Goal: Task Accomplishment & Management: Manage account settings

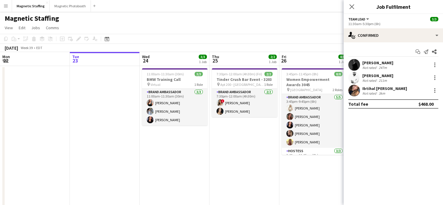
scroll to position [0, 261]
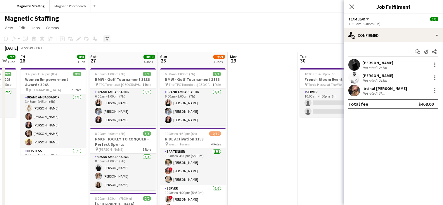
click at [110, 37] on div "Date picker" at bounding box center [107, 38] width 7 height 7
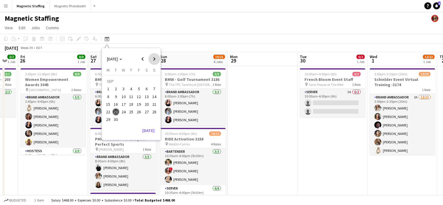
click at [157, 58] on span "Next month" at bounding box center [155, 59] width 12 height 12
click at [125, 96] on span "8" at bounding box center [123, 96] width 7 height 7
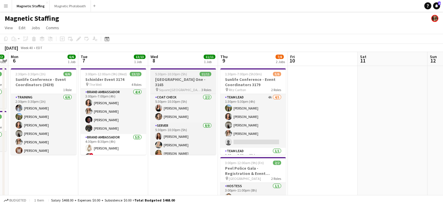
click at [164, 75] on span "5:30pm-10:30pm (5h)" at bounding box center [171, 74] width 32 height 4
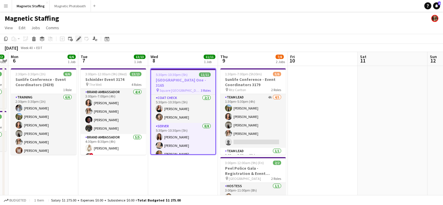
click at [76, 41] on icon at bounding box center [76, 40] width 1 height 1
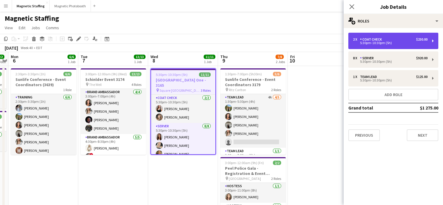
click at [402, 41] on div "2 x Coat Check $230.00" at bounding box center [390, 39] width 75 height 4
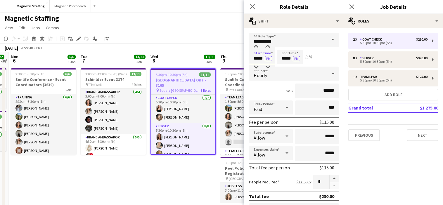
drag, startPoint x: 259, startPoint y: 58, endPoint x: 215, endPoint y: 58, distance: 44.2
click at [217, 58] on body "Menu Boards Boards Boards All jobs Status Workforce Workforce My Workforce Recr…" at bounding box center [221, 200] width 443 height 400
type input "*****"
drag, startPoint x: 291, startPoint y: 59, endPoint x: 259, endPoint y: 59, distance: 32.2
click at [262, 59] on div "Start Time ***** PM End Time ***** PM (4h 30m)" at bounding box center [294, 57] width 90 height 15
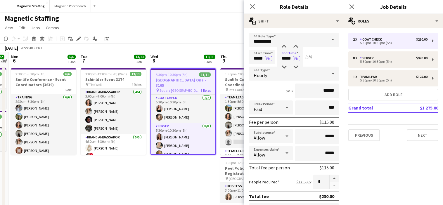
scroll to position [191, 0]
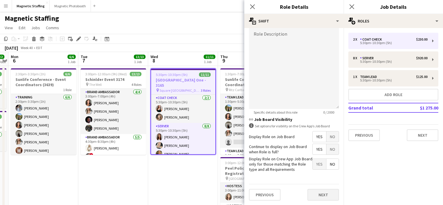
type input "*****"
click at [322, 194] on button "Next" at bounding box center [324, 195] width 32 height 12
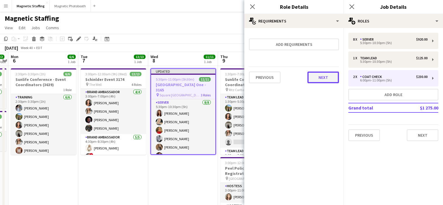
click at [325, 78] on button "Next" at bounding box center [324, 78] width 32 height 12
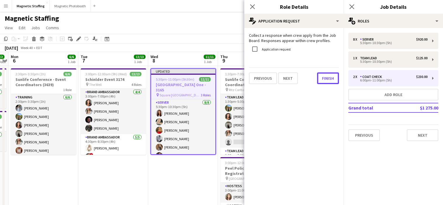
click at [325, 78] on button "Finish" at bounding box center [328, 79] width 22 height 12
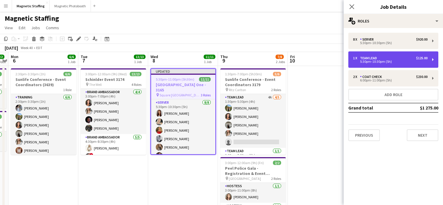
click at [361, 63] on div "5:30pm-10:30pm (5h)" at bounding box center [390, 61] width 75 height 3
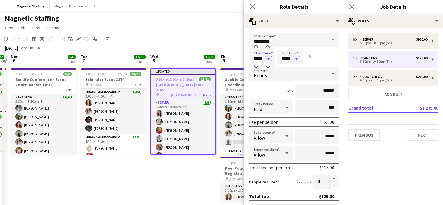
drag, startPoint x: 264, startPoint y: 60, endPoint x: 238, endPoint y: 58, distance: 26.1
click at [238, 58] on body "Menu Boards Boards Boards All jobs Status Workforce Workforce My Workforce Recr…" at bounding box center [221, 200] width 443 height 400
type input "*****"
drag, startPoint x: 292, startPoint y: 58, endPoint x: 263, endPoint y: 57, distance: 28.4
click at [264, 58] on div "Start Time ***** PM End Time ***** PM (4h 30m)" at bounding box center [294, 57] width 90 height 15
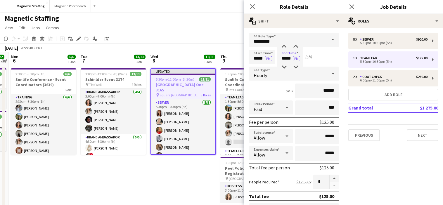
scroll to position [161, 0]
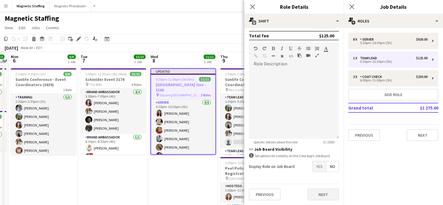
type input "*****"
click at [325, 192] on button "Next" at bounding box center [324, 195] width 32 height 12
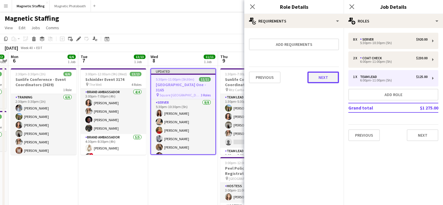
click at [325, 77] on button "Next" at bounding box center [324, 78] width 32 height 12
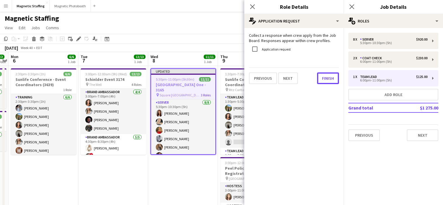
click at [325, 77] on button "Finish" at bounding box center [328, 79] width 22 height 12
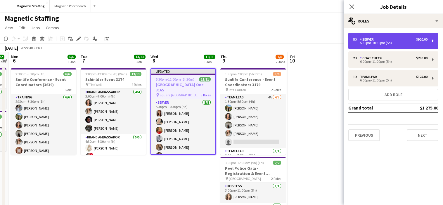
click at [378, 35] on div "8 x Server $920.00 5:30pm-10:30pm (5h)" at bounding box center [394, 41] width 90 height 16
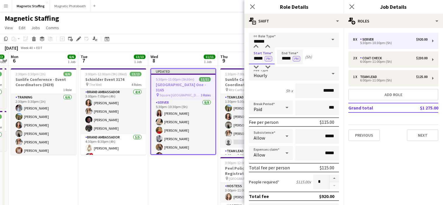
drag, startPoint x: 264, startPoint y: 59, endPoint x: 225, endPoint y: 59, distance: 38.6
click at [227, 59] on body "Menu Boards Boards Boards All jobs Status Workforce Workforce My Workforce Recr…" at bounding box center [221, 200] width 443 height 400
type input "*****"
drag, startPoint x: 291, startPoint y: 58, endPoint x: 260, endPoint y: 58, distance: 31.0
click at [262, 58] on div "Start Time ***** PM End Time ***** PM (4h 30m)" at bounding box center [294, 57] width 90 height 15
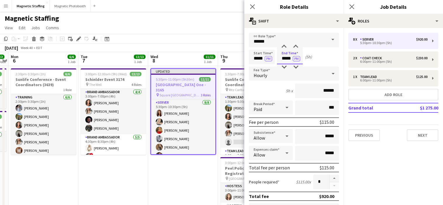
scroll to position [191, 0]
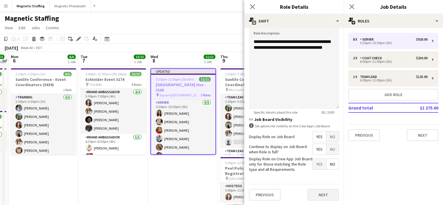
type input "*****"
click at [314, 193] on button "Next" at bounding box center [324, 195] width 32 height 12
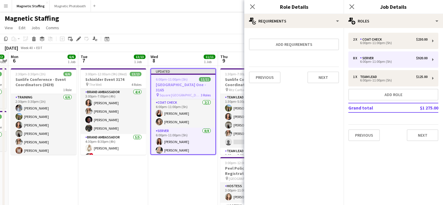
scroll to position [0, 0]
click at [334, 83] on div "Previous Next" at bounding box center [294, 77] width 90 height 21
click at [335, 79] on button "Next" at bounding box center [324, 78] width 32 height 12
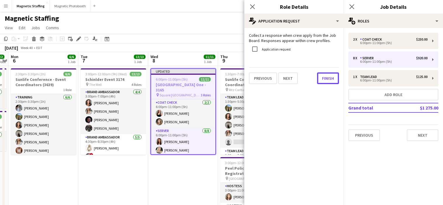
click at [335, 79] on button "Finish" at bounding box center [328, 79] width 22 height 12
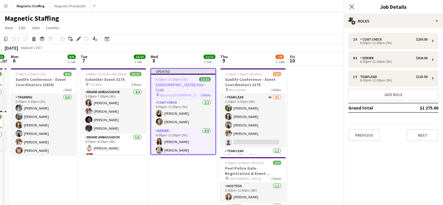
click at [303, 40] on app-toolbar "Copy Paste Paste Command V Paste with crew Command Shift V Paste linked Job [GE…" at bounding box center [221, 39] width 443 height 10
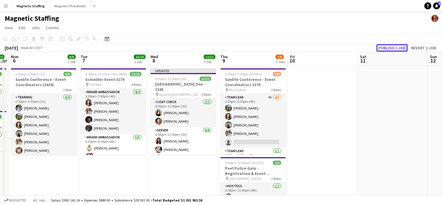
click at [394, 48] on button "Publish 1 job" at bounding box center [392, 48] width 31 height 8
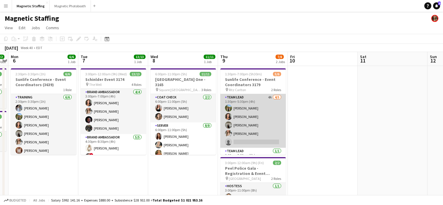
click at [244, 118] on app-card-role "Team Lead 4A [DATE] 1:30pm-5:30pm (4h) [PERSON_NAME] [PERSON_NAME] [PERSON_NAME…" at bounding box center [253, 121] width 66 height 54
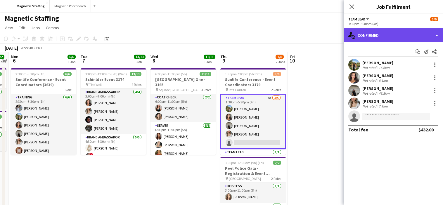
click at [369, 36] on div "single-neutral-actions-check-2 Confirmed" at bounding box center [393, 35] width 99 height 14
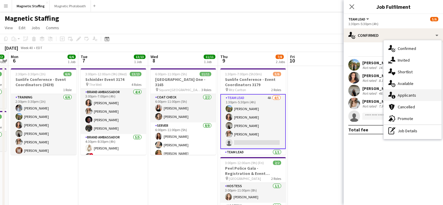
click at [393, 95] on icon "single-neutral-actions-information" at bounding box center [392, 95] width 7 height 7
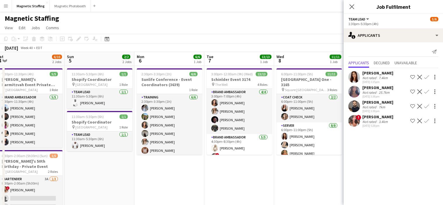
drag, startPoint x: 135, startPoint y: 108, endPoint x: 251, endPoint y: 99, distance: 117.0
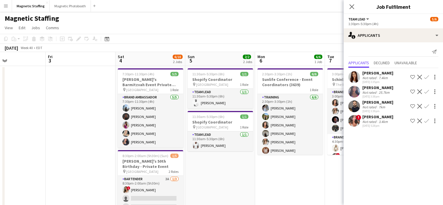
drag, startPoint x: 202, startPoint y: 108, endPoint x: 316, endPoint y: 97, distance: 114.8
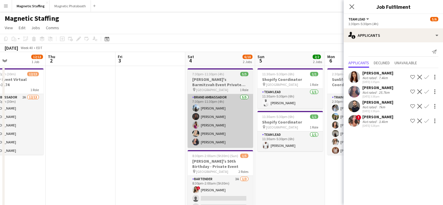
click at [240, 117] on app-card-role "Brand Ambassador [DATE] 7:30pm-11:30pm (4h) [PERSON_NAME] [PERSON_NAME] [PERSON…" at bounding box center [221, 121] width 66 height 54
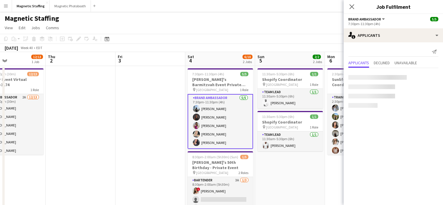
scroll to position [0, 164]
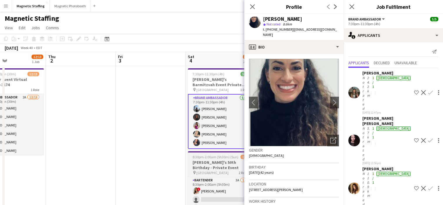
click at [212, 152] on div at bounding box center [221, 151] width 66 height 1
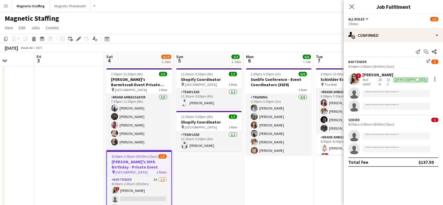
drag, startPoint x: 227, startPoint y: 136, endPoint x: 139, endPoint y: 136, distance: 87.7
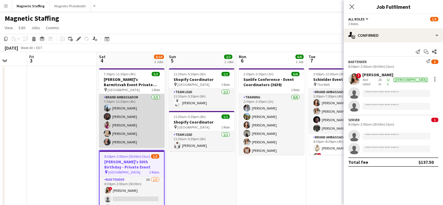
click at [135, 125] on app-card-role "Brand Ambassador [DATE] 7:30pm-11:30pm (4h) [PERSON_NAME] [PERSON_NAME] [PERSON…" at bounding box center [132, 121] width 66 height 54
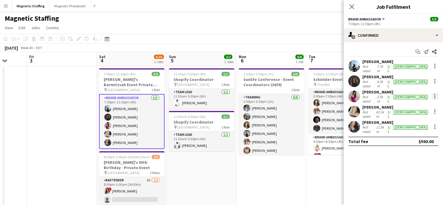
click at [435, 93] on div at bounding box center [435, 96] width 7 height 7
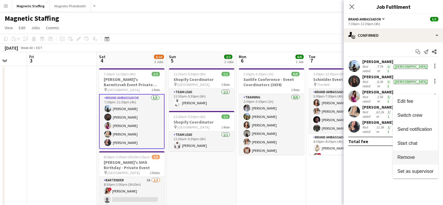
click at [408, 157] on span "Remove" at bounding box center [407, 157] width 18 height 5
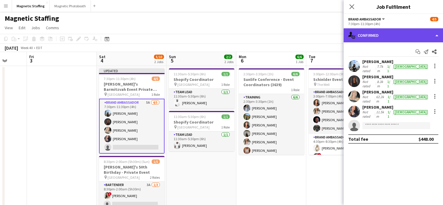
click at [401, 35] on div "single-neutral-actions-check-2 Confirmed" at bounding box center [393, 35] width 99 height 14
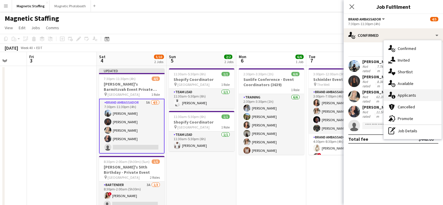
click at [400, 97] on span "Applicants" at bounding box center [407, 95] width 18 height 5
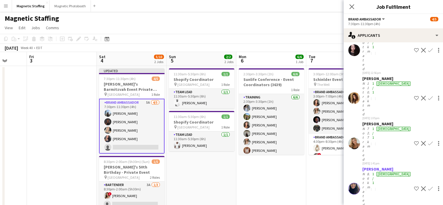
scroll to position [95, 0]
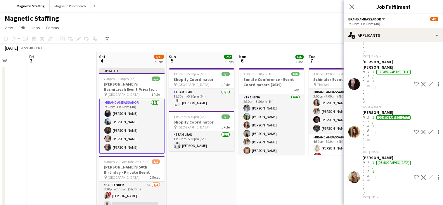
scroll to position [0, 0]
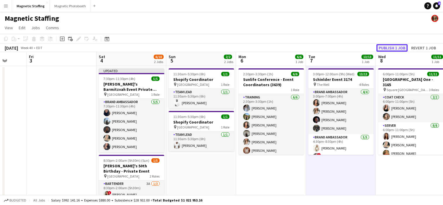
click at [385, 49] on button "Publish 1 job" at bounding box center [392, 48] width 31 height 8
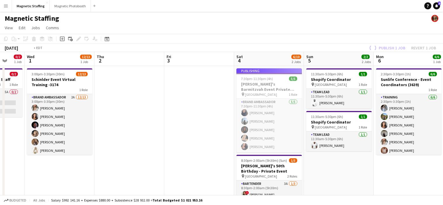
drag, startPoint x: 116, startPoint y: 118, endPoint x: 359, endPoint y: 100, distance: 243.4
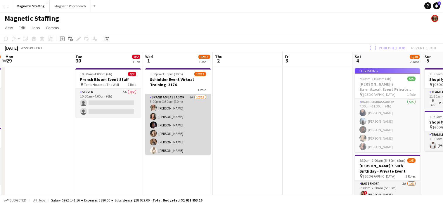
click at [188, 126] on app-card-role "Brand Ambassador 2A [DATE] 3:00pm-3:30pm (30m) [PERSON_NAME] [PERSON_NAME] [PER…" at bounding box center [178, 155] width 66 height 122
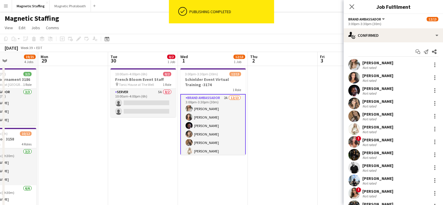
drag, startPoint x: 188, startPoint y: 126, endPoint x: 306, endPoint y: 117, distance: 118.8
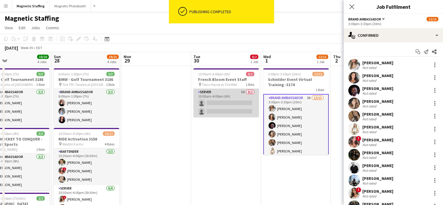
click at [235, 109] on app-card-role "Server 5A 0/2 10:00am-4:00pm (6h) single-neutral-actions single-neutral-actions" at bounding box center [227, 103] width 66 height 28
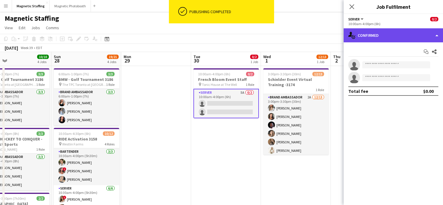
click at [393, 35] on div "single-neutral-actions-check-2 Confirmed" at bounding box center [393, 35] width 99 height 14
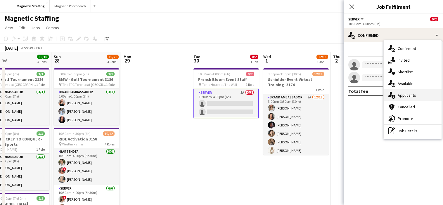
click at [399, 96] on span "Applicants" at bounding box center [407, 95] width 18 height 5
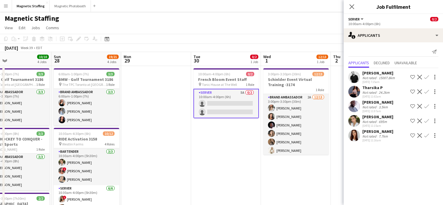
click at [221, 102] on app-card-role "Server 5A 0/2 10:00am-4:00pm (6h) single-neutral-actions single-neutral-actions" at bounding box center [227, 104] width 66 height 30
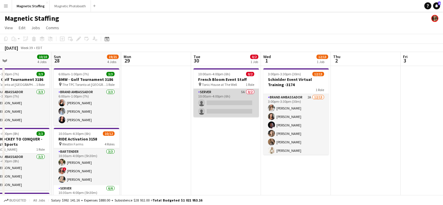
click at [251, 105] on app-card-role "Server 5A 0/2 10:00am-4:00pm (6h) single-neutral-actions single-neutral-actions" at bounding box center [227, 103] width 66 height 28
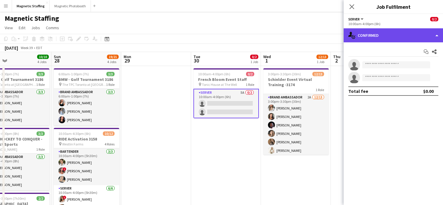
click at [378, 32] on div "single-neutral-actions-check-2 Confirmed" at bounding box center [393, 35] width 99 height 14
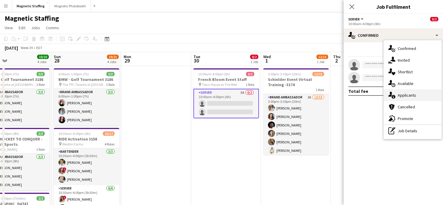
click at [397, 97] on div "single-neutral-actions-information Applicants" at bounding box center [413, 95] width 58 height 12
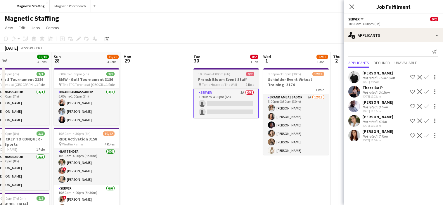
click at [217, 76] on span "10:00am-4:00pm (6h)" at bounding box center [214, 74] width 32 height 4
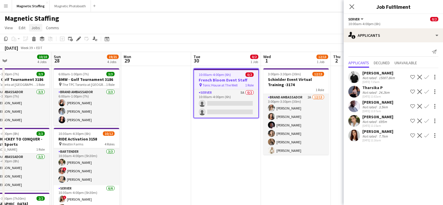
click at [39, 30] on span "Jobs" at bounding box center [35, 27] width 9 height 5
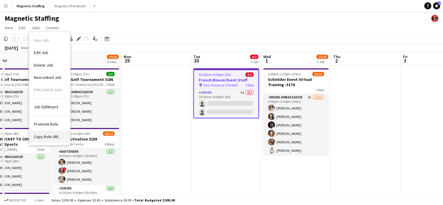
click at [56, 135] on span "Copy Role URL" at bounding box center [46, 136] width 25 height 5
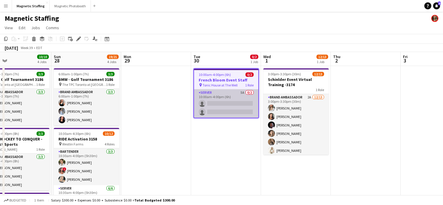
click at [223, 106] on app-card-role "Server 5A 0/2 10:00am-4:00pm (6h) single-neutral-actions single-neutral-actions" at bounding box center [226, 103] width 64 height 28
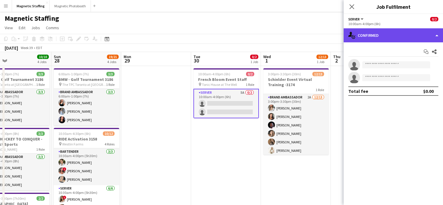
click at [372, 34] on div "single-neutral-actions-check-2 Confirmed" at bounding box center [393, 35] width 99 height 14
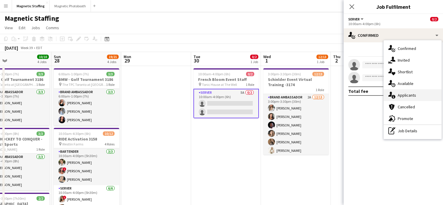
click at [394, 97] on icon at bounding box center [394, 97] width 4 height 4
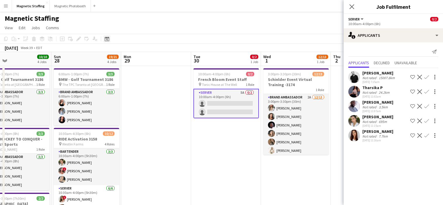
click at [108, 37] on icon "Date picker" at bounding box center [107, 39] width 5 height 5
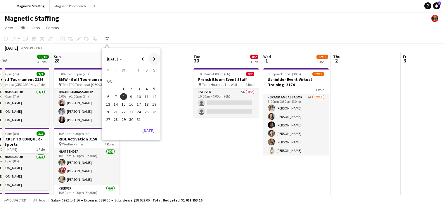
click at [152, 58] on span "Next month" at bounding box center [155, 59] width 12 height 12
click at [116, 89] on span "2" at bounding box center [116, 89] width 7 height 7
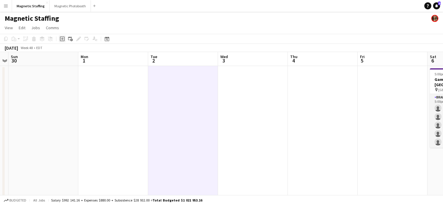
click at [64, 42] on div "Add job" at bounding box center [62, 38] width 7 height 7
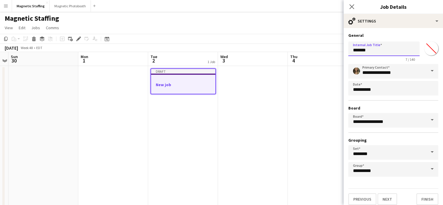
drag, startPoint x: 371, startPoint y: 51, endPoint x: 303, endPoint y: 45, distance: 67.8
click at [307, 49] on body "Menu Boards Boards Boards All jobs Status Workforce Workforce My Workforce Recr…" at bounding box center [221, 200] width 443 height 400
type input "**********"
click at [388, 199] on button "Next" at bounding box center [388, 200] width 20 height 12
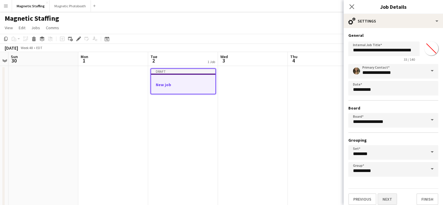
scroll to position [0, 0]
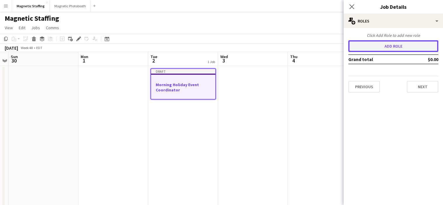
click at [399, 44] on button "Add role" at bounding box center [394, 46] width 90 height 12
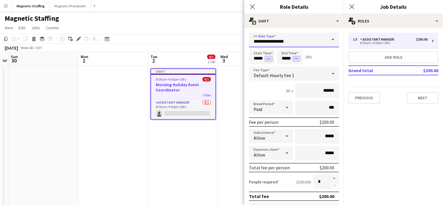
drag, startPoint x: 280, startPoint y: 43, endPoint x: 219, endPoint y: 40, distance: 60.6
click at [220, 42] on body "Menu Boards Boards Boards All jobs Status Workforce Workforce My Workforce Recr…" at bounding box center [221, 200] width 443 height 400
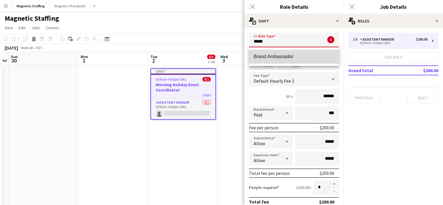
click at [276, 61] on mat-option "Brand Ambassador" at bounding box center [294, 57] width 90 height 14
type input "**********"
type input "******"
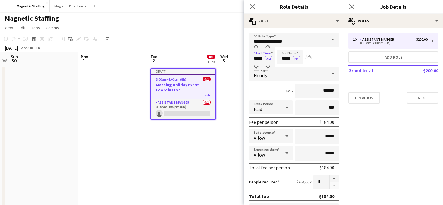
drag, startPoint x: 264, startPoint y: 58, endPoint x: 211, endPoint y: 57, distance: 52.7
click at [211, 58] on body "Menu Boards Boards Boards All jobs Status Workforce Workforce My Workforce Recr…" at bounding box center [221, 200] width 443 height 400
type input "*****"
drag, startPoint x: 292, startPoint y: 60, endPoint x: 266, endPoint y: 58, distance: 25.5
click at [268, 59] on div "Start Time ***** AM End Time ***** PM (9h)" at bounding box center [294, 57] width 90 height 15
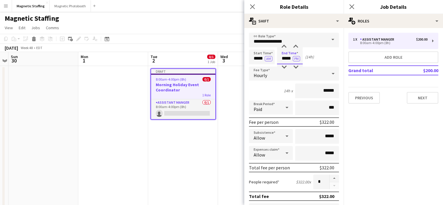
type input "*****"
click at [322, 73] on div "Hourly" at bounding box center [288, 74] width 78 height 14
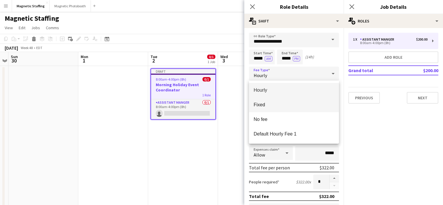
click at [261, 103] on span "Fixed" at bounding box center [294, 105] width 81 height 6
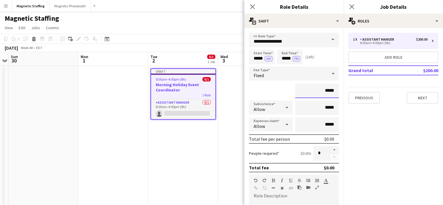
drag, startPoint x: 335, startPoint y: 90, endPoint x: 290, endPoint y: 89, distance: 45.3
click at [295, 89] on input "*****" at bounding box center [317, 91] width 44 height 15
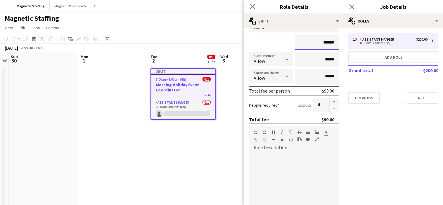
scroll to position [162, 0]
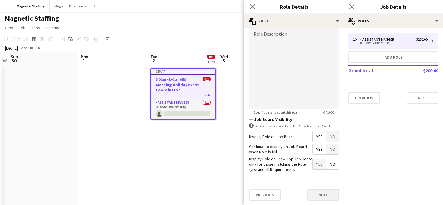
type input "******"
click at [319, 195] on button "Next" at bounding box center [324, 195] width 32 height 12
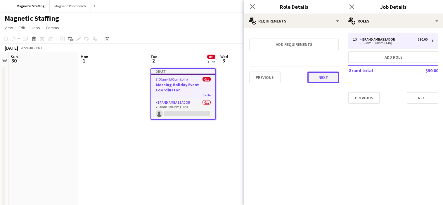
click at [321, 79] on button "Next" at bounding box center [324, 78] width 32 height 12
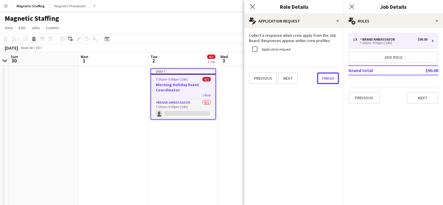
click at [321, 79] on button "Finish" at bounding box center [328, 79] width 22 height 12
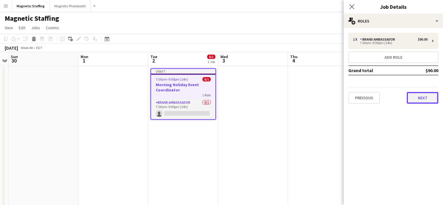
click at [419, 99] on button "Next" at bounding box center [423, 98] width 32 height 12
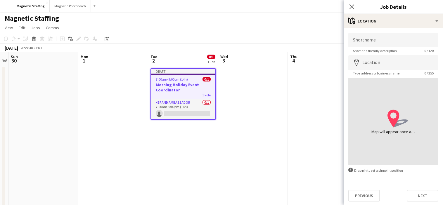
click at [376, 42] on input "Shortname" at bounding box center [394, 40] width 90 height 15
type input "*******"
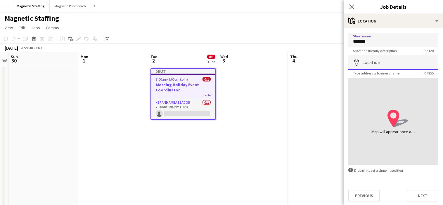
click at [365, 60] on input "Location" at bounding box center [394, 62] width 90 height 15
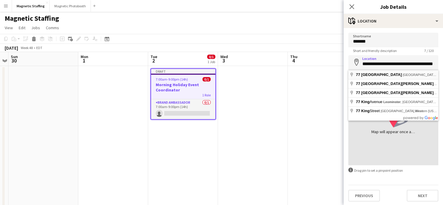
type input "**********"
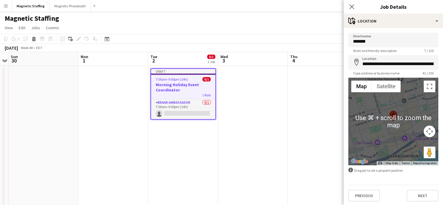
scroll to position [1, 0]
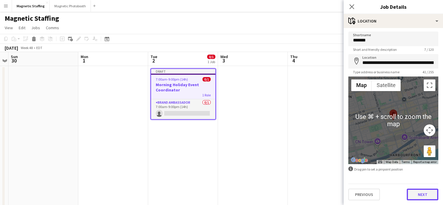
click at [429, 198] on button "Next" at bounding box center [423, 195] width 32 height 12
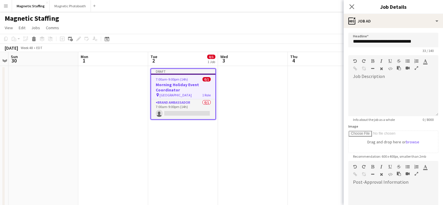
scroll to position [84, 0]
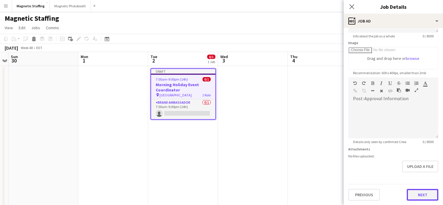
click at [418, 192] on button "Next" at bounding box center [423, 195] width 32 height 12
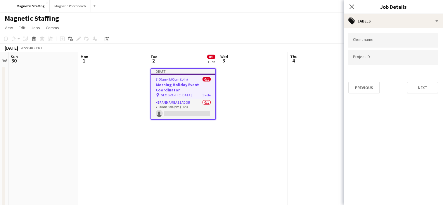
scroll to position [0, 0]
click at [418, 88] on button "Next" at bounding box center [423, 88] width 32 height 12
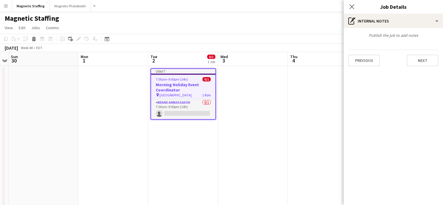
click at [418, 88] on mat-expansion-panel "pen-write Internal notes Publish the job to add notes Previous Next" at bounding box center [393, 116] width 99 height 177
click at [430, 61] on button "Next" at bounding box center [423, 61] width 32 height 12
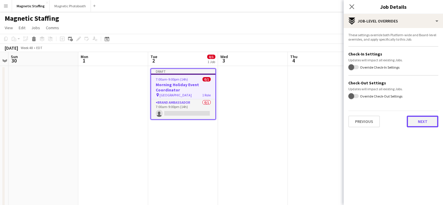
click at [421, 120] on button "Next" at bounding box center [423, 122] width 32 height 12
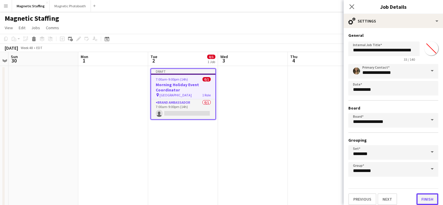
click at [426, 198] on button "Finish" at bounding box center [428, 200] width 22 height 12
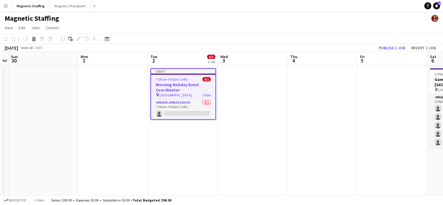
click at [174, 87] on h3 "Morning Holiday Event Coordinator" at bounding box center [183, 87] width 64 height 11
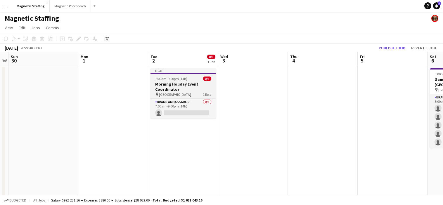
click at [174, 87] on h3 "Morning Holiday Event Coordinator" at bounding box center [184, 87] width 66 height 11
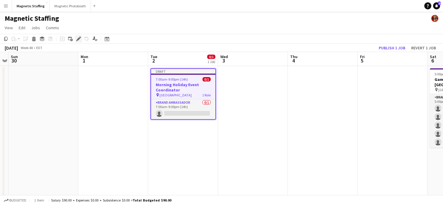
click at [77, 40] on icon at bounding box center [78, 38] width 3 height 3
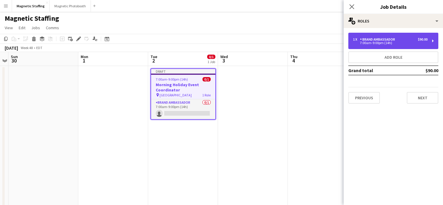
click at [408, 42] on div "7:00am-9:00pm (14h)" at bounding box center [390, 43] width 75 height 3
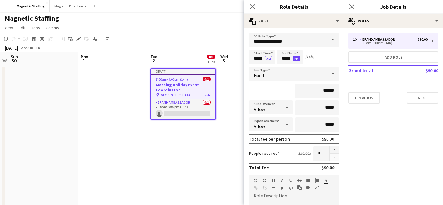
click at [297, 58] on button "PM" at bounding box center [296, 58] width 7 height 5
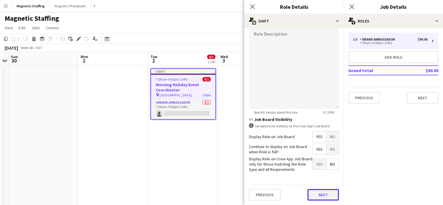
click at [332, 194] on button "Next" at bounding box center [324, 195] width 32 height 12
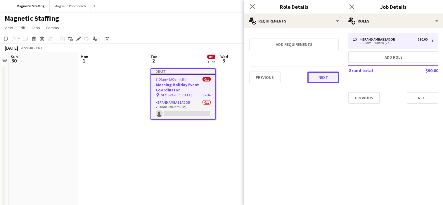
click at [331, 74] on button "Next" at bounding box center [324, 78] width 32 height 12
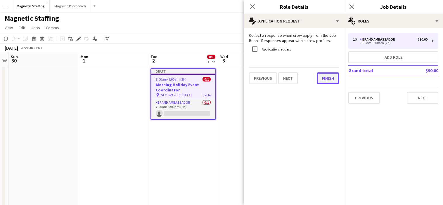
click at [330, 78] on button "Finish" at bounding box center [328, 79] width 22 height 12
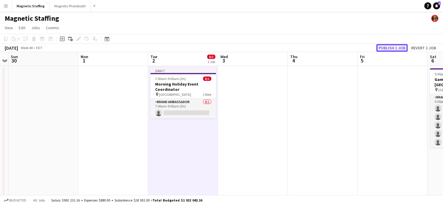
click at [393, 50] on button "Publish 1 job" at bounding box center [392, 48] width 31 height 8
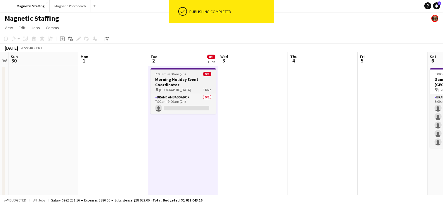
click at [160, 78] on h3 "Morning Holiday Event Coordinator" at bounding box center [184, 82] width 66 height 11
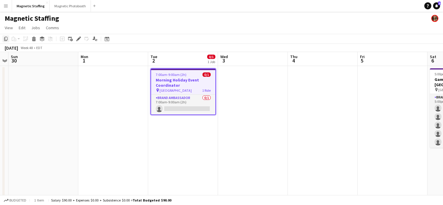
click at [6, 38] on icon "Copy" at bounding box center [6, 39] width 5 height 5
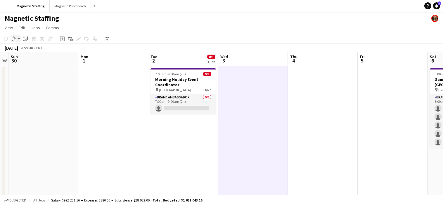
click at [12, 39] on icon at bounding box center [13, 39] width 2 height 4
click at [18, 51] on link "Paste Command V" at bounding box center [38, 49] width 46 height 5
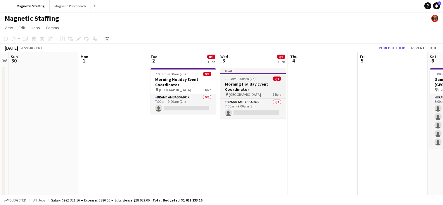
click at [244, 84] on h3 "Morning Holiday Event Coordinator" at bounding box center [253, 87] width 66 height 11
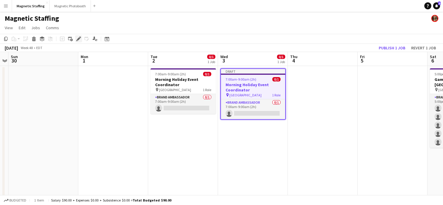
click at [80, 41] on icon "Edit" at bounding box center [78, 39] width 5 height 5
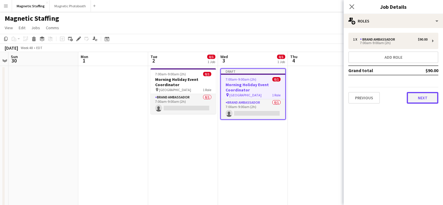
click at [423, 93] on button "Next" at bounding box center [423, 98] width 32 height 12
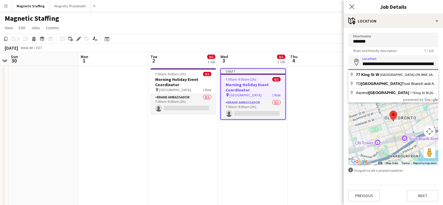
drag, startPoint x: 364, startPoint y: 65, endPoint x: 425, endPoint y: 65, distance: 61.7
click at [425, 65] on input "**********" at bounding box center [394, 62] width 90 height 15
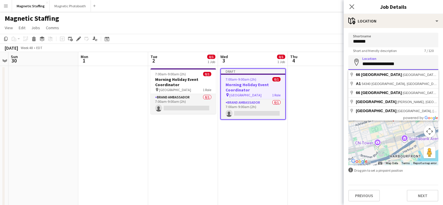
drag, startPoint x: 401, startPoint y: 63, endPoint x: 376, endPoint y: 63, distance: 24.9
click at [376, 63] on input "**********" at bounding box center [394, 62] width 90 height 15
drag, startPoint x: 391, startPoint y: 65, endPoint x: 382, endPoint y: 64, distance: 9.4
click at [382, 64] on input "**********" at bounding box center [394, 62] width 90 height 15
drag, startPoint x: 387, startPoint y: 65, endPoint x: 329, endPoint y: 64, distance: 57.9
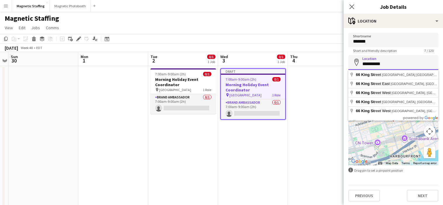
click at [330, 64] on body "Menu Boards Boards Boards All jobs Status Workforce Workforce My Workforce Recr…" at bounding box center [221, 200] width 443 height 400
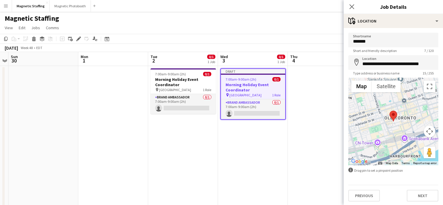
type input "**********"
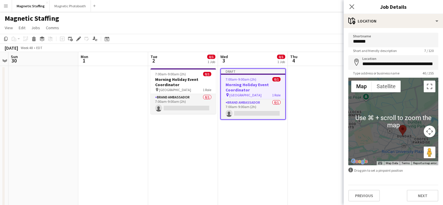
scroll to position [1, 0]
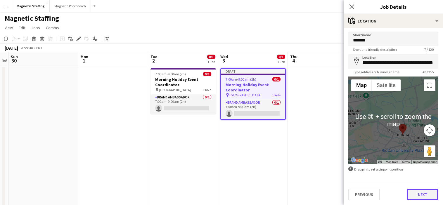
click at [421, 194] on button "Next" at bounding box center [423, 195] width 32 height 12
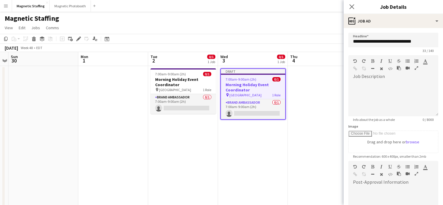
scroll to position [84, 0]
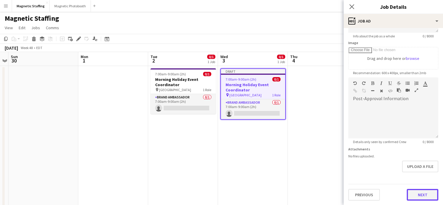
click at [423, 199] on button "Next" at bounding box center [423, 195] width 32 height 12
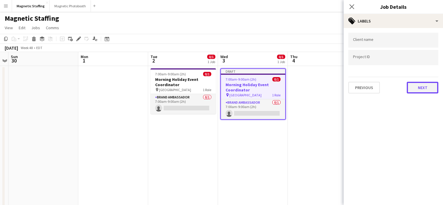
click at [424, 88] on button "Next" at bounding box center [423, 88] width 32 height 12
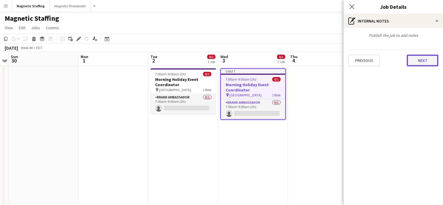
click at [429, 58] on button "Next" at bounding box center [423, 61] width 32 height 12
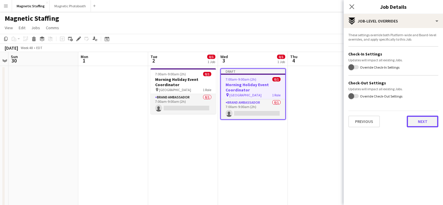
click at [425, 121] on button "Next" at bounding box center [423, 122] width 32 height 12
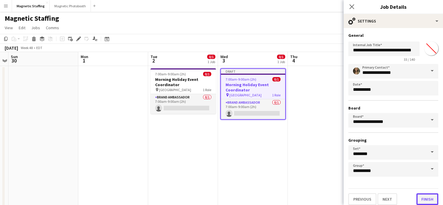
click at [429, 199] on button "Finish" at bounding box center [428, 200] width 22 height 12
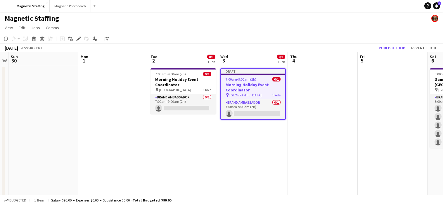
scroll to position [0, 201]
click at [234, 85] on h3 "Morning Holiday Event Coordinator" at bounding box center [253, 87] width 64 height 11
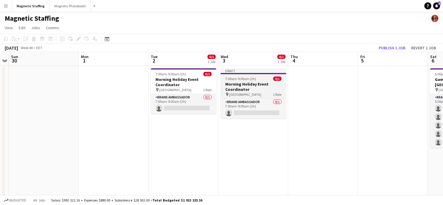
click at [234, 85] on h3 "Morning Holiday Event Coordinator" at bounding box center [254, 87] width 66 height 11
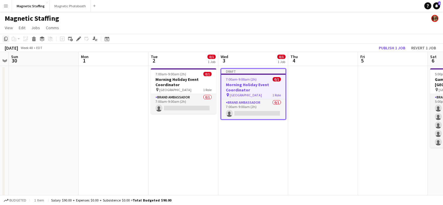
click at [7, 38] on icon at bounding box center [6, 39] width 4 height 4
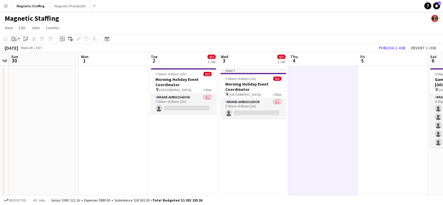
click at [16, 39] on icon at bounding box center [15, 40] width 3 height 3
click at [19, 51] on link "Paste Command V" at bounding box center [38, 49] width 46 height 5
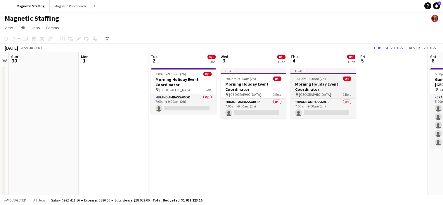
click at [294, 83] on h3 "Morning Holiday Event Coordinator" at bounding box center [324, 87] width 66 height 11
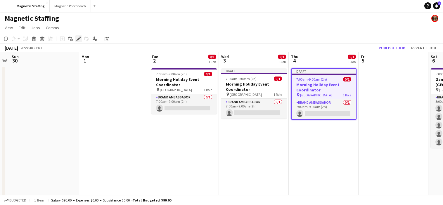
click at [78, 38] on icon at bounding box center [78, 38] width 3 height 3
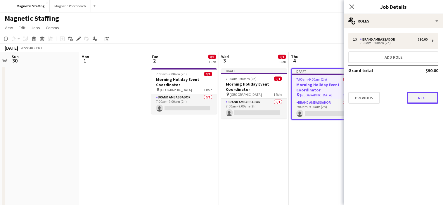
click at [425, 97] on button "Next" at bounding box center [423, 98] width 32 height 12
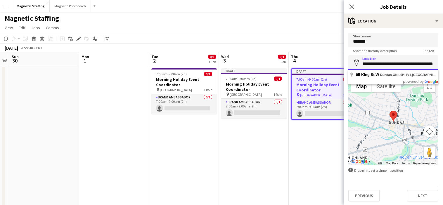
scroll to position [0, 11]
drag, startPoint x: 362, startPoint y: 63, endPoint x: 496, endPoint y: 63, distance: 134.2
click at [443, 63] on html "Menu Boards Boards Boards All jobs Status Workforce Workforce My Workforce Recr…" at bounding box center [221, 200] width 443 height 400
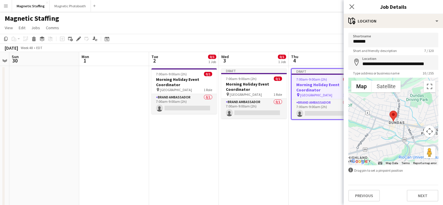
type input "**********"
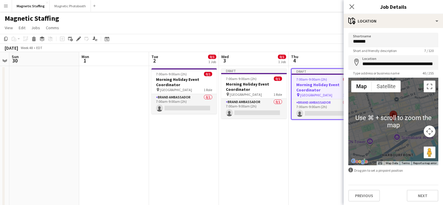
scroll to position [1, 0]
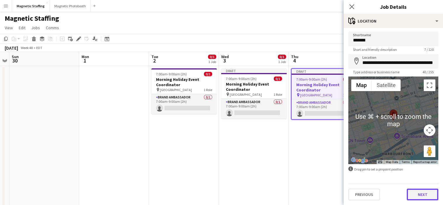
click at [427, 194] on button "Next" at bounding box center [423, 195] width 32 height 12
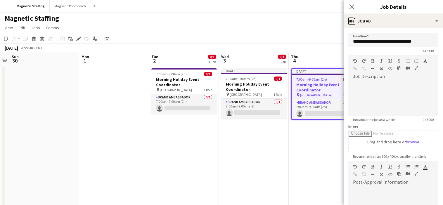
scroll to position [84, 0]
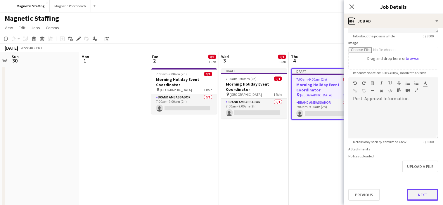
click at [424, 197] on button "Next" at bounding box center [423, 195] width 32 height 12
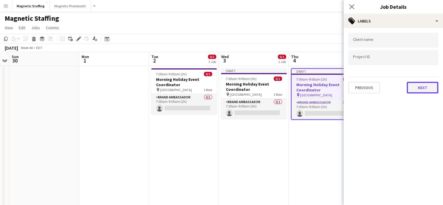
click at [426, 85] on button "Next" at bounding box center [423, 88] width 32 height 12
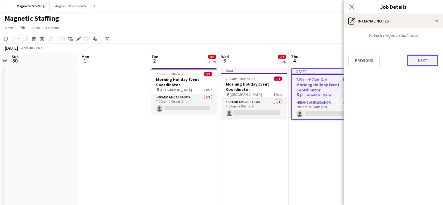
click at [429, 59] on button "Next" at bounding box center [423, 61] width 32 height 12
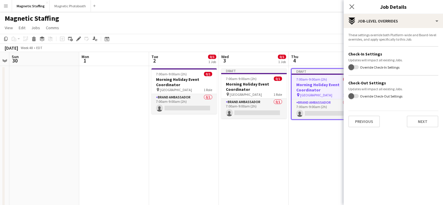
click at [436, 114] on div "Previous Next" at bounding box center [394, 119] width 90 height 17
click at [430, 121] on button "Next" at bounding box center [423, 122] width 32 height 12
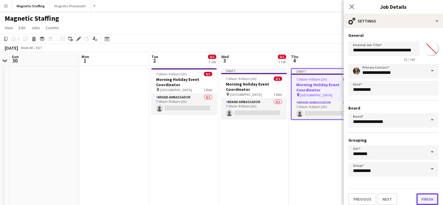
click at [424, 203] on button "Finish" at bounding box center [428, 200] width 22 height 12
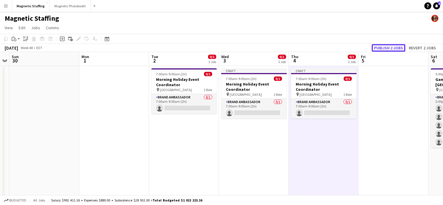
click at [400, 45] on button "Publish 2 jobs" at bounding box center [389, 48] width 34 height 8
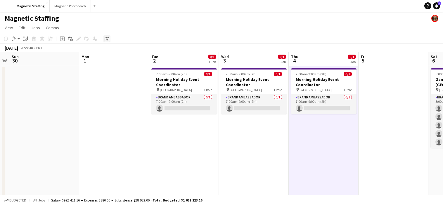
click at [107, 39] on icon at bounding box center [107, 40] width 2 height 2
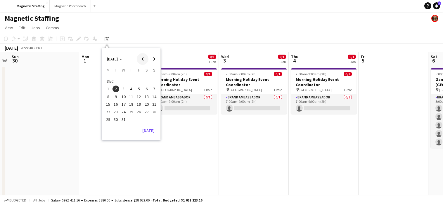
click at [144, 59] on span "Previous month" at bounding box center [143, 59] width 12 height 12
click at [133, 104] on span "16" at bounding box center [131, 104] width 7 height 7
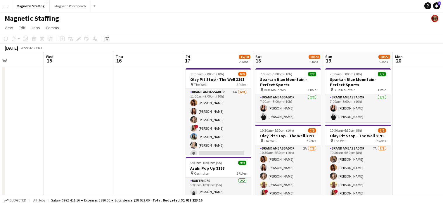
scroll to position [0, 247]
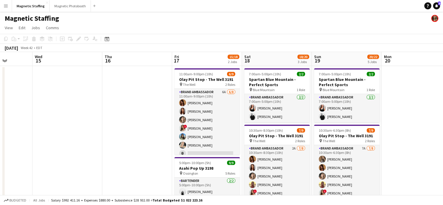
drag, startPoint x: 181, startPoint y: 109, endPoint x: 135, endPoint y: 109, distance: 45.9
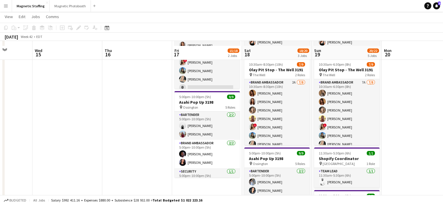
scroll to position [71, 0]
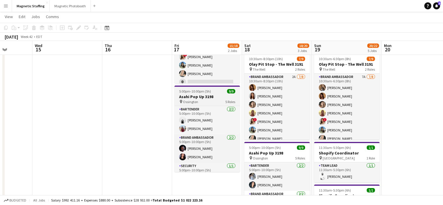
click at [193, 97] on h3 "Asahi Pop Up 3198" at bounding box center [208, 96] width 66 height 5
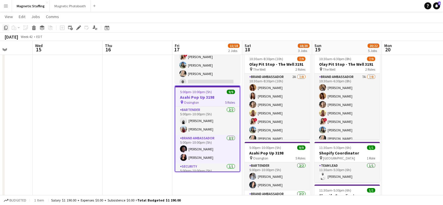
click at [5, 28] on icon "Copy" at bounding box center [6, 27] width 5 height 5
click at [130, 84] on app-date-cell at bounding box center [138, 160] width 70 height 333
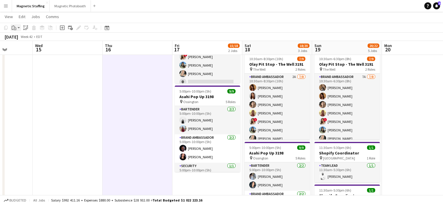
click at [15, 29] on icon "Paste" at bounding box center [14, 27] width 5 height 5
click at [16, 39] on link "Paste Command V" at bounding box center [38, 38] width 46 height 5
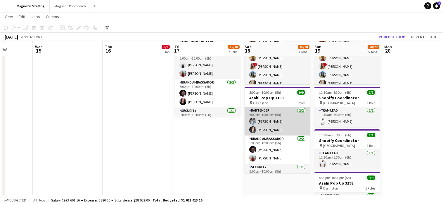
scroll to position [127, 0]
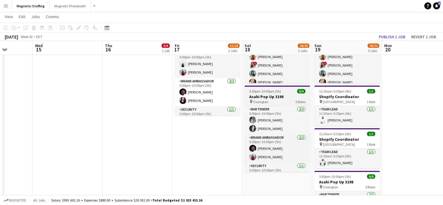
click at [269, 99] on h3 "Asahi Pop Up 3198" at bounding box center [278, 96] width 66 height 5
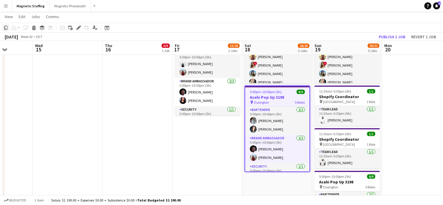
click at [6, 28] on icon "Copy" at bounding box center [6, 27] width 5 height 5
click at [195, 136] on app-date-cell "11:00am-9:00pm (10h) 6/9 Olay Pit Stop - The Well 3191 pin The Well 2 Roles Bra…" at bounding box center [208, 104] width 70 height 333
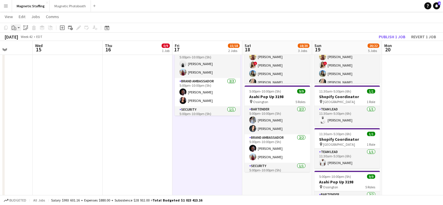
click at [17, 28] on div "Paste" at bounding box center [14, 27] width 7 height 7
click at [20, 39] on link "Paste Command V" at bounding box center [38, 38] width 46 height 5
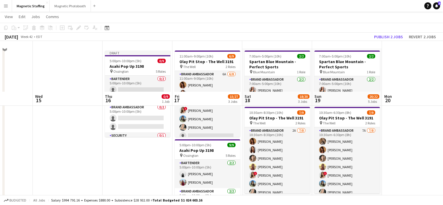
scroll to position [0, 0]
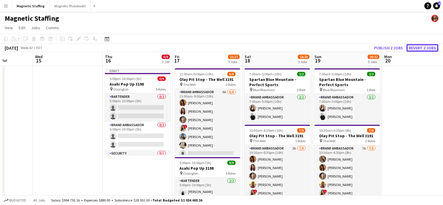
click at [413, 46] on button "Revert 2 jobs" at bounding box center [423, 48] width 32 height 8
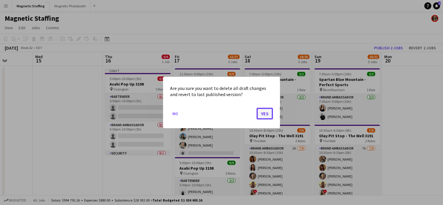
click at [262, 113] on button "Yes" at bounding box center [265, 114] width 16 height 12
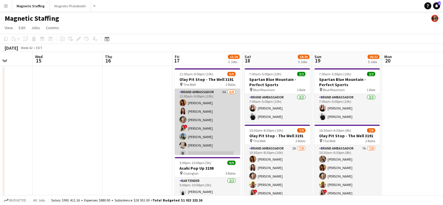
scroll to position [33, 0]
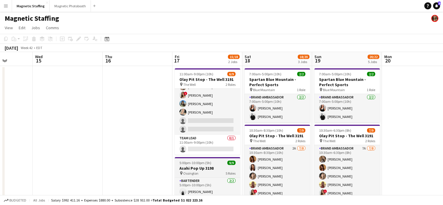
click at [181, 170] on h3 "Asahi Pop Up 3198" at bounding box center [208, 168] width 66 height 5
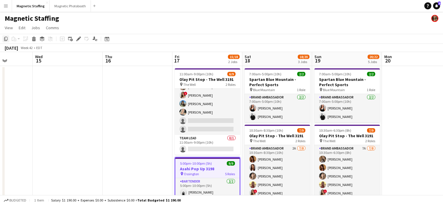
click at [5, 39] on icon "Copy" at bounding box center [6, 39] width 5 height 5
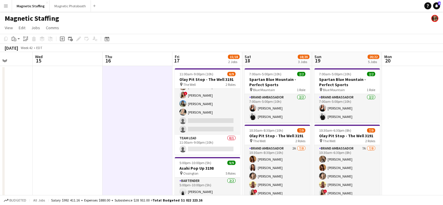
scroll to position [0, 247]
click at [16, 38] on div "Paste" at bounding box center [14, 38] width 7 height 7
click at [23, 59] on link "Paste with crew Command Shift V" at bounding box center [38, 59] width 46 height 5
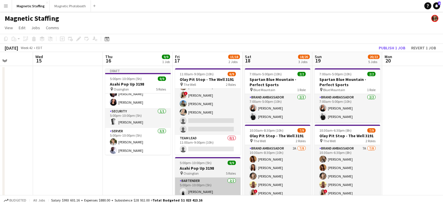
scroll to position [43, 0]
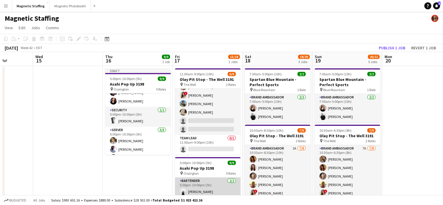
click at [202, 181] on app-card-role "Bartender [DATE] 5:00pm-10:00pm (5h) [PERSON_NAME] [PERSON_NAME]" at bounding box center [208, 192] width 66 height 28
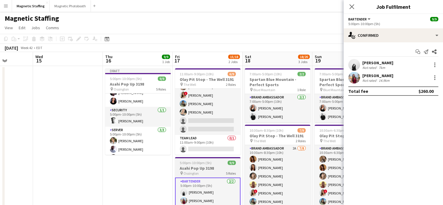
click at [199, 166] on h3 "Asahi Pop Up 3198" at bounding box center [208, 168] width 66 height 5
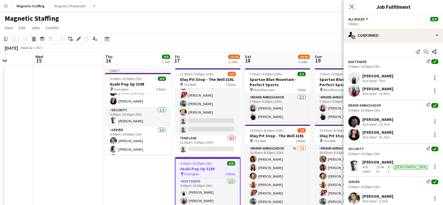
click at [35, 38] on icon at bounding box center [33, 39] width 3 height 3
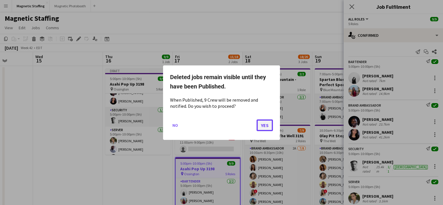
click at [266, 122] on button "Yes" at bounding box center [265, 125] width 16 height 12
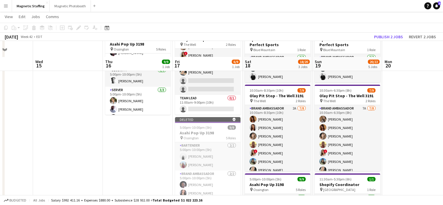
scroll to position [56, 0]
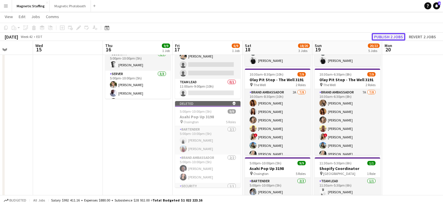
click at [387, 34] on button "Publish 2 jobs" at bounding box center [389, 37] width 34 height 8
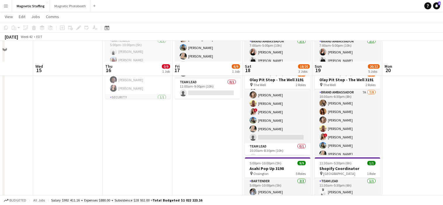
scroll to position [115, 0]
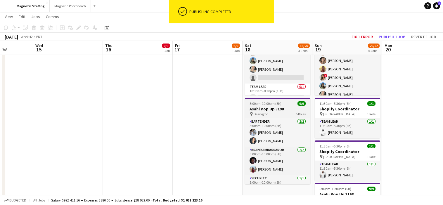
click at [257, 110] on h3 "Asahi Pop Up 3198" at bounding box center [278, 108] width 66 height 5
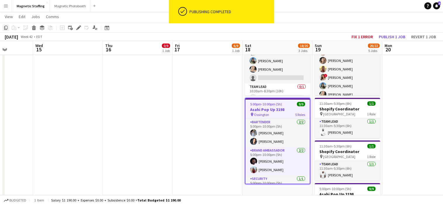
click at [8, 29] on icon "Copy" at bounding box center [6, 27] width 5 height 5
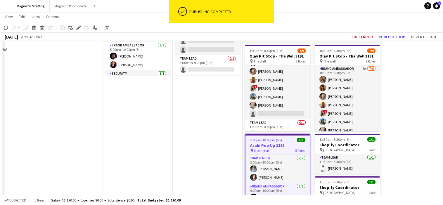
scroll to position [64, 0]
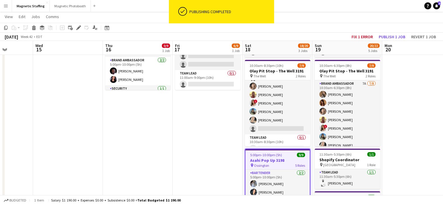
click at [184, 106] on app-date-cell "11:00am-9:00pm (10h) 6/9 Olay Pit Stop - The Well 3191 pin The Well 2 Roles Bra…" at bounding box center [208, 167] width 70 height 333
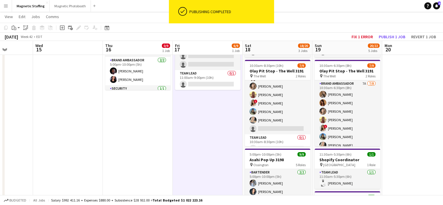
scroll to position [0, 246]
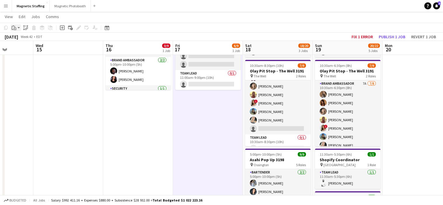
click at [14, 30] on div "Paste" at bounding box center [14, 27] width 7 height 7
click at [28, 48] on link "Paste with crew Command Shift V" at bounding box center [38, 48] width 46 height 5
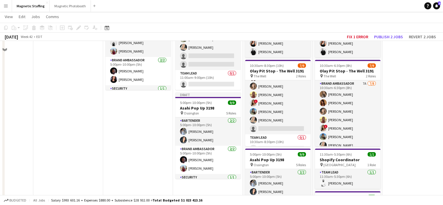
scroll to position [2, 0]
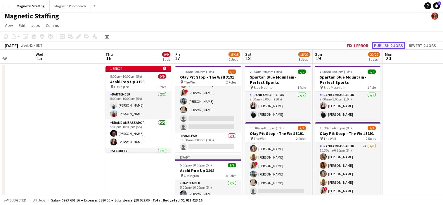
click at [388, 46] on button "Publish 2 jobs" at bounding box center [389, 46] width 34 height 8
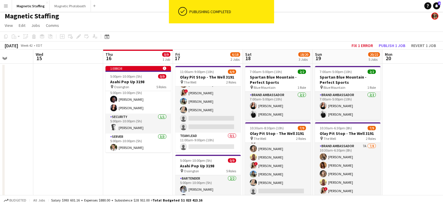
scroll to position [72, 0]
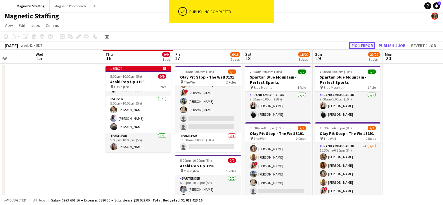
click at [356, 45] on button "Fix 1 error" at bounding box center [362, 46] width 26 height 8
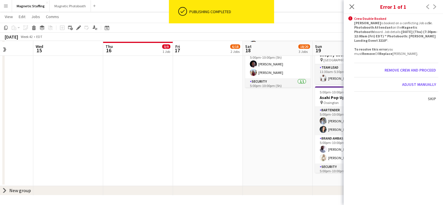
scroll to position [0, 201]
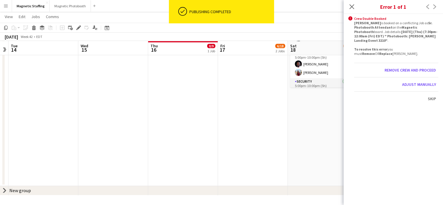
click at [170, 125] on app-date-cell "1 error alert-circle 5:00pm-10:00pm (5h) 0/9 Asahi Pop Up 3198 pin Ossington 5 …" at bounding box center [183, 19] width 70 height 333
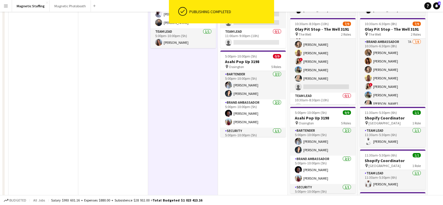
scroll to position [0, 0]
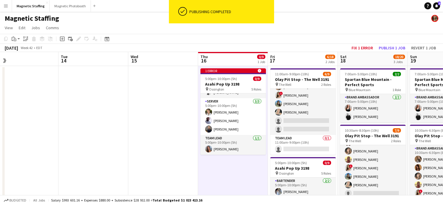
drag, startPoint x: 250, startPoint y: 133, endPoint x: 164, endPoint y: 133, distance: 86.0
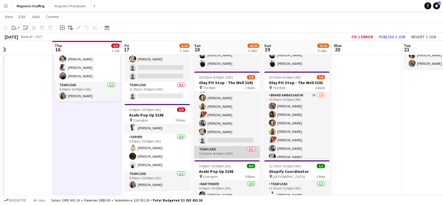
scroll to position [33, 0]
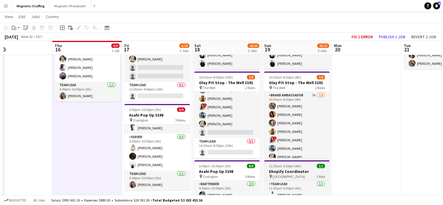
click at [284, 177] on span "[GEOGRAPHIC_DATA]" at bounding box center [289, 177] width 32 height 4
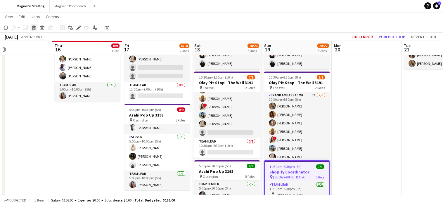
click at [34, 28] on icon at bounding box center [33, 28] width 3 height 3
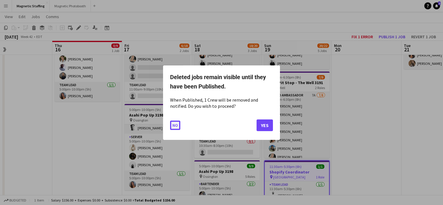
click at [175, 125] on button "No" at bounding box center [175, 124] width 10 height 9
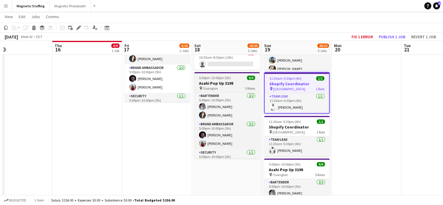
click at [223, 92] on app-job-card "5:00pm-10:00pm (5h) 9/9 Asahi Pop Up 3198 pin Ossington 5 Roles Bartender [DATE…" at bounding box center [227, 115] width 66 height 87
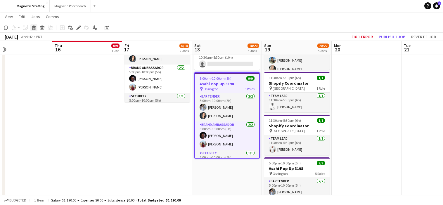
click at [36, 29] on icon "Delete" at bounding box center [34, 27] width 5 height 5
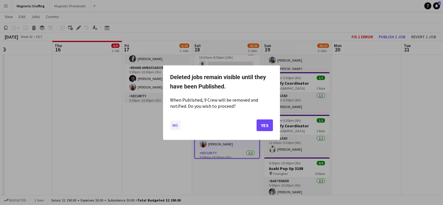
click at [174, 128] on button "No" at bounding box center [175, 124] width 10 height 9
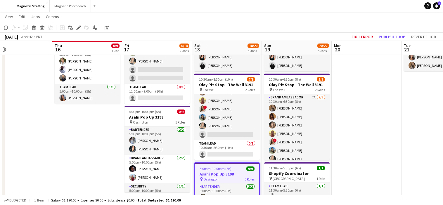
click at [100, 148] on app-date-cell "1 error alert-circle 5:00pm-10:00pm (5h) 0/9 Asahi Pop Up 3198 pin Ossington 5 …" at bounding box center [87, 181] width 70 height 333
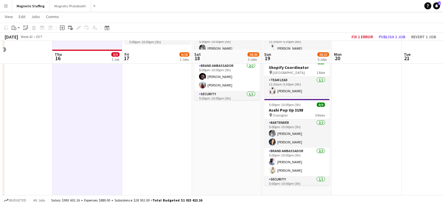
scroll to position [212, 0]
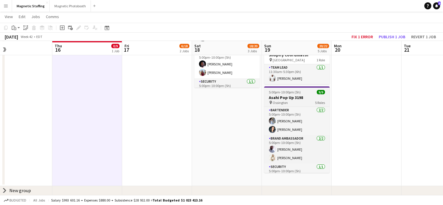
click at [281, 101] on span "Ossington" at bounding box center [280, 103] width 15 height 4
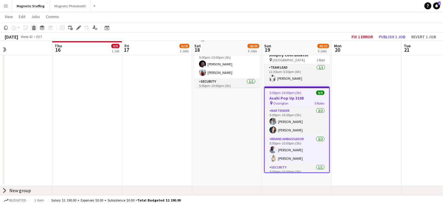
click at [34, 28] on icon at bounding box center [33, 28] width 3 height 3
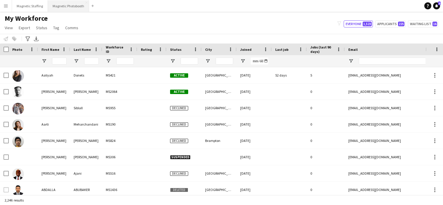
type input "**"
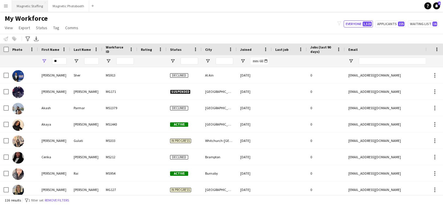
click at [28, 7] on button "Magnetic Staffing Close" at bounding box center [30, 5] width 36 height 11
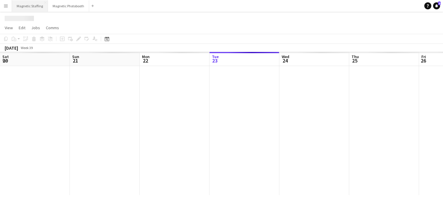
scroll to position [0, 140]
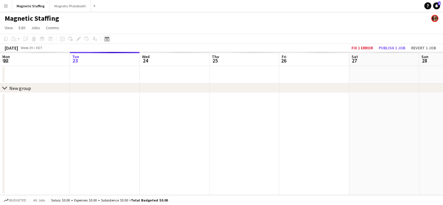
click at [109, 41] on icon "Date picker" at bounding box center [107, 39] width 5 height 5
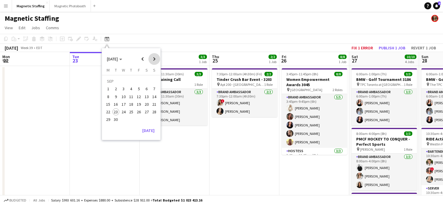
click at [156, 61] on span "Next month" at bounding box center [155, 59] width 12 height 12
click at [132, 103] on span "16" at bounding box center [131, 104] width 7 height 7
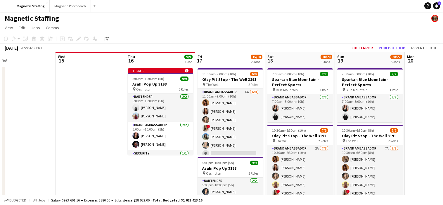
scroll to position [0, 264]
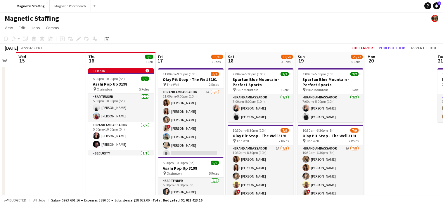
drag, startPoint x: 167, startPoint y: 120, endPoint x: 106, endPoint y: 120, distance: 60.8
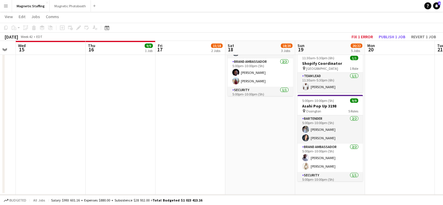
scroll to position [211, 0]
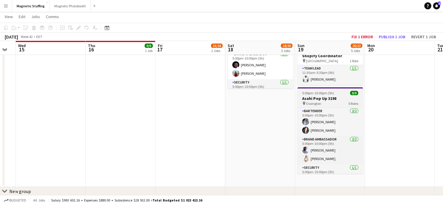
click at [324, 98] on h3 "Asahi Pop Up 3198" at bounding box center [331, 98] width 66 height 5
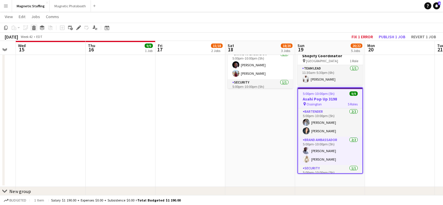
click at [34, 28] on icon at bounding box center [33, 28] width 3 height 3
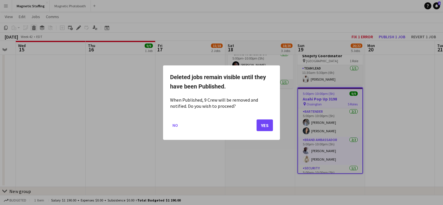
scroll to position [0, 0]
click at [261, 125] on button "Yes" at bounding box center [265, 125] width 16 height 12
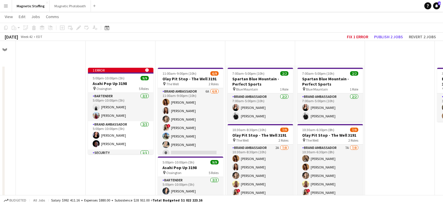
scroll to position [211, 0]
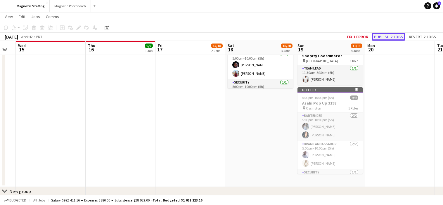
click at [388, 35] on button "Publish 2 jobs" at bounding box center [389, 37] width 34 height 8
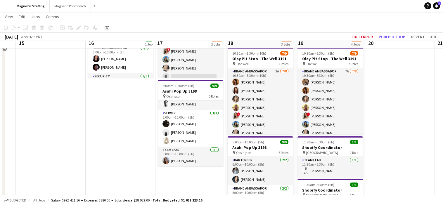
scroll to position [16, 0]
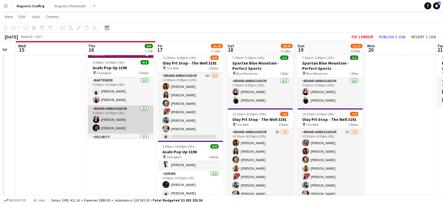
click at [128, 114] on app-card-role "Brand Ambassador [DATE] 5:00pm-10:00pm (5h) [PERSON_NAME] [PERSON_NAME]" at bounding box center [121, 120] width 66 height 28
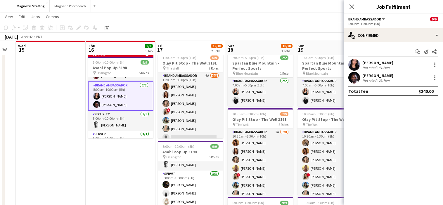
scroll to position [27, 0]
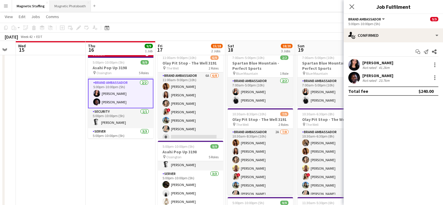
click at [65, 7] on button "Magnetic Photobooth Close" at bounding box center [70, 5] width 41 height 11
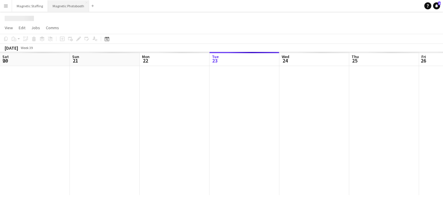
scroll to position [0, 140]
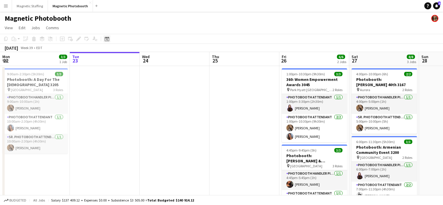
click at [110, 39] on div "Date picker" at bounding box center [107, 38] width 7 height 7
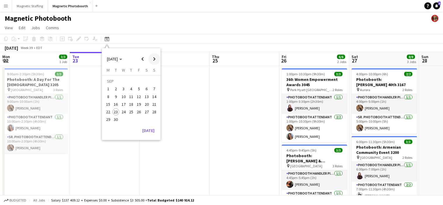
click at [158, 62] on span "Next month" at bounding box center [155, 59] width 12 height 12
click at [134, 103] on span "16" at bounding box center [131, 104] width 7 height 7
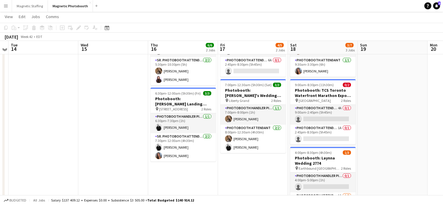
scroll to position [57, 0]
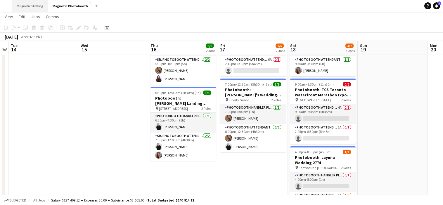
click at [25, 8] on button "Magnetic Staffing Close" at bounding box center [30, 5] width 36 height 11
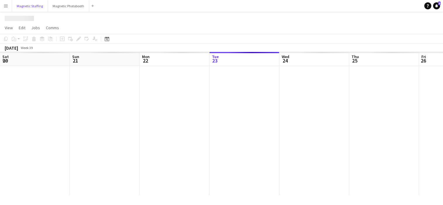
scroll to position [0, 140]
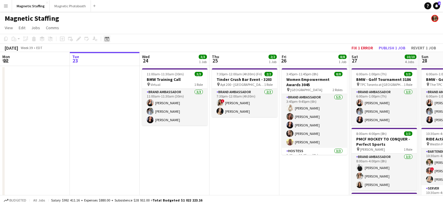
click at [105, 38] on icon "Date picker" at bounding box center [107, 39] width 5 height 5
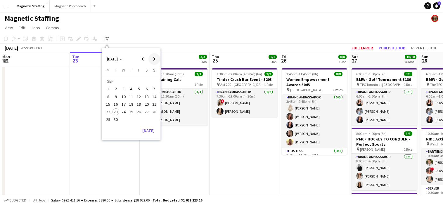
click at [155, 59] on span "Next month" at bounding box center [155, 59] width 12 height 12
click at [135, 105] on button "17" at bounding box center [139, 105] width 8 height 8
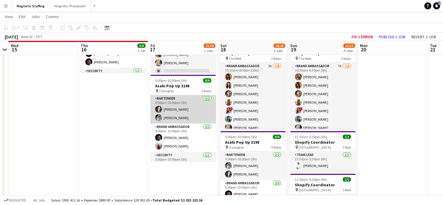
scroll to position [67, 0]
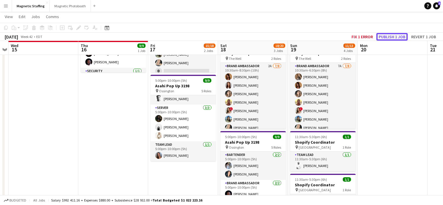
click at [387, 38] on button "Publish 1 job" at bounding box center [392, 37] width 31 height 8
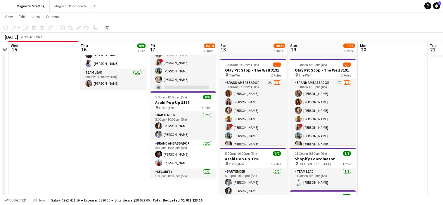
scroll to position [20, 0]
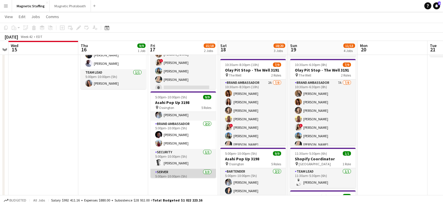
click at [183, 143] on app-card-role "Brand Ambassador [DATE] 5:00pm-10:00pm (5h) [PERSON_NAME] [PERSON_NAME]" at bounding box center [184, 135] width 66 height 28
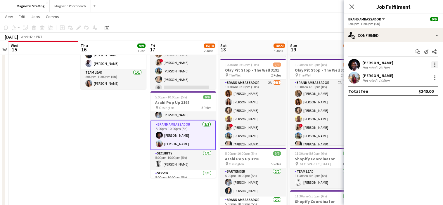
click at [435, 66] on div at bounding box center [435, 64] width 7 height 7
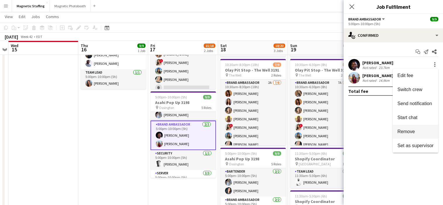
click at [414, 132] on span "Remove" at bounding box center [407, 131] width 18 height 5
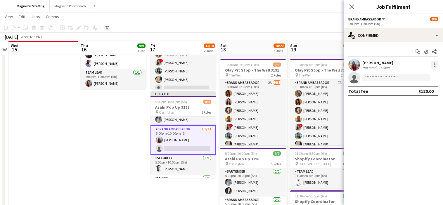
click at [436, 66] on div at bounding box center [435, 64] width 7 height 7
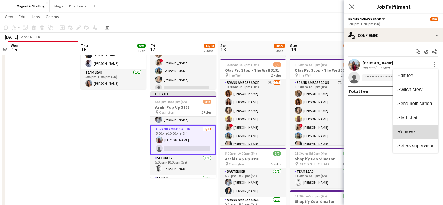
click at [406, 129] on button "Remove" at bounding box center [416, 132] width 46 height 14
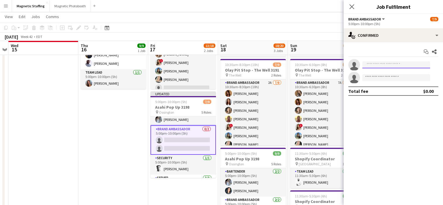
click at [388, 64] on input at bounding box center [397, 64] width 68 height 7
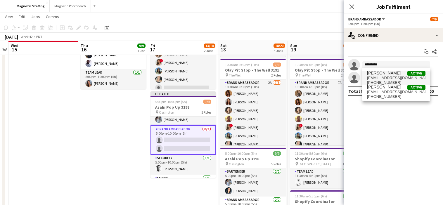
type input "********"
click at [383, 76] on span "[EMAIL_ADDRESS][DOMAIN_NAME]" at bounding box center [396, 78] width 58 height 5
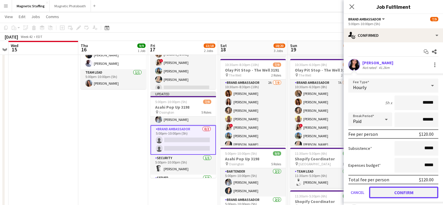
click at [382, 192] on button "Confirm" at bounding box center [403, 193] width 69 height 12
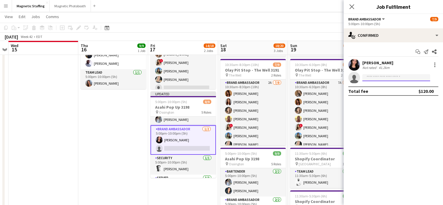
click at [383, 77] on input at bounding box center [397, 77] width 68 height 7
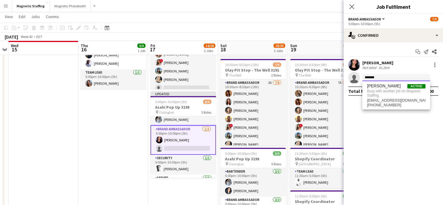
type input "*******"
click at [321, 31] on app-toolbar "Copy Paste Paste Command V Paste with crew Command Shift V Paste linked Job [GE…" at bounding box center [221, 28] width 443 height 10
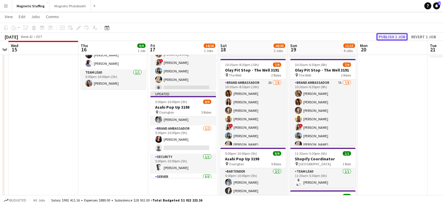
click at [397, 37] on button "Publish 1 job" at bounding box center [392, 37] width 31 height 8
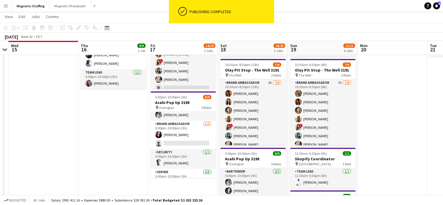
click at [178, 143] on app-card-role "Brand Ambassador [DATE] 5:00pm-10:00pm (5h) [PERSON_NAME] single-neutral-actions" at bounding box center [184, 135] width 66 height 28
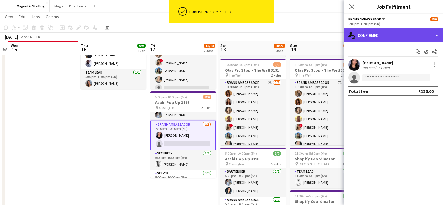
click at [400, 32] on div "single-neutral-actions-check-2 Confirmed" at bounding box center [393, 35] width 99 height 14
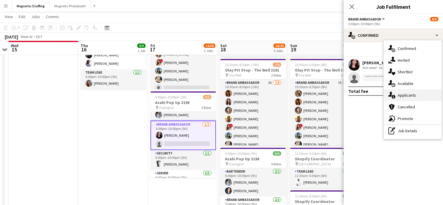
click at [400, 94] on span "Applicants" at bounding box center [407, 95] width 18 height 5
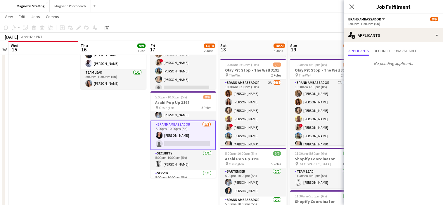
scroll to position [0, 0]
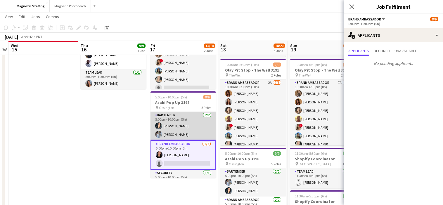
click at [172, 129] on app-card-role "Bartender [DATE] 5:00pm-10:00pm (5h) [PERSON_NAME] [PERSON_NAME]" at bounding box center [184, 126] width 66 height 28
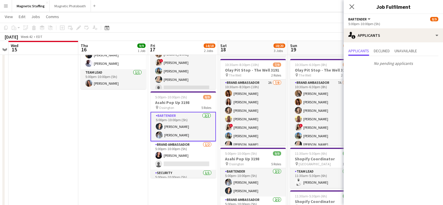
scroll to position [0, 201]
click at [207, 125] on app-card-role "Bartender [DATE] 5:00pm-10:00pm (5h) [PERSON_NAME] [PERSON_NAME]" at bounding box center [183, 127] width 66 height 30
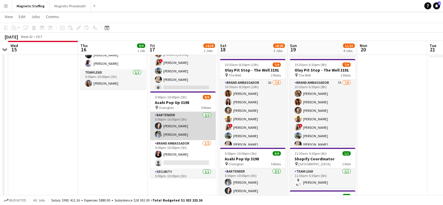
click at [199, 126] on app-card-role "Bartender [DATE] 5:00pm-10:00pm (5h) [PERSON_NAME] [PERSON_NAME]" at bounding box center [183, 126] width 66 height 28
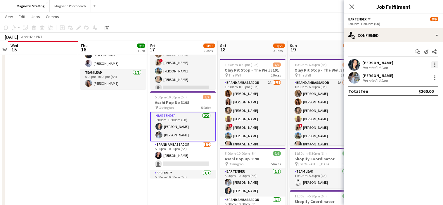
click at [434, 65] on div at bounding box center [435, 64] width 7 height 7
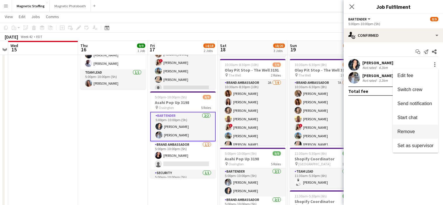
click at [412, 129] on button "Remove" at bounding box center [416, 132] width 46 height 14
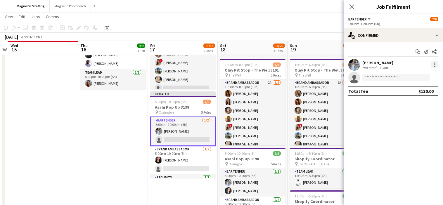
click at [436, 65] on div at bounding box center [435, 64] width 7 height 7
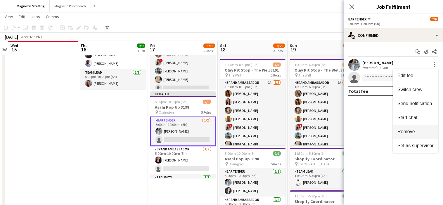
click at [408, 130] on span "Remove" at bounding box center [407, 131] width 18 height 5
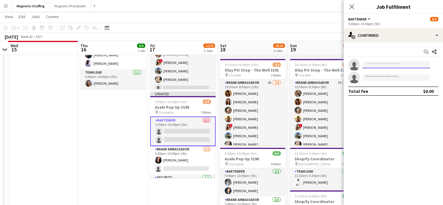
click at [391, 65] on input at bounding box center [397, 64] width 68 height 7
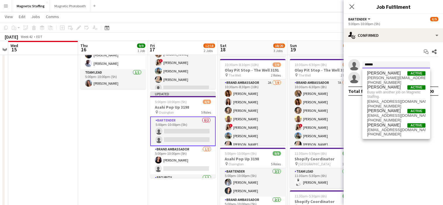
type input "*****"
click at [337, 24] on app-toolbar "Copy Paste Paste Command V Paste with crew Command Shift V Paste linked Job [GE…" at bounding box center [221, 28] width 443 height 10
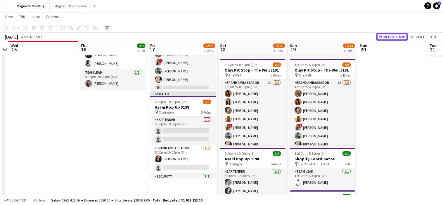
click at [396, 38] on button "Publish 1 job" at bounding box center [392, 37] width 31 height 8
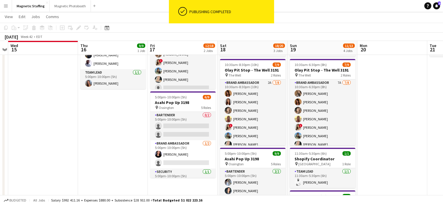
click at [172, 131] on app-card-role "Bartender 0/2 5:00pm-10:00pm (5h) single-neutral-actions single-neutral-actions" at bounding box center [183, 126] width 66 height 28
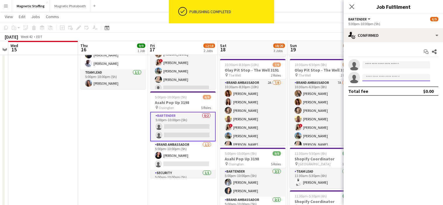
click at [385, 75] on input at bounding box center [397, 77] width 68 height 7
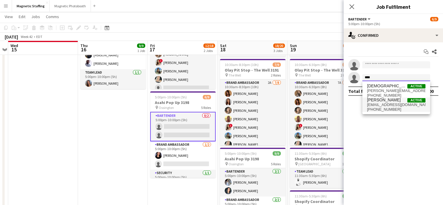
type input "***"
click at [380, 104] on span "[EMAIL_ADDRESS][DOMAIN_NAME]" at bounding box center [396, 105] width 58 height 5
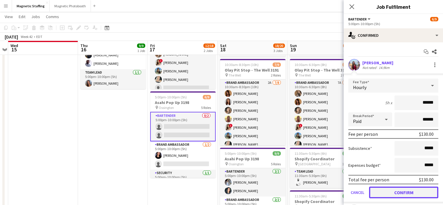
click at [385, 189] on button "Confirm" at bounding box center [403, 193] width 69 height 12
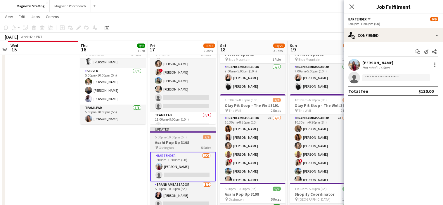
scroll to position [26, 0]
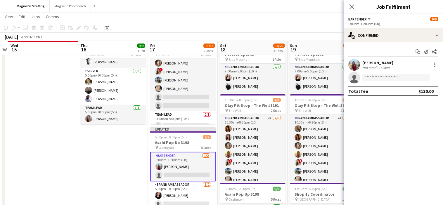
click at [114, 154] on app-date-cell "5:00pm-10:00pm (5h) 9/9 Asahi Pop Up 3198 pin Ossington 5 Roles Bartender [DATE…" at bounding box center [113, 184] width 70 height 297
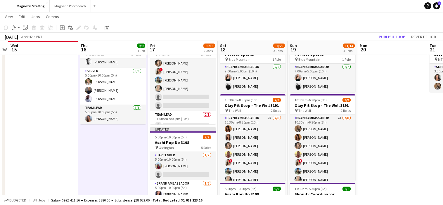
scroll to position [0, 202]
click at [394, 39] on button "Publish 1 job" at bounding box center [392, 37] width 31 height 8
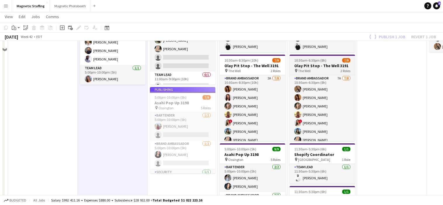
scroll to position [85, 0]
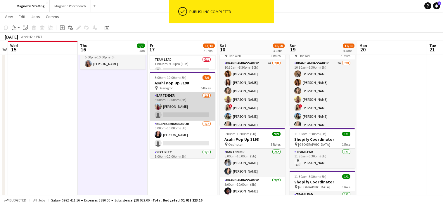
click at [182, 107] on app-card-role "Bartender [DATE] 5:00pm-10:00pm (5h) [PERSON_NAME] single-neutral-actions" at bounding box center [183, 106] width 66 height 28
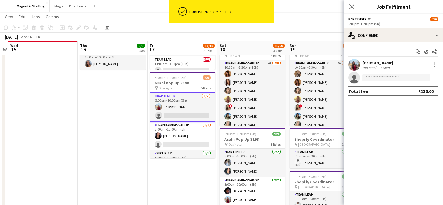
click at [404, 77] on input at bounding box center [397, 77] width 68 height 7
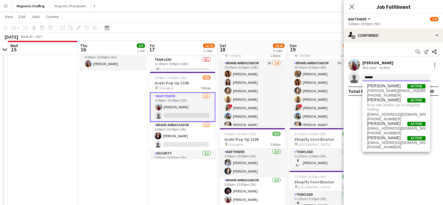
type input "*****"
click at [123, 156] on app-date-cell "5:00pm-10:00pm (5h) 9/9 Asahi Pop Up 3198 pin Ossington 5 Roles Bartender [DATE…" at bounding box center [113, 129] width 70 height 297
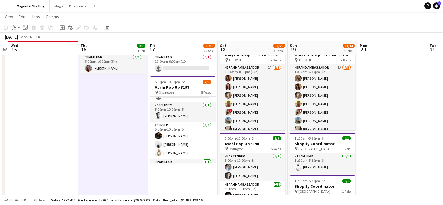
scroll to position [54, 0]
click at [174, 145] on app-card-role "Server [DATE] 5:00pm-10:00pm (5h) [PERSON_NAME] [PERSON_NAME] [PERSON_NAME]" at bounding box center [183, 138] width 66 height 37
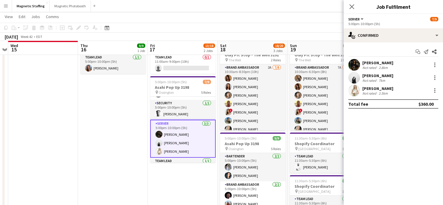
click at [191, 139] on app-card-role "Server [DATE] 5:00pm-10:00pm (5h) [PERSON_NAME] [PERSON_NAME] [PERSON_NAME]" at bounding box center [183, 139] width 66 height 38
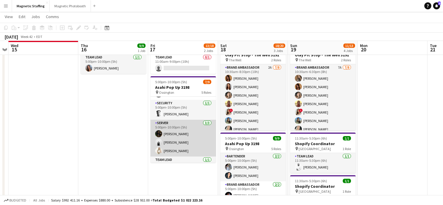
click at [179, 136] on app-card-role "Server [DATE] 5:00pm-10:00pm (5h) [PERSON_NAME] [PERSON_NAME] [PERSON_NAME]" at bounding box center [184, 138] width 66 height 37
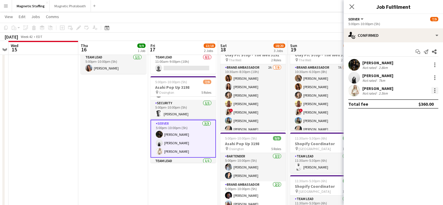
click at [436, 91] on div at bounding box center [435, 90] width 7 height 7
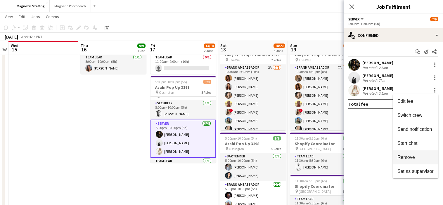
click at [412, 152] on button "Remove" at bounding box center [416, 158] width 46 height 14
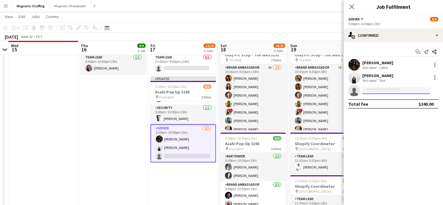
click at [393, 93] on input at bounding box center [397, 90] width 68 height 7
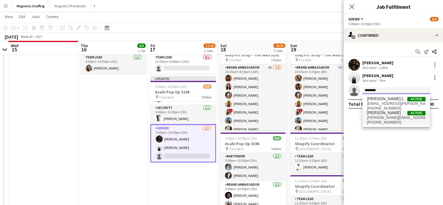
type input "*******"
click at [381, 120] on span "[PHONE_NUMBER]" at bounding box center [396, 122] width 58 height 5
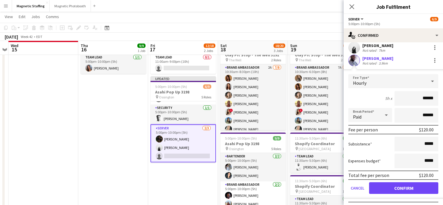
scroll to position [41, 0]
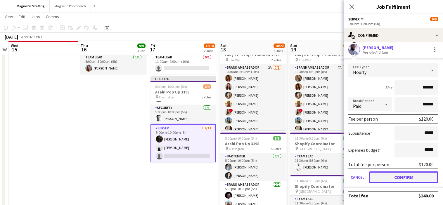
click at [379, 181] on button "Confirm" at bounding box center [403, 178] width 69 height 12
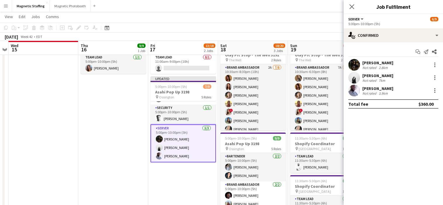
scroll to position [73, 0]
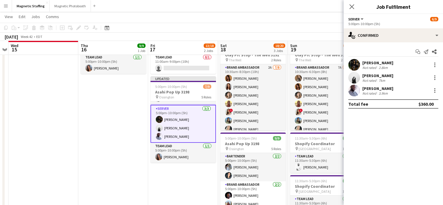
click at [169, 134] on app-card-role "Server [DATE] 5:00pm-10:00pm (5h) [PERSON_NAME] [PERSON_NAME] [PERSON_NAME]" at bounding box center [184, 124] width 66 height 38
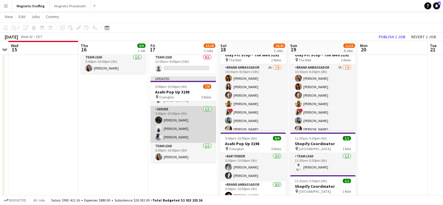
click at [169, 134] on app-card-role "Server [DATE] 5:00pm-10:00pm (5h) [PERSON_NAME] [PERSON_NAME] [PERSON_NAME]" at bounding box center [184, 124] width 66 height 37
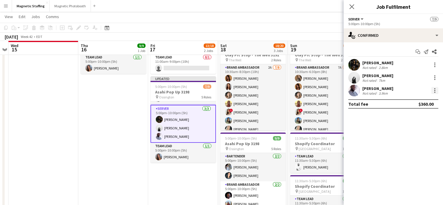
click at [433, 92] on div at bounding box center [435, 90] width 7 height 7
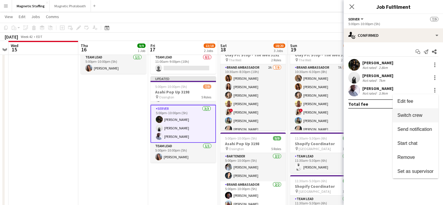
click at [415, 118] on span "Switch crew" at bounding box center [410, 115] width 25 height 5
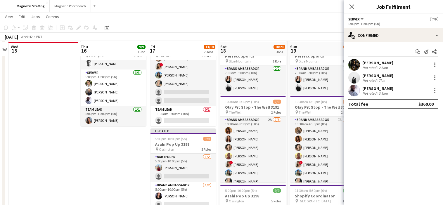
scroll to position [40, 0]
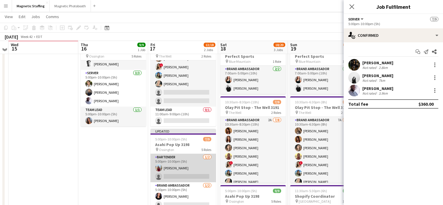
click at [175, 169] on app-card-role "Bartender [DATE] 5:00pm-10:00pm (5h) [PERSON_NAME] single-neutral-actions" at bounding box center [184, 168] width 66 height 28
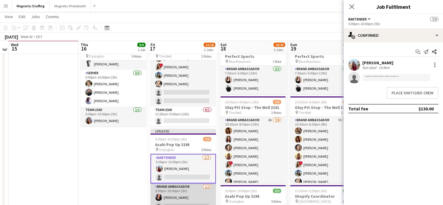
scroll to position [28, 0]
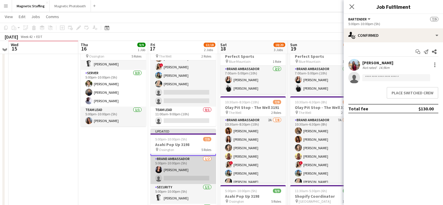
click at [173, 179] on app-card-role "Brand Ambassador [DATE] 5:00pm-10:00pm (5h) [PERSON_NAME] single-neutral-actions" at bounding box center [184, 170] width 66 height 28
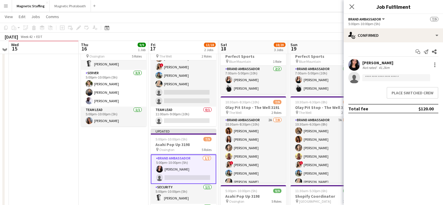
scroll to position [27, 0]
click at [420, 91] on button "Place switched crew" at bounding box center [413, 93] width 52 height 12
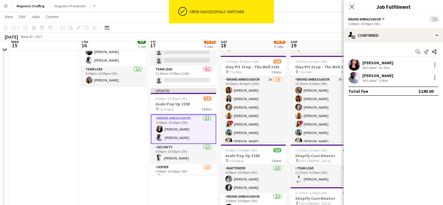
scroll to position [73, 0]
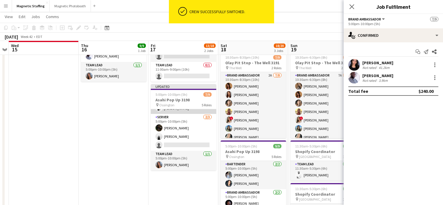
click at [175, 144] on app-card-role "Server [DATE] 5:00pm-10:00pm (5h) [PERSON_NAME] [PERSON_NAME] single-neutral-ac…" at bounding box center [184, 132] width 66 height 37
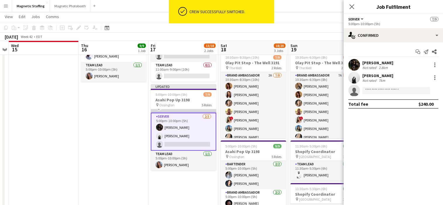
scroll to position [72, 0]
click at [394, 91] on input at bounding box center [397, 90] width 68 height 7
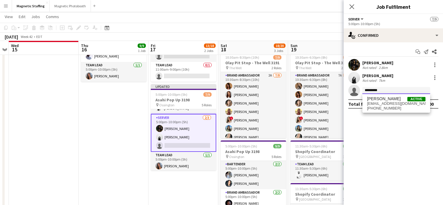
type input "*********"
click at [386, 114] on mat-expansion-panel "check Confirmed Start chat Send notification Share [PERSON_NAME] Not rated 2.8k…" at bounding box center [393, 123] width 99 height 163
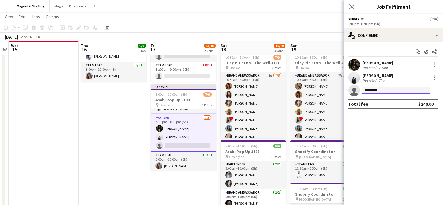
click at [393, 89] on input "*********" at bounding box center [397, 90] width 68 height 7
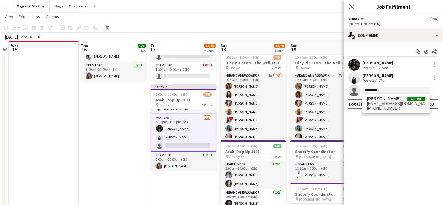
click at [394, 102] on span "[EMAIL_ADDRESS][DOMAIN_NAME]" at bounding box center [396, 103] width 58 height 5
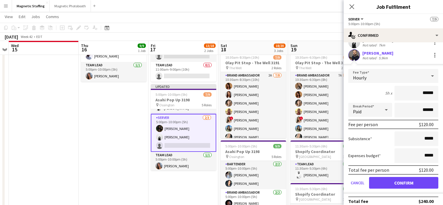
scroll to position [41, 0]
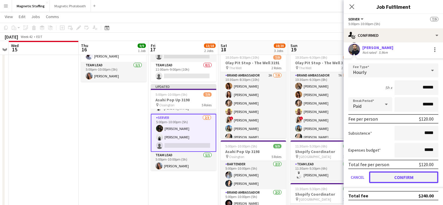
click at [387, 177] on button "Confirm" at bounding box center [403, 178] width 69 height 12
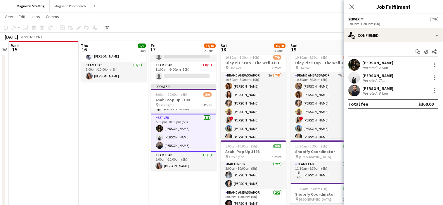
click at [58, 152] on app-date-cell at bounding box center [44, 141] width 70 height 297
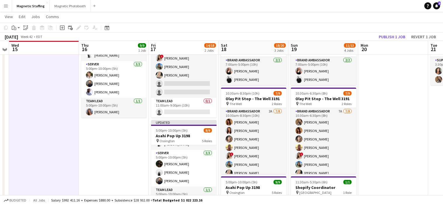
scroll to position [36, 0]
click at [384, 37] on button "Publish 1 job" at bounding box center [392, 37] width 31 height 8
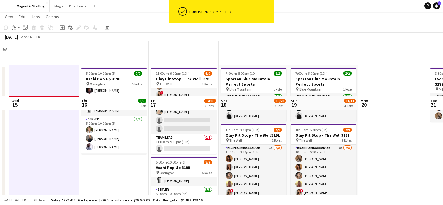
scroll to position [66, 0]
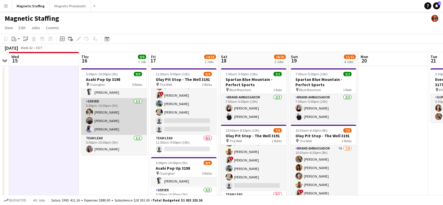
click at [116, 118] on app-card-role "Server [DATE] 5:00pm-10:00pm (5h) [PERSON_NAME] [PERSON_NAME] [PERSON_NAME]" at bounding box center [114, 116] width 66 height 37
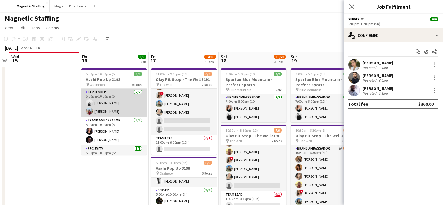
click at [118, 108] on app-card-role "Bartender [DATE] 5:00pm-10:00pm (5h) [PERSON_NAME] [PERSON_NAME]" at bounding box center [114, 103] width 66 height 28
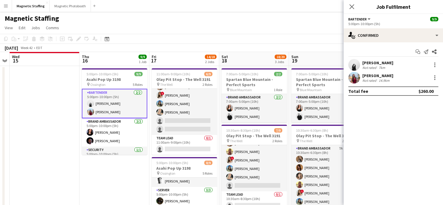
click at [122, 111] on app-card-role "Bartender [DATE] 5:00pm-10:00pm (5h) [PERSON_NAME] [PERSON_NAME]" at bounding box center [115, 104] width 66 height 30
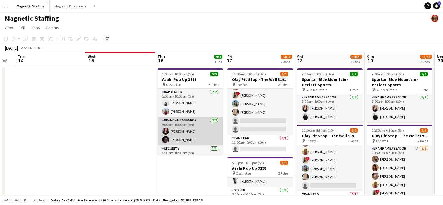
click at [185, 139] on app-card-role "Brand Ambassador [DATE] 5:00pm-10:00pm (5h) [PERSON_NAME] [PERSON_NAME]" at bounding box center [191, 131] width 66 height 28
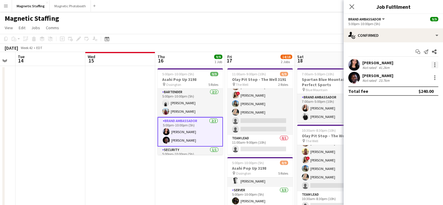
click at [435, 65] on div at bounding box center [435, 64] width 1 height 1
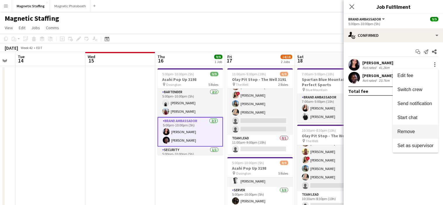
click at [417, 130] on span "Remove" at bounding box center [416, 131] width 36 height 5
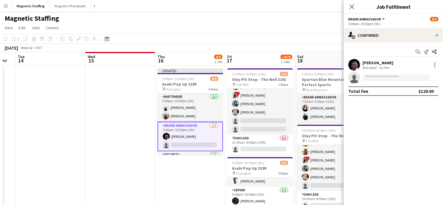
click at [343, 43] on app-toolbar "Copy Paste Paste Command V Paste with crew Command Shift V Paste linked Job [GE…" at bounding box center [221, 39] width 443 height 10
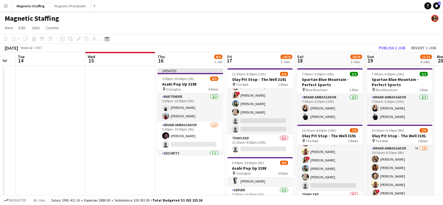
click at [335, 42] on app-toolbar "Copy Paste Paste Command V Paste with crew Command Shift V Paste linked Job [GE…" at bounding box center [221, 39] width 443 height 10
click at [391, 49] on button "Publish 1 job" at bounding box center [392, 48] width 31 height 8
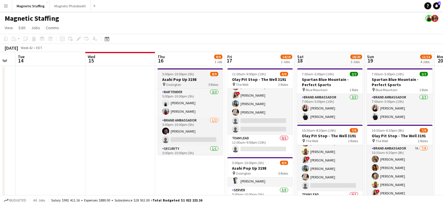
click at [199, 71] on app-job-card "5:00pm-10:00pm (5h) 8/9 Asahi Pop Up 3198 pin Ossington 5 Roles Bartender [DATE…" at bounding box center [191, 111] width 66 height 87
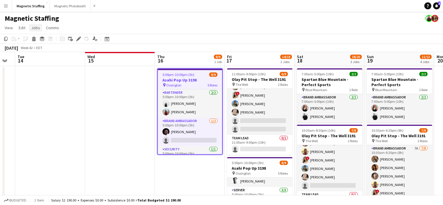
click at [37, 29] on span "Jobs" at bounding box center [35, 27] width 9 height 5
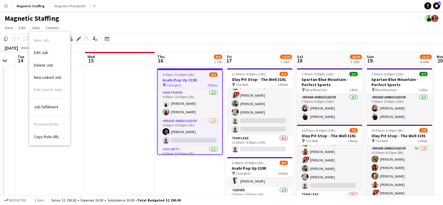
click at [51, 135] on span "Copy Role URL" at bounding box center [46, 136] width 25 height 5
type textarea "**********"
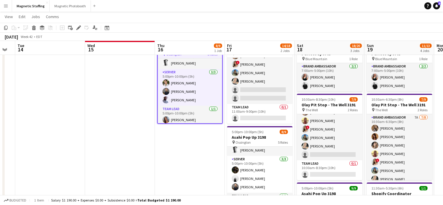
scroll to position [68, 0]
click at [188, 93] on app-card-role "Server [DATE] 5:00pm-10:00pm (5h) [PERSON_NAME] [PERSON_NAME] [PERSON_NAME]" at bounding box center [190, 85] width 64 height 37
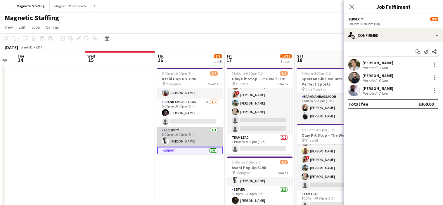
scroll to position [0, 0]
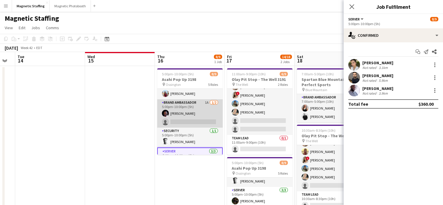
click at [185, 113] on app-card-role "Brand Ambassador 1A [DATE] 5:00pm-10:00pm (5h) [PERSON_NAME] single-neutral-act…" at bounding box center [190, 113] width 66 height 28
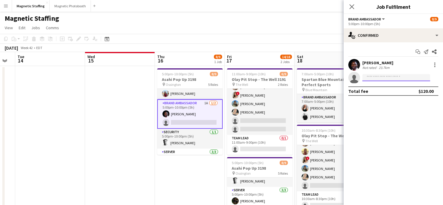
click at [382, 78] on input at bounding box center [397, 77] width 68 height 7
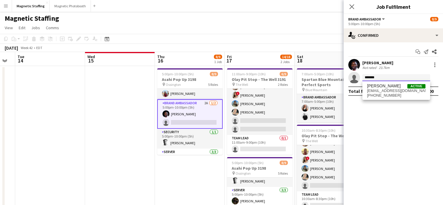
type input "*******"
click at [376, 91] on span "[EMAIL_ADDRESS][DOMAIN_NAME]" at bounding box center [396, 91] width 58 height 5
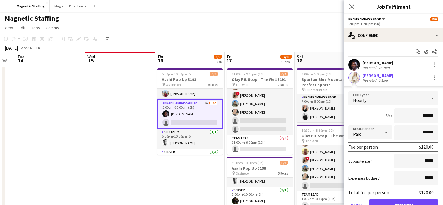
scroll to position [28, 0]
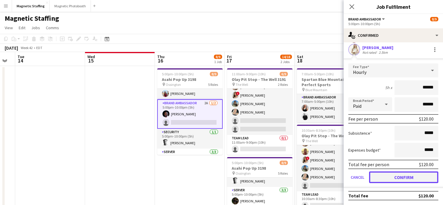
click at [381, 182] on button "Confirm" at bounding box center [403, 178] width 69 height 12
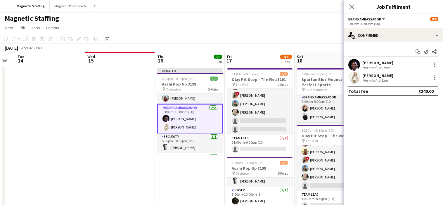
scroll to position [0, 0]
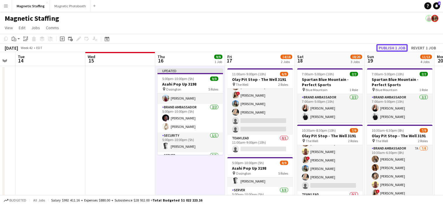
click at [391, 47] on button "Publish 1 job" at bounding box center [392, 48] width 31 height 8
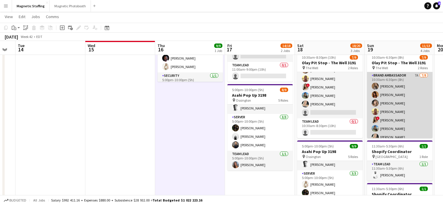
scroll to position [0, 124]
click at [391, 112] on app-card-role "Brand Ambassador 7A [DATE] 10:30am-6:30pm (8h) [PERSON_NAME] [PERSON_NAME] [PER…" at bounding box center [401, 111] width 66 height 79
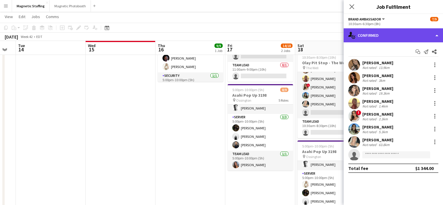
click at [382, 33] on div "single-neutral-actions-check-2 Confirmed" at bounding box center [393, 35] width 99 height 14
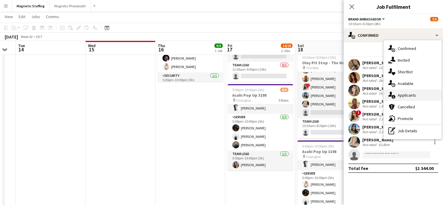
click at [396, 95] on div "single-neutral-actions-information Applicants" at bounding box center [413, 95] width 58 height 12
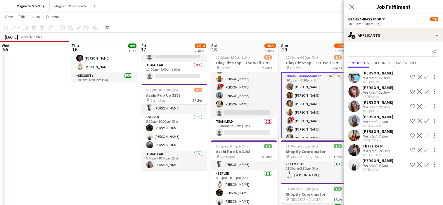
drag, startPoint x: 309, startPoint y: 109, endPoint x: 195, endPoint y: 109, distance: 114.6
click at [195, 109] on app-calendar-viewport "Sun 12 Mon 13 Tue 14 Wed 15 Thu 16 9/9 1 Job Fri 17 14/18 2 Jobs Sat 18 18/20 3…" at bounding box center [221, 133] width 443 height 366
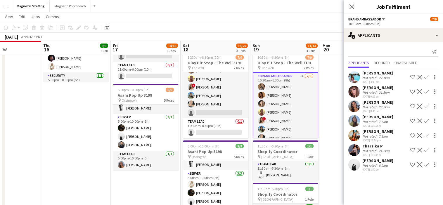
click at [426, 165] on app-icon "Confirm" at bounding box center [427, 165] width 5 height 5
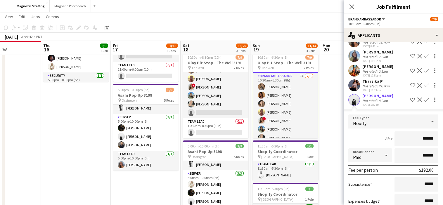
scroll to position [105, 0]
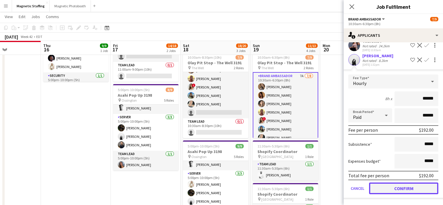
click at [387, 186] on button "Confirm" at bounding box center [403, 189] width 69 height 12
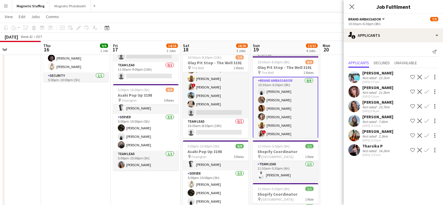
scroll to position [0, 0]
click at [329, 142] on app-date-cell at bounding box center [355, 141] width 70 height 297
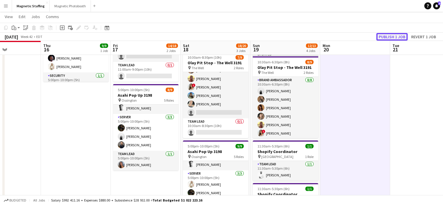
click at [395, 39] on button "Publish 1 job" at bounding box center [392, 37] width 31 height 8
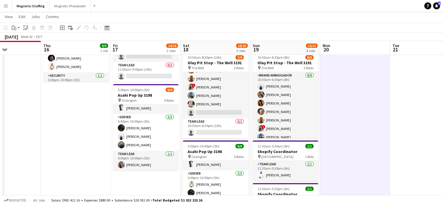
click at [107, 27] on icon at bounding box center [107, 27] width 4 height 5
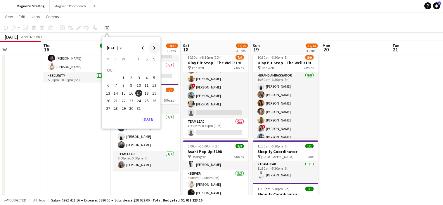
click at [154, 48] on span "Next month" at bounding box center [155, 48] width 12 height 12
click at [116, 87] on span "9" at bounding box center [116, 85] width 7 height 7
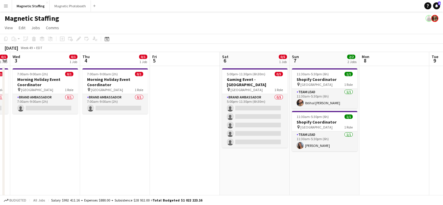
scroll to position [0, 185]
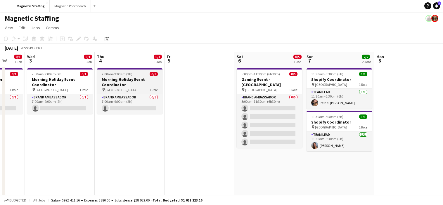
click at [136, 76] on app-job-card "7:00am-9:00am (2h) 0/1 Morning Holiday Event Coordinator pin Toronto 1 Role Bra…" at bounding box center [130, 91] width 66 height 46
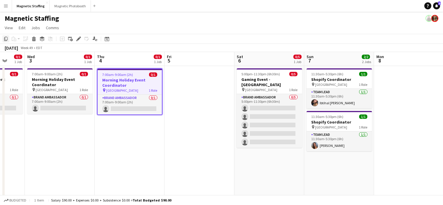
click at [6, 37] on icon "Copy" at bounding box center [6, 39] width 5 height 5
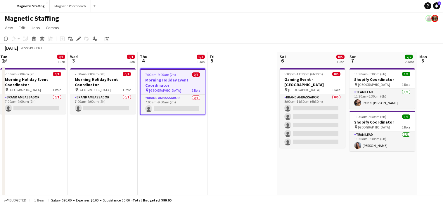
drag, startPoint x: 93, startPoint y: 85, endPoint x: 71, endPoint y: 88, distance: 22.1
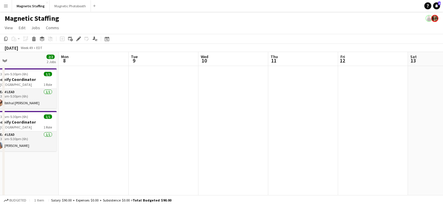
scroll to position [0, 249]
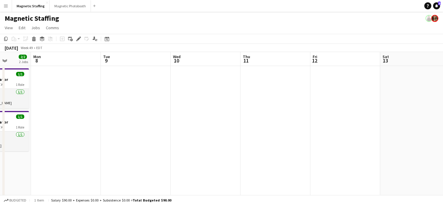
drag, startPoint x: 274, startPoint y: 82, endPoint x: 43, endPoint y: 80, distance: 231.0
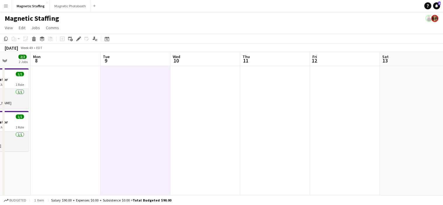
scroll to position [0, 249]
click at [16, 38] on div "Paste" at bounding box center [14, 38] width 7 height 7
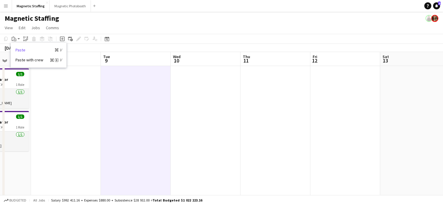
click at [18, 49] on link "Paste Command V" at bounding box center [38, 49] width 46 height 5
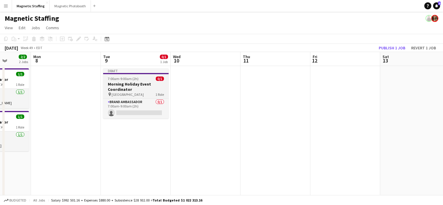
click at [125, 78] on span "7:00am-9:00am (2h)" at bounding box center [123, 79] width 31 height 4
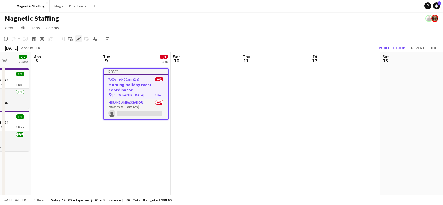
click at [79, 39] on icon at bounding box center [78, 38] width 3 height 3
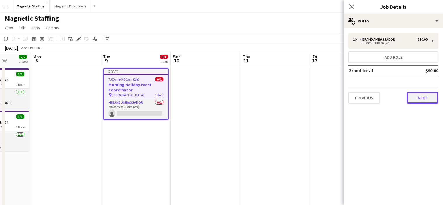
click at [424, 97] on button "Next" at bounding box center [423, 98] width 32 height 12
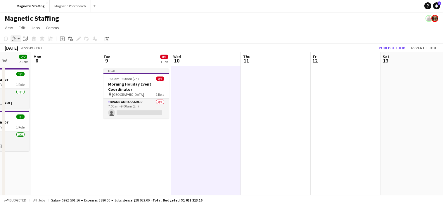
click at [16, 38] on icon "Paste" at bounding box center [14, 39] width 5 height 5
click at [21, 49] on link "Paste Command V" at bounding box center [38, 49] width 46 height 5
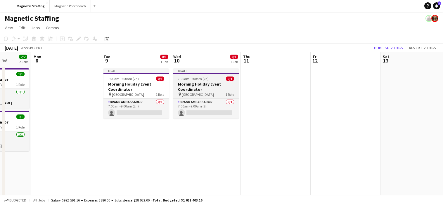
click at [205, 81] on span "7:00am-9:00am (2h)" at bounding box center [193, 79] width 31 height 4
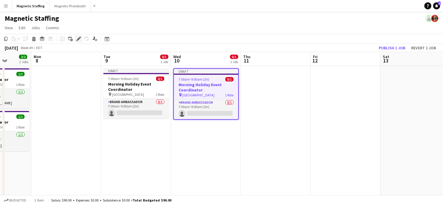
click at [76, 40] on icon "Edit" at bounding box center [78, 39] width 5 height 5
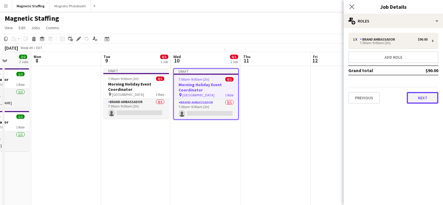
click at [416, 96] on button "Next" at bounding box center [423, 98] width 32 height 12
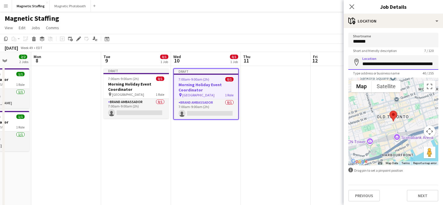
scroll to position [0, 11]
drag, startPoint x: 363, startPoint y: 63, endPoint x: 467, endPoint y: 63, distance: 103.8
click at [443, 63] on html "Menu Boards Boards Boards All jobs Status Workforce Workforce My Workforce Recr…" at bounding box center [221, 200] width 443 height 400
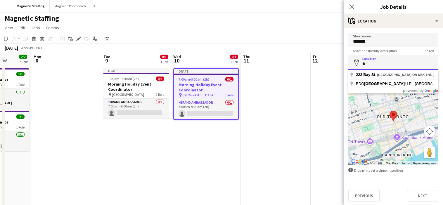
scroll to position [0, 0]
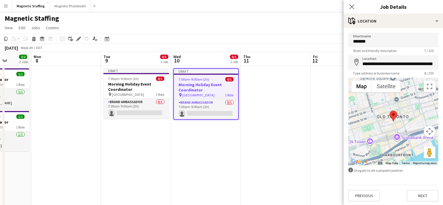
type input "**********"
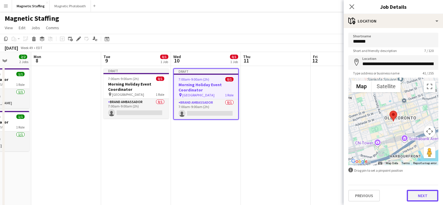
click at [418, 195] on button "Next" at bounding box center [423, 196] width 32 height 12
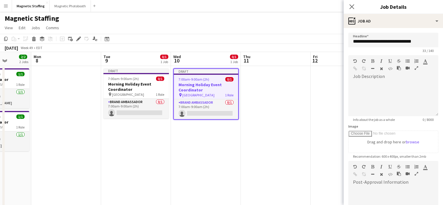
scroll to position [84, 0]
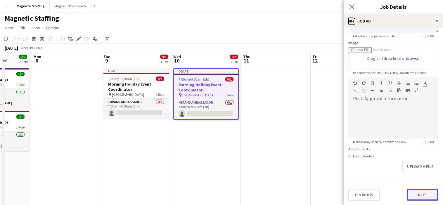
click at [421, 192] on button "Next" at bounding box center [423, 195] width 32 height 12
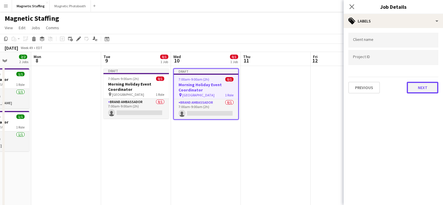
click at [425, 88] on button "Next" at bounding box center [423, 88] width 32 height 12
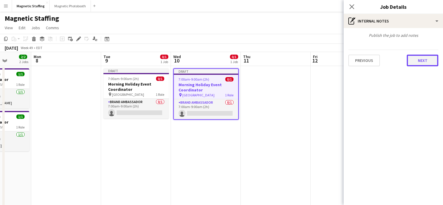
click at [425, 57] on button "Next" at bounding box center [423, 61] width 32 height 12
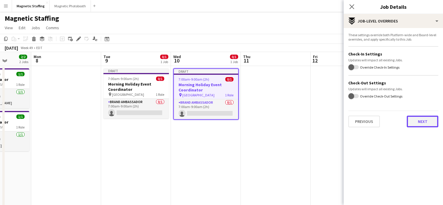
click at [427, 126] on button "Next" at bounding box center [423, 122] width 32 height 12
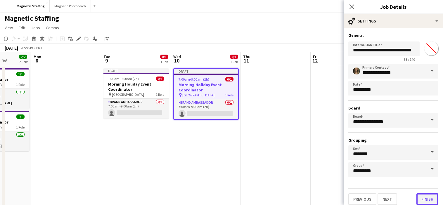
click at [425, 200] on button "Finish" at bounding box center [428, 200] width 22 height 12
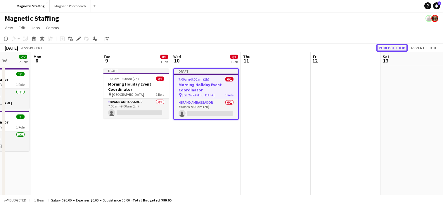
click at [383, 45] on button "Publish 1 job" at bounding box center [392, 48] width 31 height 8
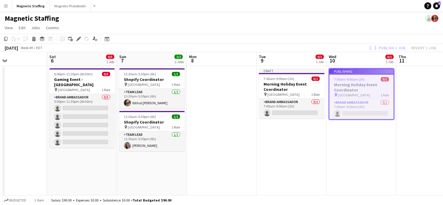
drag, startPoint x: 281, startPoint y: 118, endPoint x: 438, endPoint y: 113, distance: 157.1
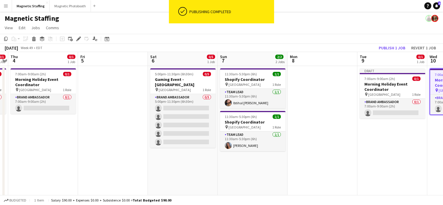
drag, startPoint x: 225, startPoint y: 116, endPoint x: 319, endPoint y: 113, distance: 93.6
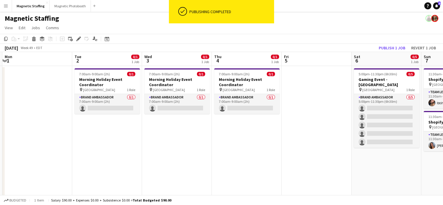
scroll to position [0, 164]
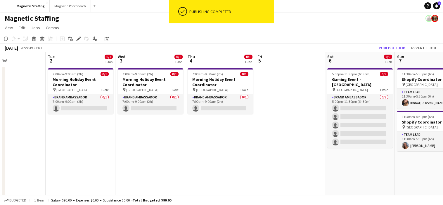
drag, startPoint x: 135, startPoint y: 106, endPoint x: 286, endPoint y: 94, distance: 151.9
click at [159, 79] on h3 "Morning Holiday Event Coordinator" at bounding box center [151, 82] width 66 height 11
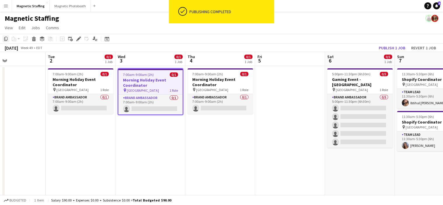
click at [5, 41] on icon at bounding box center [6, 39] width 4 height 4
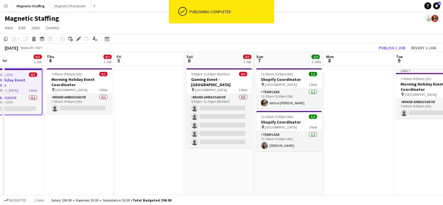
drag, startPoint x: 297, startPoint y: 113, endPoint x: 20, endPoint y: 113, distance: 276.6
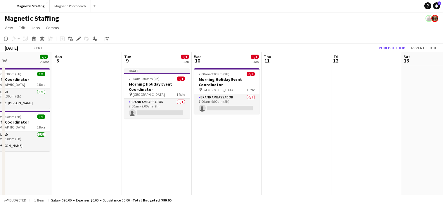
drag, startPoint x: 166, startPoint y: 113, endPoint x: 11, endPoint y: 113, distance: 155.6
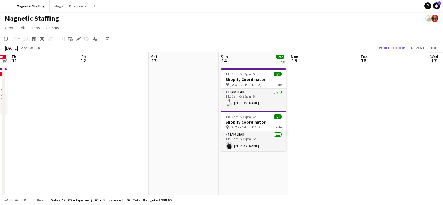
scroll to position [0, 240]
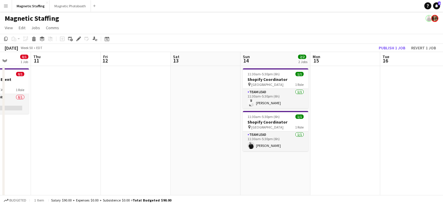
drag, startPoint x: 249, startPoint y: 102, endPoint x: -2, endPoint y: 110, distance: 251.0
click at [0, 110] on html "Menu Boards Boards Boards All jobs Status Workforce Workforce My Workforce Recr…" at bounding box center [221, 200] width 443 height 400
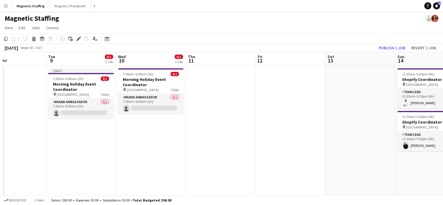
drag, startPoint x: 11, startPoint y: 109, endPoint x: 290, endPoint y: 103, distance: 278.7
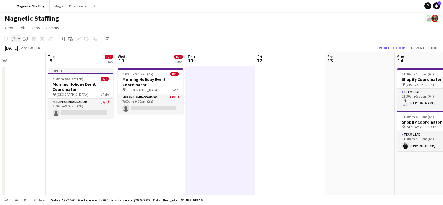
click at [13, 39] on icon "Paste" at bounding box center [14, 39] width 5 height 5
click at [18, 50] on link "Paste Command V" at bounding box center [38, 49] width 46 height 5
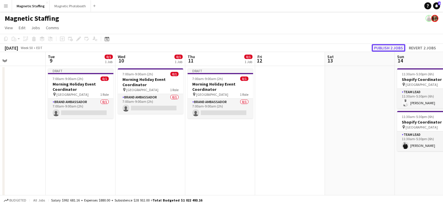
click at [384, 50] on button "Publish 2 jobs" at bounding box center [389, 48] width 34 height 8
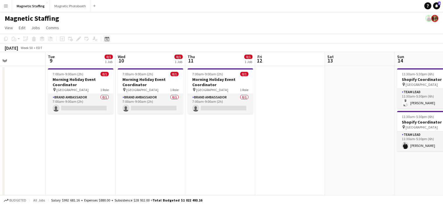
click at [109, 39] on div "Date picker" at bounding box center [107, 38] width 7 height 7
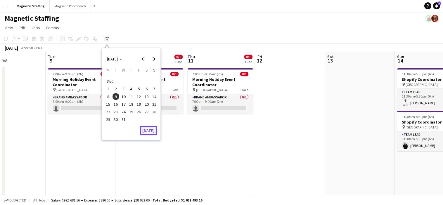
click at [151, 131] on button "[DATE]" at bounding box center [148, 130] width 17 height 9
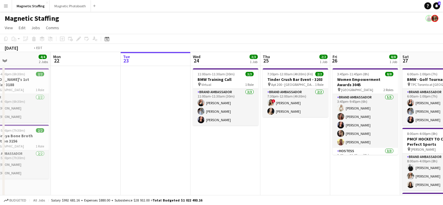
drag, startPoint x: 230, startPoint y: 144, endPoint x: 34, endPoint y: 153, distance: 196.1
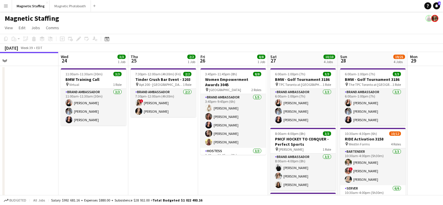
drag, startPoint x: 104, startPoint y: 130, endPoint x: -2, endPoint y: 132, distance: 106.5
click at [0, 132] on html "Menu Boards Boards Boards All jobs Status Workforce Workforce My Workforce Recr…" at bounding box center [221, 200] width 443 height 400
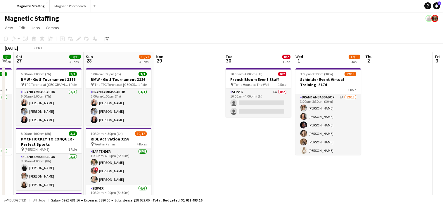
drag, startPoint x: 276, startPoint y: 116, endPoint x: -2, endPoint y: 116, distance: 278.1
click at [0, 116] on html "Menu Boards Boards Boards All jobs Status Workforce Workforce My Workforce Recr…" at bounding box center [221, 200] width 443 height 400
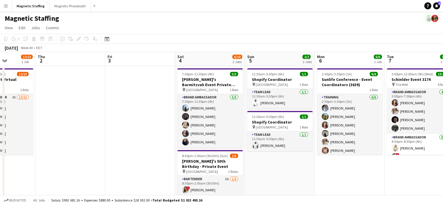
drag, startPoint x: 185, startPoint y: 121, endPoint x: 60, endPoint y: 121, distance: 125.4
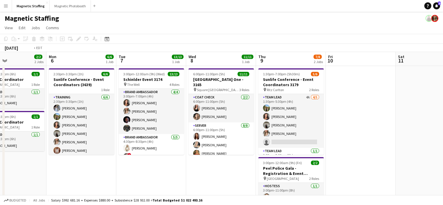
drag, startPoint x: 211, startPoint y: 141, endPoint x: 37, endPoint y: 143, distance: 174.3
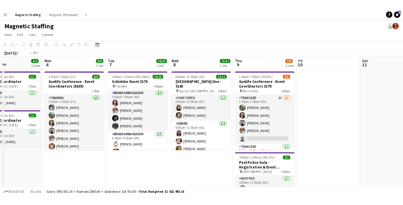
scroll to position [0, 163]
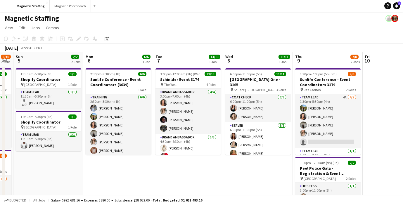
drag, startPoint x: 88, startPoint y: 101, endPoint x: 195, endPoint y: 97, distance: 106.5
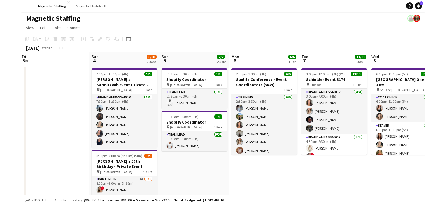
scroll to position [0, 159]
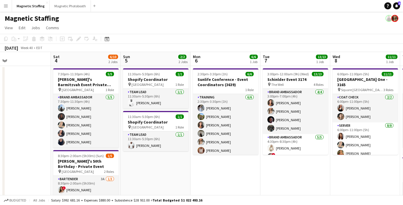
drag, startPoint x: 203, startPoint y: 107, endPoint x: 256, endPoint y: 106, distance: 53.2
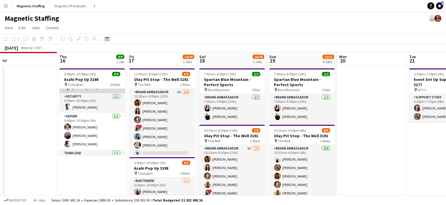
scroll to position [67, 0]
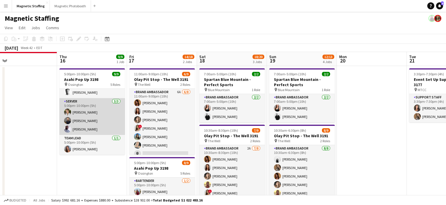
click at [94, 125] on app-card-role "Server [DATE] 5:00pm-10:00pm (5h) [PERSON_NAME] [PERSON_NAME] [PERSON_NAME]" at bounding box center [92, 116] width 66 height 37
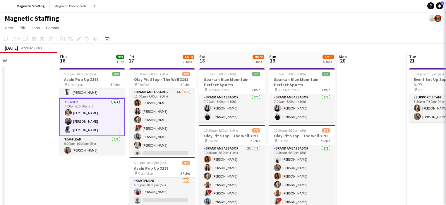
scroll to position [0, 0]
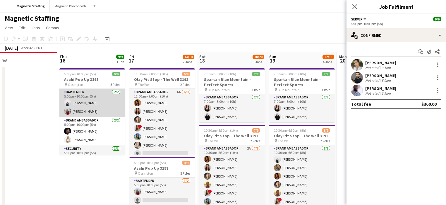
click at [97, 102] on app-card-role "Bartender [DATE] 5:00pm-10:00pm (5h) [PERSON_NAME] [PERSON_NAME]" at bounding box center [92, 103] width 66 height 28
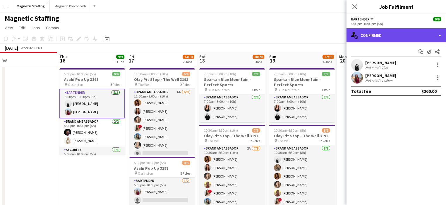
click at [381, 37] on div "single-neutral-actions-check-2 Confirmed" at bounding box center [395, 35] width 99 height 14
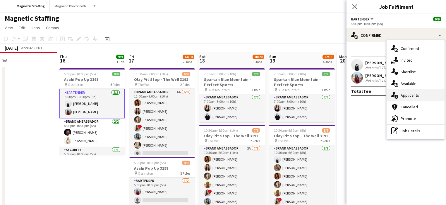
click at [393, 94] on icon at bounding box center [393, 94] width 4 height 5
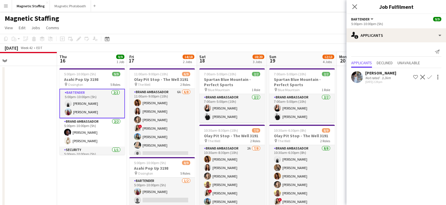
click at [82, 103] on app-card-role "Bartender [DATE] 5:00pm-10:00pm (5h) [PERSON_NAME] [PERSON_NAME]" at bounding box center [92, 104] width 66 height 30
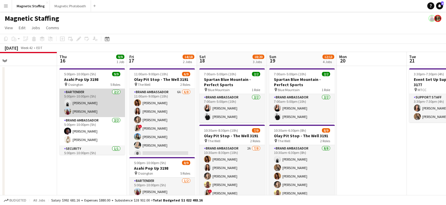
click at [82, 103] on app-card-role "Bartender [DATE] 5:00pm-10:00pm (5h) [PERSON_NAME] [PERSON_NAME]" at bounding box center [92, 103] width 66 height 28
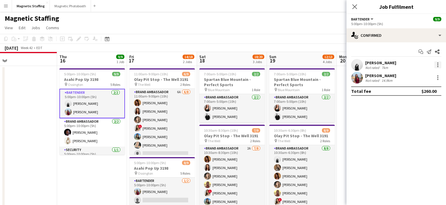
click at [438, 65] on div at bounding box center [437, 64] width 1 height 1
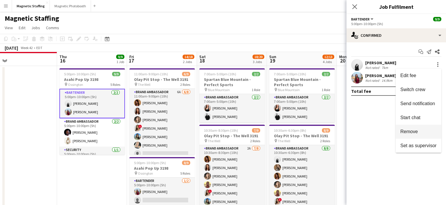
click at [411, 136] on button "Remove" at bounding box center [418, 132] width 46 height 14
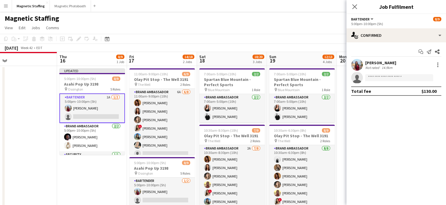
click at [402, 27] on app-options-switcher "Bartender All roles Bartender [DATE] 5:00pm-10:00pm (5h)" at bounding box center [395, 21] width 99 height 14
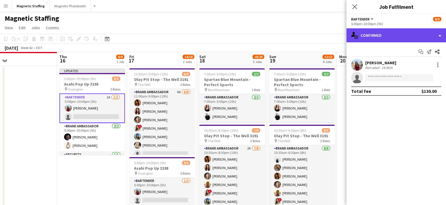
click at [396, 34] on div "single-neutral-actions-check-2 Confirmed" at bounding box center [395, 35] width 99 height 14
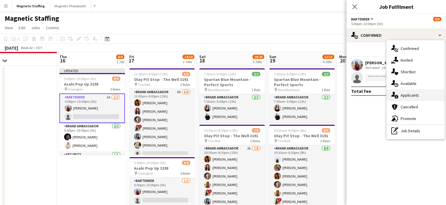
click at [401, 99] on div "single-neutral-actions-information Applicants" at bounding box center [415, 95] width 58 height 12
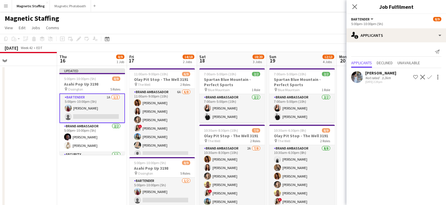
click at [426, 78] on button "Confirm" at bounding box center [429, 77] width 7 height 7
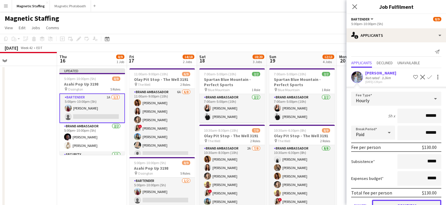
click at [387, 203] on button "Confirm" at bounding box center [406, 206] width 69 height 12
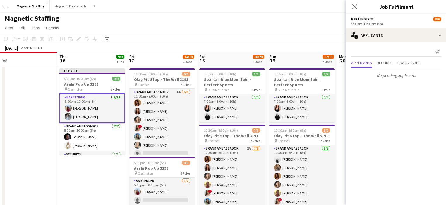
click at [283, 52] on app-board-header-date "Sun 19 12/13 4 Jobs" at bounding box center [302, 59] width 70 height 14
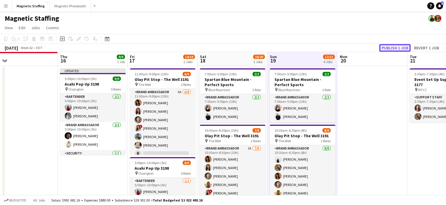
click at [401, 47] on button "Publish 1 job" at bounding box center [394, 48] width 31 height 8
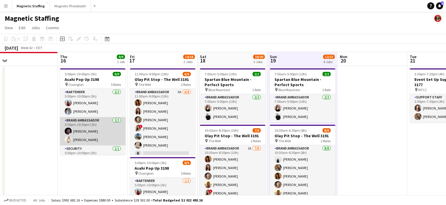
click at [91, 137] on app-card-role "Brand Ambassador [DATE] 5:00pm-10:00pm (5h) [PERSON_NAME] [PERSON_NAME]" at bounding box center [93, 131] width 66 height 28
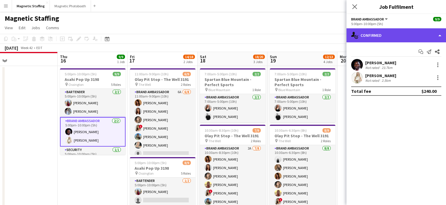
click at [380, 33] on div "single-neutral-actions-check-2 Confirmed" at bounding box center [395, 35] width 99 height 14
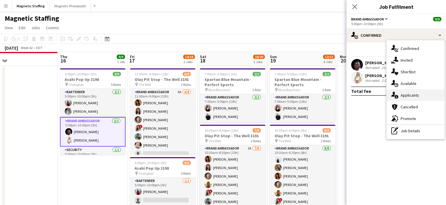
click at [399, 92] on div "single-neutral-actions-information Applicants" at bounding box center [415, 95] width 58 height 12
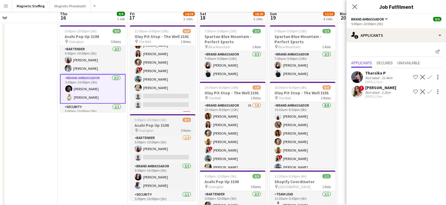
scroll to position [54, 0]
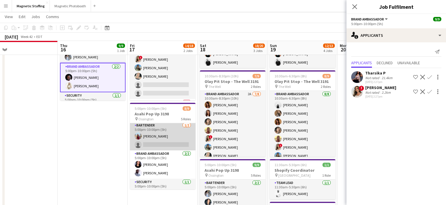
click at [162, 142] on app-card-role "Bartender [DATE] 5:00pm-10:00pm (5h) [PERSON_NAME] single-neutral-actions" at bounding box center [163, 136] width 66 height 28
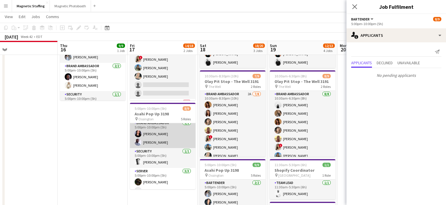
click at [158, 162] on app-card-role "Security [DATE] 5:00pm-10:00pm (5h) [PERSON_NAME]" at bounding box center [163, 158] width 66 height 20
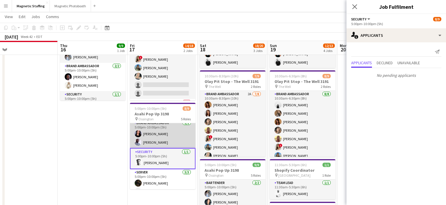
click at [167, 134] on app-card-role "Brand Ambassador [DATE] 5:00pm-10:00pm (5h) [PERSON_NAME] [PERSON_NAME]" at bounding box center [163, 134] width 66 height 28
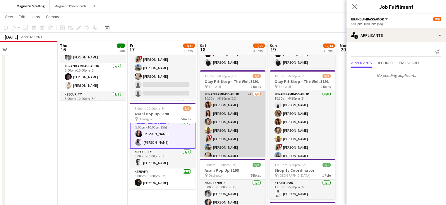
click at [246, 127] on app-card-role "Brand Ambassador 2A [DATE] 10:30am-8:30pm (10h) [PERSON_NAME] [PERSON_NAME] [PE…" at bounding box center [233, 130] width 66 height 79
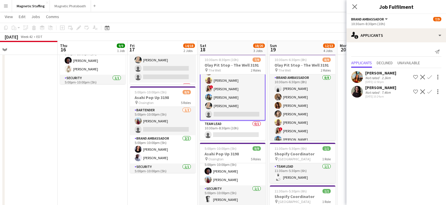
scroll to position [37, 0]
click at [229, 168] on app-card-role "Brand Ambassador [DATE] 5:00pm-10:00pm (5h) [PERSON_NAME] [PERSON_NAME]" at bounding box center [233, 169] width 66 height 28
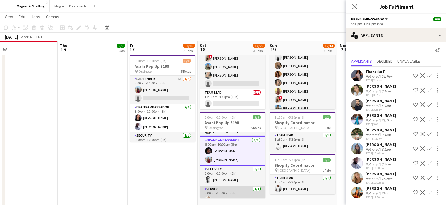
scroll to position [68, 0]
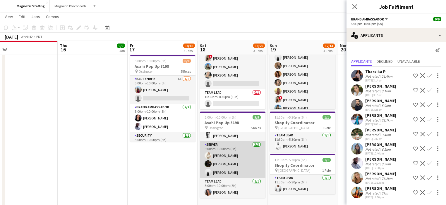
click at [216, 170] on app-card-role "Server [DATE] 5:00pm-10:00pm (5h) [PERSON_NAME] [PERSON_NAME] [PERSON_NAME]" at bounding box center [233, 160] width 66 height 37
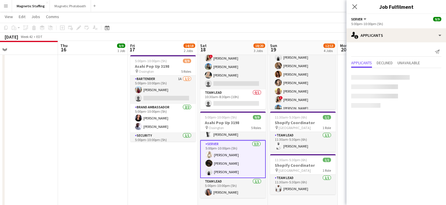
scroll to position [67, 0]
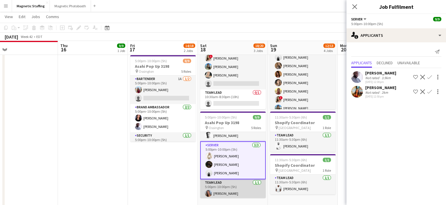
click at [220, 193] on app-card-role "Team Lead [DATE] 5:00pm-10:00pm (5h) [PERSON_NAME]" at bounding box center [233, 190] width 66 height 20
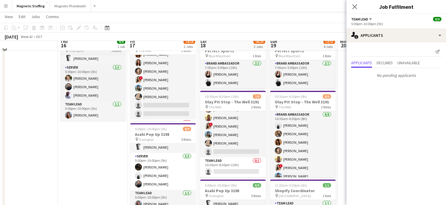
scroll to position [0, 0]
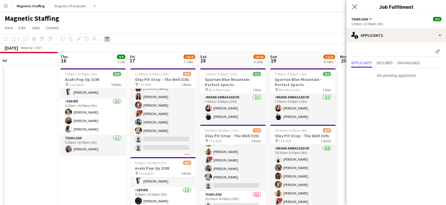
click at [108, 39] on icon "Date picker" at bounding box center [107, 39] width 5 height 5
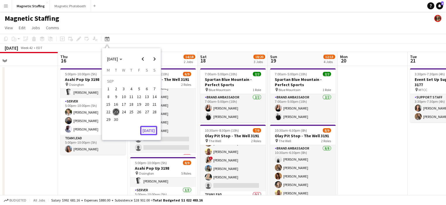
click at [149, 129] on button "[DATE]" at bounding box center [148, 130] width 17 height 9
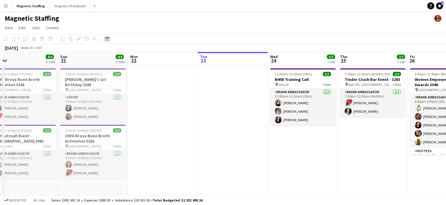
scroll to position [0, 201]
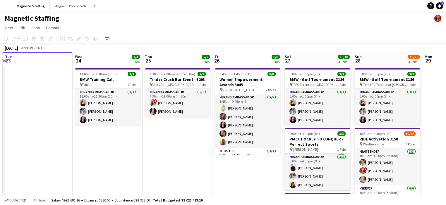
drag, startPoint x: 237, startPoint y: 156, endPoint x: 71, endPoint y: 156, distance: 166.4
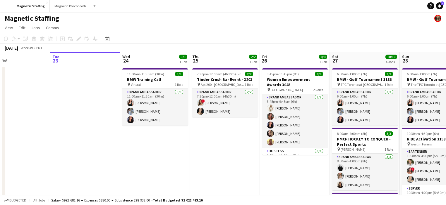
scroll to position [0, 191]
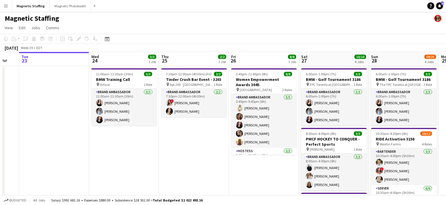
drag, startPoint x: 156, startPoint y: 163, endPoint x: 61, endPoint y: 164, distance: 95.0
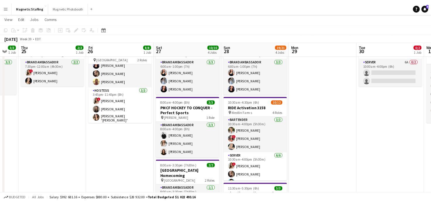
scroll to position [11, 0]
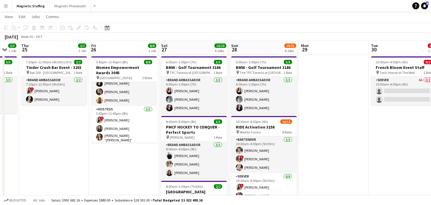
click at [108, 29] on icon at bounding box center [107, 28] width 2 height 2
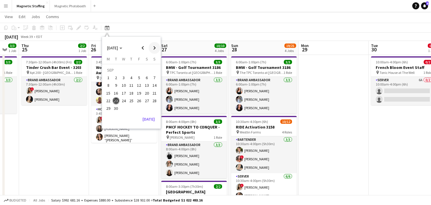
click at [157, 47] on span "Next month" at bounding box center [155, 48] width 12 height 12
click at [107, 87] on span "6" at bounding box center [108, 85] width 7 height 7
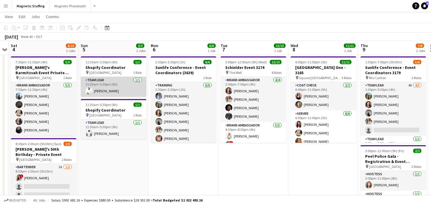
scroll to position [0, 0]
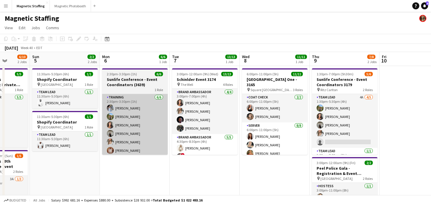
drag, startPoint x: 177, startPoint y: 96, endPoint x: 111, endPoint y: 97, distance: 65.8
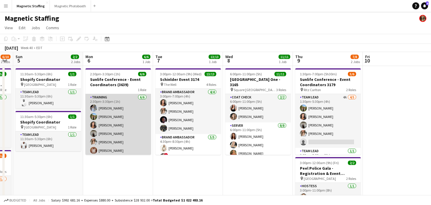
click at [108, 132] on app-card-role "Training [DATE] 2:30pm-3:30pm (1h) [PERSON_NAME] [PERSON_NAME] [PERSON_NAME] [P…" at bounding box center [118, 125] width 66 height 62
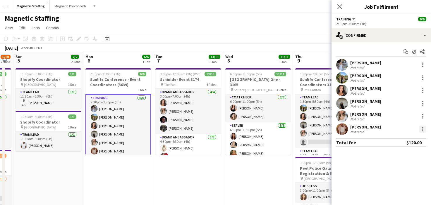
click at [420, 129] on div at bounding box center [422, 129] width 7 height 7
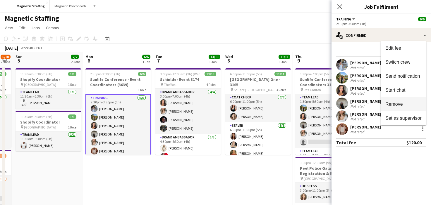
click at [404, 105] on span "Remove" at bounding box center [403, 104] width 36 height 5
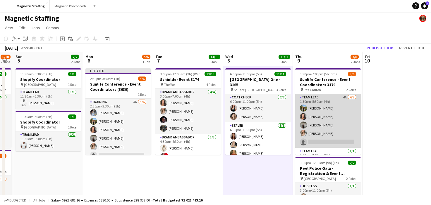
scroll to position [13, 0]
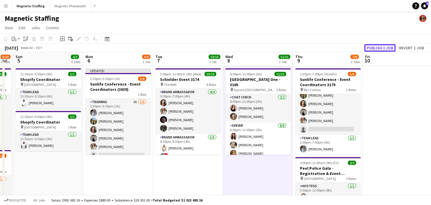
click at [384, 44] on button "Publish 1 job" at bounding box center [379, 48] width 31 height 8
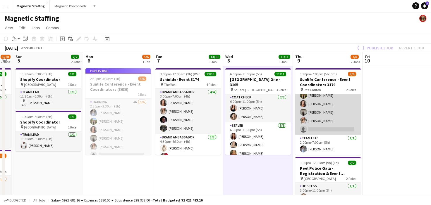
click at [328, 117] on app-card-role "Team Lead 4A [DATE] 1:30pm-5:30pm (4h) [PERSON_NAME] [PERSON_NAME] [PERSON_NAME…" at bounding box center [328, 108] width 66 height 54
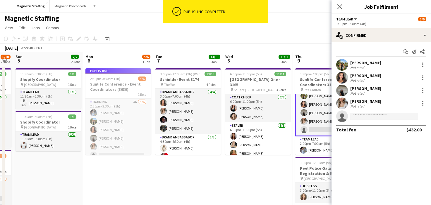
scroll to position [13, 0]
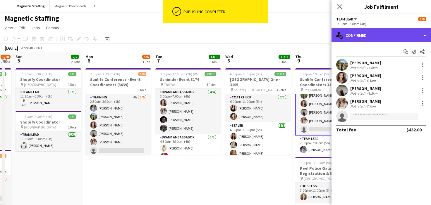
click at [387, 35] on div "single-neutral-actions-check-2 Confirmed" at bounding box center [380, 35] width 99 height 14
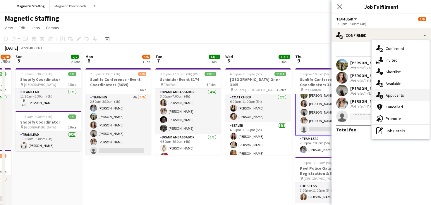
click at [385, 98] on div "single-neutral-actions-information Applicants" at bounding box center [400, 95] width 58 height 12
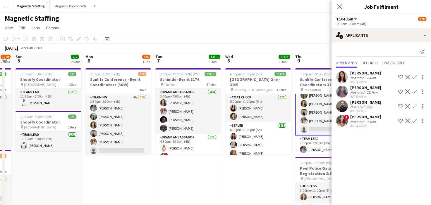
click at [314, 114] on app-card-role "Team Lead 4A [DATE] 1:30pm-5:30pm (4h) [PERSON_NAME] [PERSON_NAME] [PERSON_NAME…" at bounding box center [328, 108] width 66 height 55
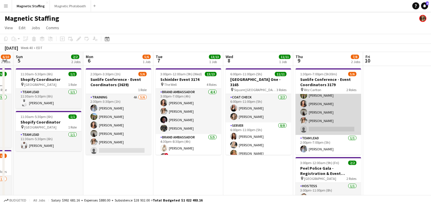
click at [314, 114] on app-card-role "Team Lead 4A [DATE] 1:30pm-5:30pm (4h) [PERSON_NAME] [PERSON_NAME] [PERSON_NAME…" at bounding box center [328, 108] width 66 height 54
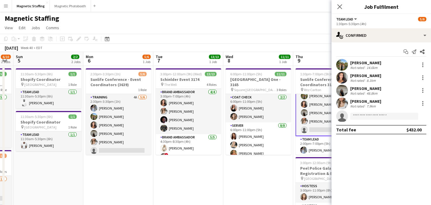
scroll to position [13, 0]
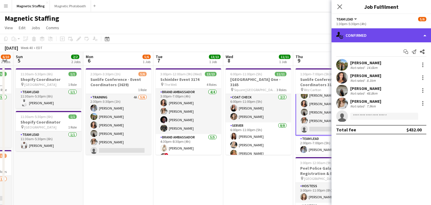
click at [384, 36] on div "single-neutral-actions-check-2 Confirmed" at bounding box center [380, 35] width 99 height 14
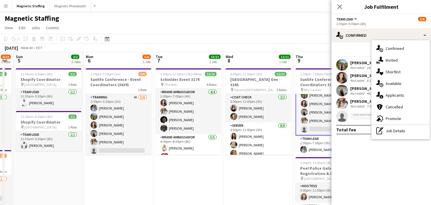
click at [311, 114] on app-card-role "Team Lead 4A [DATE] 1:30pm-5:30pm (4h) [PERSON_NAME] [PERSON_NAME] [PERSON_NAME…" at bounding box center [328, 108] width 66 height 55
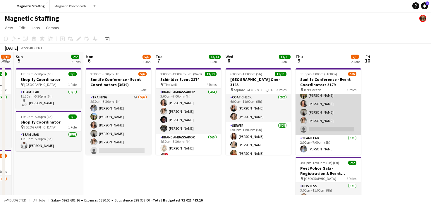
scroll to position [13, 0]
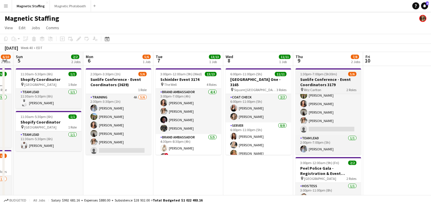
click at [324, 79] on h3 "Sunlife Conference - Event Coordinators 3179" at bounding box center [328, 82] width 66 height 11
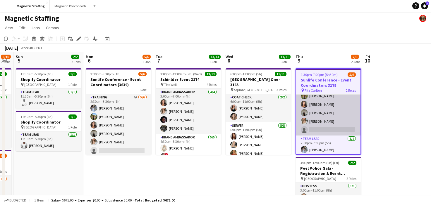
click at [316, 108] on app-card-role "Team Lead 4A [DATE] 1:30pm-5:30pm (4h) [PERSON_NAME] [PERSON_NAME] [PERSON_NAME…" at bounding box center [328, 109] width 64 height 54
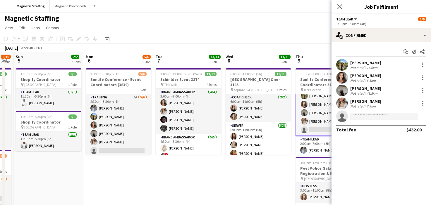
scroll to position [13, 0]
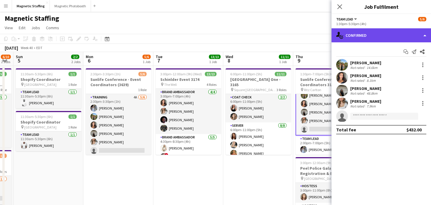
click at [375, 37] on div "single-neutral-actions-check-2 Confirmed" at bounding box center [380, 35] width 99 height 14
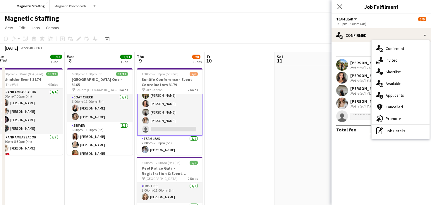
scroll to position [0, 186]
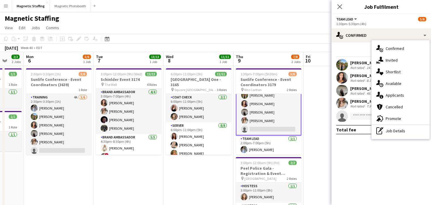
drag, startPoint x: 307, startPoint y: 130, endPoint x: 247, endPoint y: 131, distance: 60.0
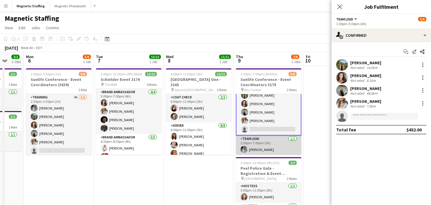
scroll to position [14, 0]
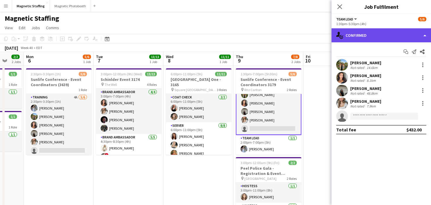
click at [374, 37] on div "single-neutral-actions-check-2 Confirmed" at bounding box center [380, 35] width 99 height 14
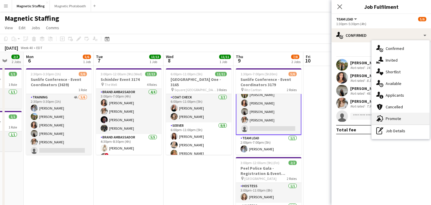
click at [391, 120] on span "Promote" at bounding box center [392, 118] width 15 height 5
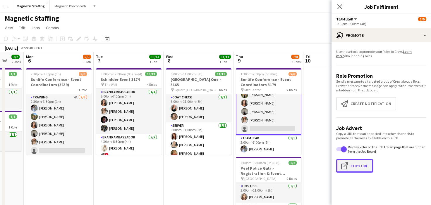
click at [355, 166] on button "Click to copy URL Copy Url" at bounding box center [354, 165] width 37 height 13
type textarea "**********"
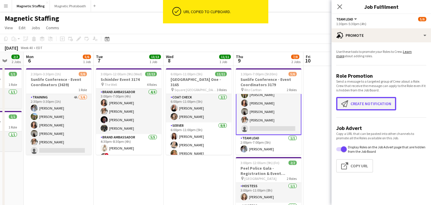
click at [369, 104] on button "Create notification Create notification" at bounding box center [366, 103] width 60 height 13
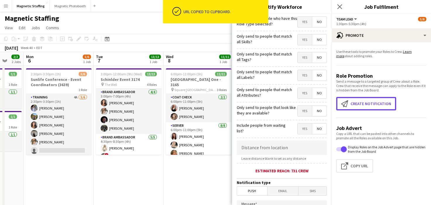
scroll to position [75, 0]
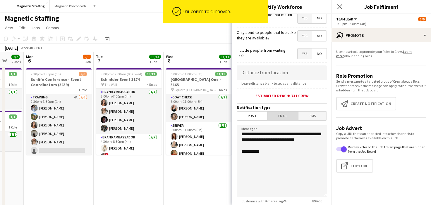
click at [293, 116] on span "Email" at bounding box center [282, 116] width 31 height 9
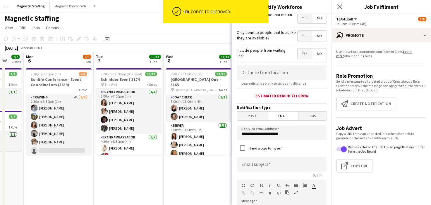
scroll to position [113, 0]
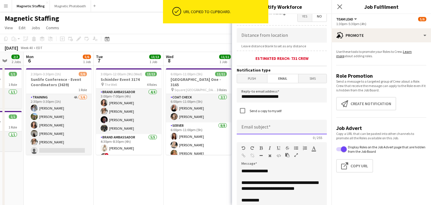
click at [275, 132] on input at bounding box center [282, 127] width 90 height 15
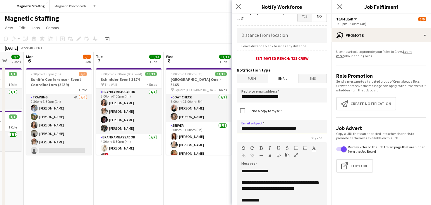
scroll to position [159, 0]
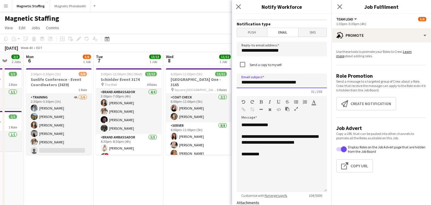
type input "**********"
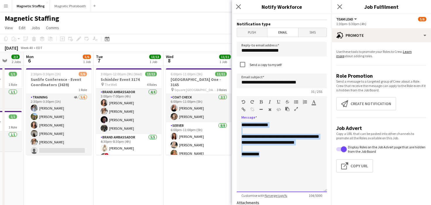
drag, startPoint x: 258, startPoint y: 180, endPoint x: 245, endPoint y: 111, distance: 69.6
click at [245, 111] on div "**********" at bounding box center [282, 144] width 90 height 96
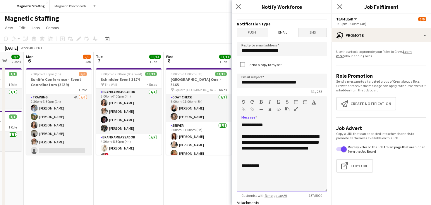
click at [272, 126] on div "**********" at bounding box center [282, 157] width 90 height 70
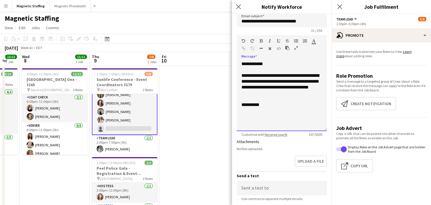
scroll to position [0, 234]
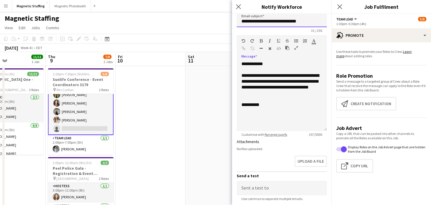
click at [307, 22] on input "**********" at bounding box center [282, 20] width 90 height 15
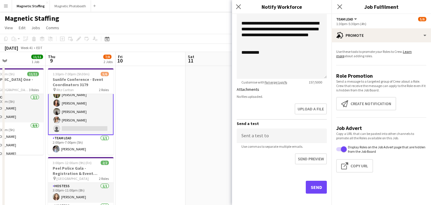
scroll to position [273, 0]
type input "**********"
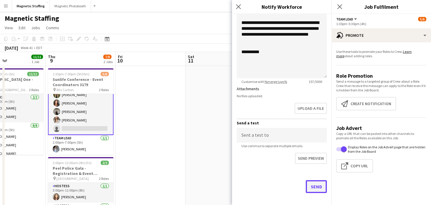
click at [319, 186] on button "Send" at bounding box center [316, 186] width 21 height 13
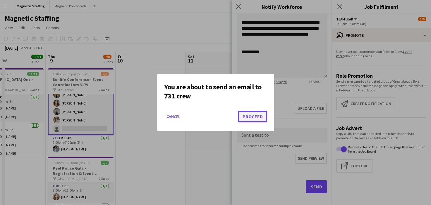
click at [258, 116] on button "Proceed" at bounding box center [252, 117] width 29 height 12
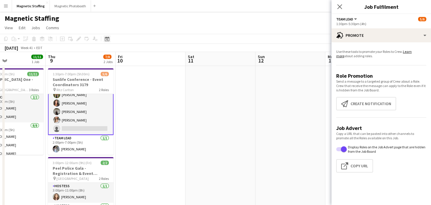
click at [108, 37] on icon at bounding box center [107, 39] width 4 height 5
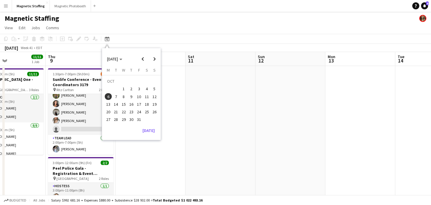
click at [137, 89] on span "3" at bounding box center [138, 89] width 7 height 7
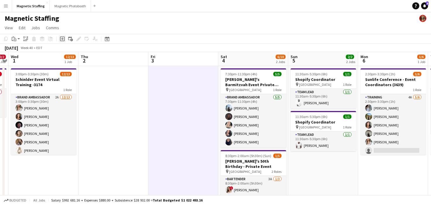
click at [61, 38] on icon "Add job" at bounding box center [62, 39] width 5 height 5
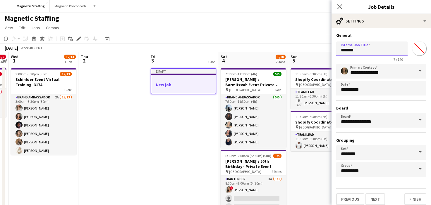
drag, startPoint x: 359, startPoint y: 53, endPoint x: 261, endPoint y: 48, distance: 98.4
click at [262, 49] on body "Menu Boards Boards Boards All jobs Status Workforce Workforce My Workforce Recr…" at bounding box center [215, 200] width 431 height 400
type input "**********"
click at [381, 201] on button "Next" at bounding box center [375, 200] width 20 height 12
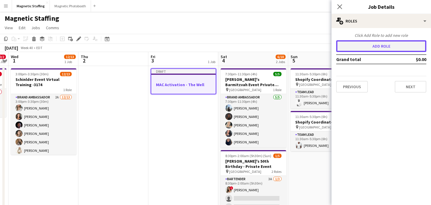
click at [389, 46] on button "Add role" at bounding box center [381, 46] width 90 height 12
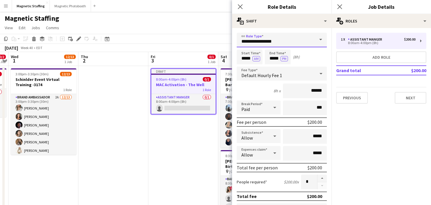
drag, startPoint x: 289, startPoint y: 42, endPoint x: 142, endPoint y: 37, distance: 147.8
click at [142, 37] on body "Menu Boards Boards Boards All jobs Status Workforce Workforce My Workforce Recr…" at bounding box center [215, 200] width 431 height 400
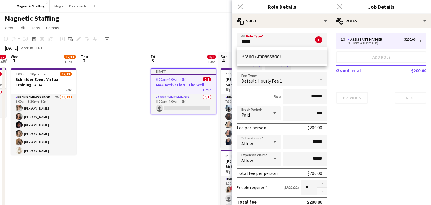
click at [258, 58] on span "Brand Ambassador" at bounding box center [281, 57] width 81 height 6
type input "**********"
type input "******"
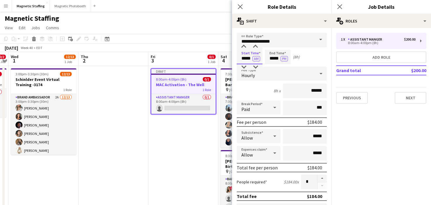
drag, startPoint x: 252, startPoint y: 58, endPoint x: 216, endPoint y: 57, distance: 35.7
click at [216, 58] on body "Menu Boards Boards Boards All jobs Status Workforce Workforce My Workforce Recr…" at bounding box center [215, 200] width 431 height 400
type input "*****"
drag, startPoint x: 280, startPoint y: 58, endPoint x: 250, endPoint y: 58, distance: 29.2
click at [251, 58] on div "Start Time ***** AM End Time ***** PM (6h)" at bounding box center [282, 57] width 90 height 15
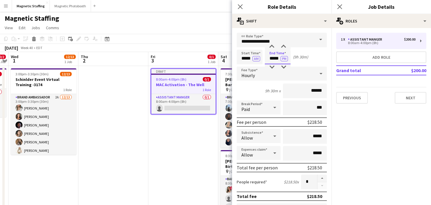
type input "*****"
click at [315, 90] on input "******" at bounding box center [305, 91] width 44 height 15
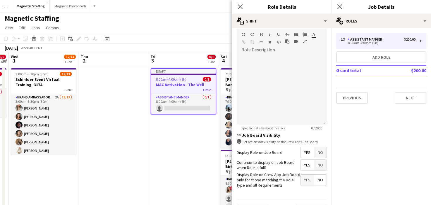
scroll to position [191, 0]
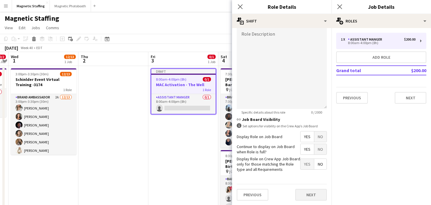
type input "******"
click at [305, 194] on button "Next" at bounding box center [311, 195] width 32 height 12
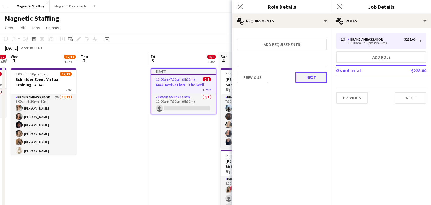
click at [317, 76] on button "Next" at bounding box center [311, 78] width 32 height 12
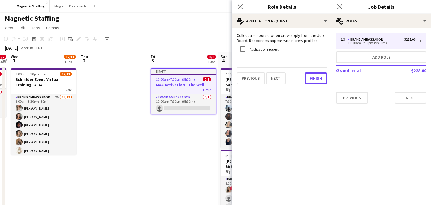
click at [317, 76] on button "Finish" at bounding box center [316, 79] width 22 height 12
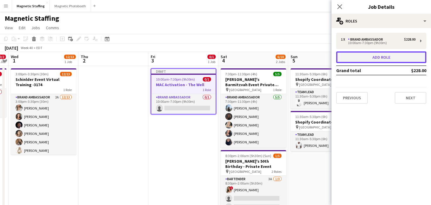
click at [360, 59] on button "Add role" at bounding box center [381, 57] width 90 height 12
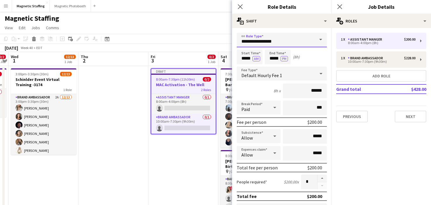
drag, startPoint x: 280, startPoint y: 42, endPoint x: 187, endPoint y: 34, distance: 93.6
click at [189, 37] on body "Menu Boards Boards Boards All jobs Status Workforce Workforce My Workforce Recr…" at bounding box center [215, 200] width 431 height 400
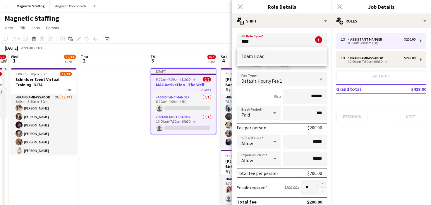
click at [249, 57] on span "Team Lead" at bounding box center [281, 57] width 81 height 6
type input "*********"
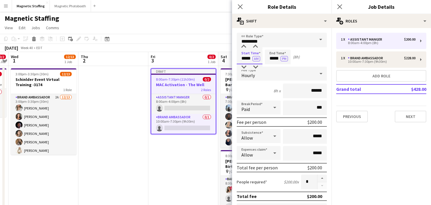
drag, startPoint x: 251, startPoint y: 59, endPoint x: 196, endPoint y: 58, distance: 55.6
click at [197, 58] on body "Menu Boards Boards Boards All jobs Status Workforce Workforce My Workforce Recr…" at bounding box center [215, 200] width 431 height 400
type input "*****"
drag, startPoint x: 279, startPoint y: 60, endPoint x: 246, endPoint y: 57, distance: 33.4
click at [248, 59] on div "Start Time ***** AM End Time ***** PM (6h)" at bounding box center [282, 57] width 90 height 15
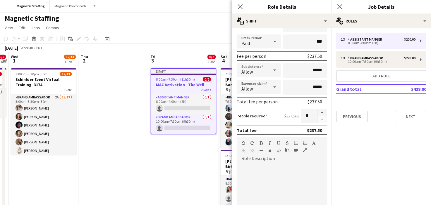
scroll to position [137, 0]
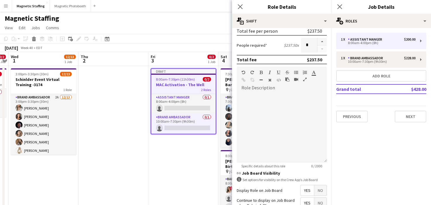
type input "*****"
click at [317, 191] on span "No" at bounding box center [320, 190] width 12 height 11
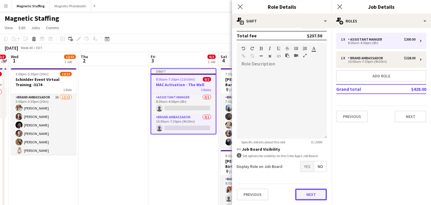
click at [303, 197] on button "Next" at bounding box center [311, 195] width 32 height 12
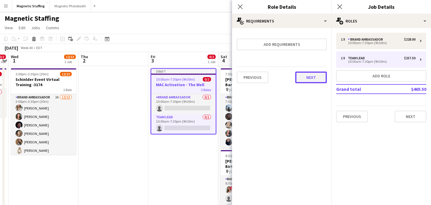
click at [315, 75] on button "Next" at bounding box center [311, 78] width 32 height 12
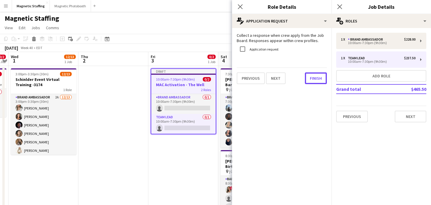
click at [315, 75] on button "Finish" at bounding box center [316, 79] width 22 height 12
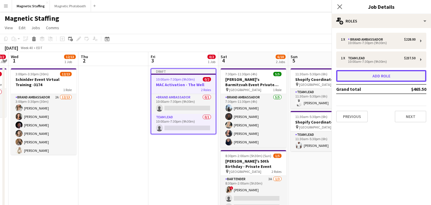
click at [360, 79] on button "Add role" at bounding box center [381, 76] width 90 height 12
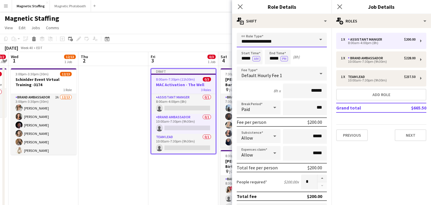
drag, startPoint x: 243, startPoint y: 41, endPoint x: 163, endPoint y: 31, distance: 80.7
click at [166, 33] on body "Menu Boards Boards Boards All jobs Status Workforce Workforce My Workforce Recr…" at bounding box center [215, 200] width 431 height 400
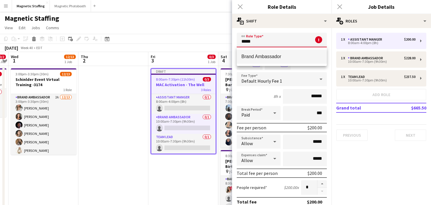
click at [253, 60] on mat-option "Brand Ambassador" at bounding box center [282, 57] width 90 height 14
type input "**********"
type input "******"
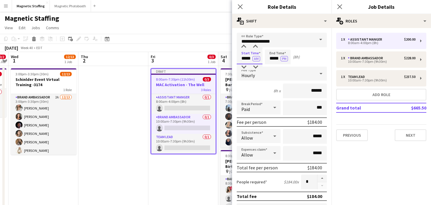
drag, startPoint x: 251, startPoint y: 59, endPoint x: 202, endPoint y: 56, distance: 49.5
click at [202, 56] on body "Menu Boards Boards Boards All jobs Status Workforce Workforce My Workforce Recr…" at bounding box center [215, 200] width 431 height 400
type input "*****"
drag, startPoint x: 279, startPoint y: 59, endPoint x: 240, endPoint y: 58, distance: 39.5
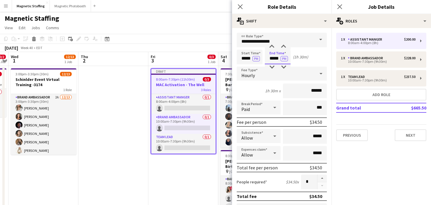
click at [240, 58] on div "Start Time ***** PM End Time ***** PM (1h 30m)" at bounding box center [282, 57] width 90 height 15
type input "*****"
click at [314, 91] on input "******" at bounding box center [305, 91] width 44 height 15
type input "******"
click at [320, 180] on button "button" at bounding box center [321, 179] width 9 height 8
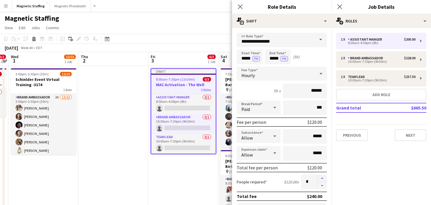
click at [320, 180] on button "button" at bounding box center [321, 179] width 9 height 8
click at [320, 186] on button "button" at bounding box center [321, 185] width 9 height 7
type input "*"
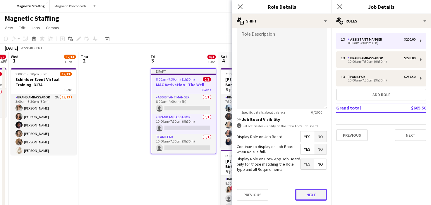
click at [318, 195] on button "Next" at bounding box center [311, 195] width 32 height 12
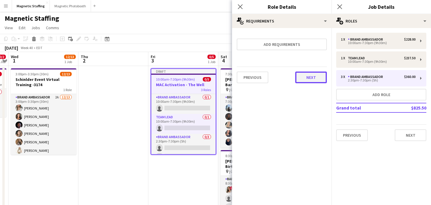
click at [316, 77] on button "Next" at bounding box center [311, 78] width 32 height 12
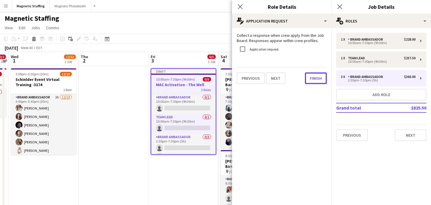
click at [316, 77] on button "Finish" at bounding box center [316, 79] width 22 height 12
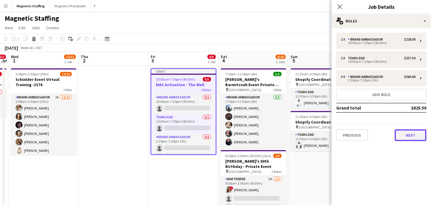
click at [406, 134] on button "Next" at bounding box center [410, 136] width 32 height 12
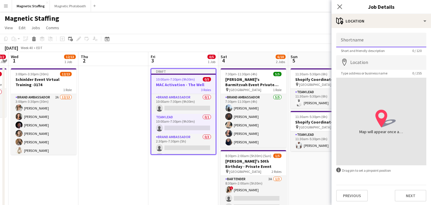
click at [351, 40] on input "Shortname" at bounding box center [381, 40] width 90 height 15
type input "**********"
click at [366, 66] on input "Location" at bounding box center [381, 62] width 90 height 15
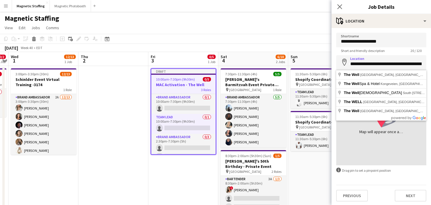
type input "**********"
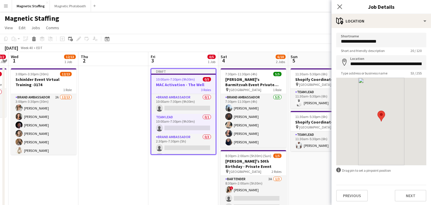
scroll to position [1, 0]
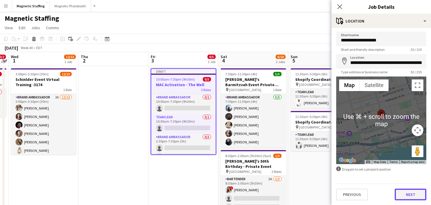
click at [408, 200] on button "Next" at bounding box center [410, 195] width 32 height 12
type input "*******"
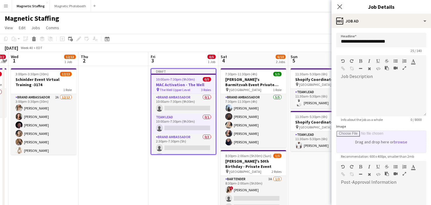
scroll to position [84, 0]
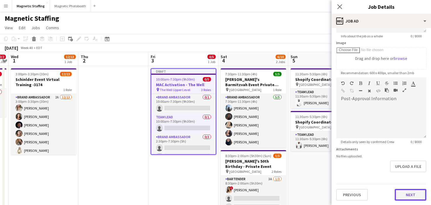
click at [407, 193] on button "Next" at bounding box center [410, 195] width 32 height 12
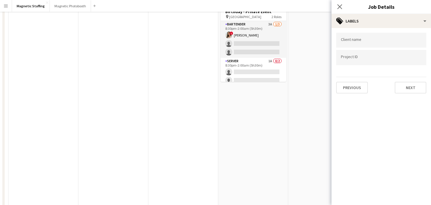
scroll to position [194, 0]
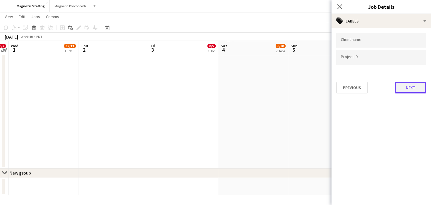
click at [414, 89] on button "Next" at bounding box center [410, 88] width 32 height 12
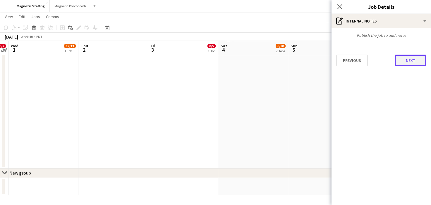
click at [417, 62] on button "Next" at bounding box center [410, 61] width 32 height 12
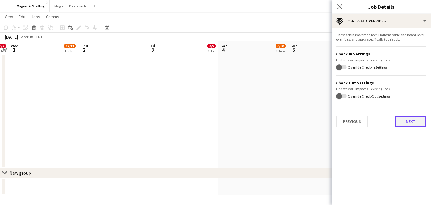
click at [409, 122] on button "Next" at bounding box center [410, 122] width 32 height 12
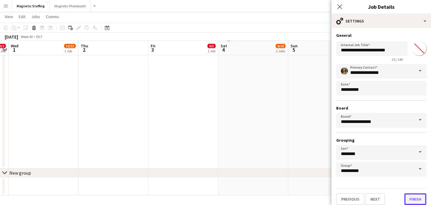
click at [409, 197] on button "Finish" at bounding box center [415, 200] width 22 height 12
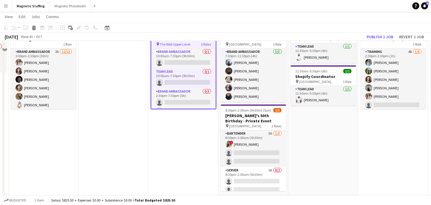
scroll to position [29, 0]
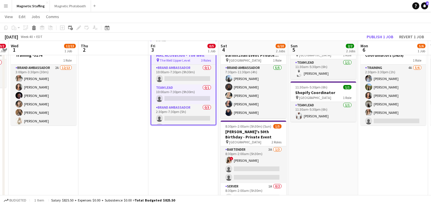
click at [171, 59] on span "The Well Upper Level" at bounding box center [175, 60] width 30 height 4
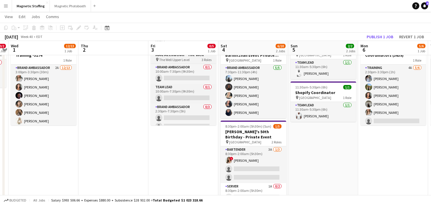
click at [169, 58] on span "The Well Upper Level" at bounding box center [174, 60] width 30 height 4
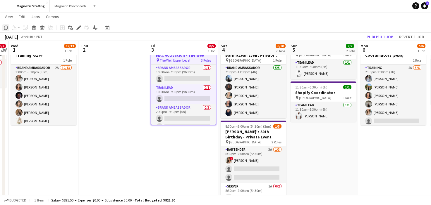
click at [6, 30] on icon "Copy" at bounding box center [6, 27] width 5 height 5
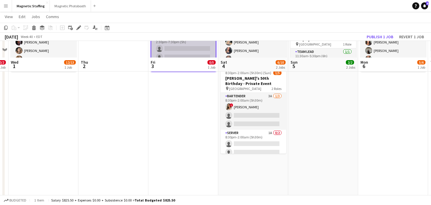
scroll to position [99, 0]
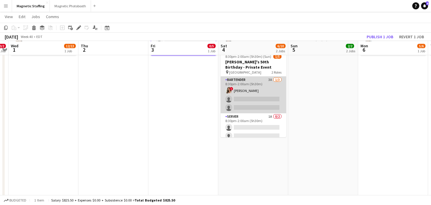
click at [259, 99] on app-card-role "Bartender 3A [DATE] 8:30pm-2:00am (5h30m) ! [PERSON_NAME] single-neutral-action…" at bounding box center [253, 95] width 66 height 37
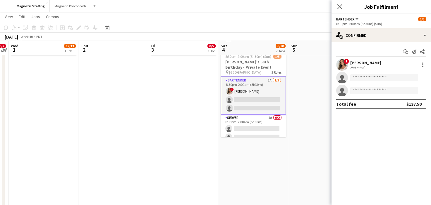
scroll to position [15, 0]
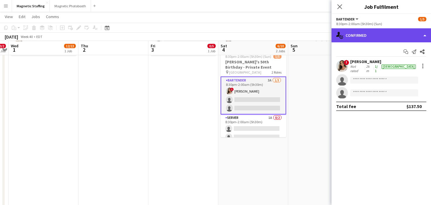
click at [359, 37] on div "single-neutral-actions-check-2 Confirmed" at bounding box center [380, 35] width 99 height 14
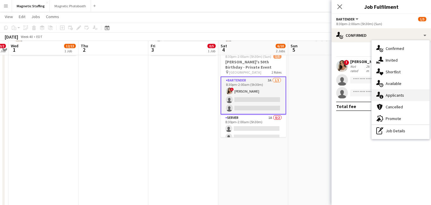
click at [385, 100] on div "single-neutral-actions-information Applicants" at bounding box center [400, 95] width 58 height 12
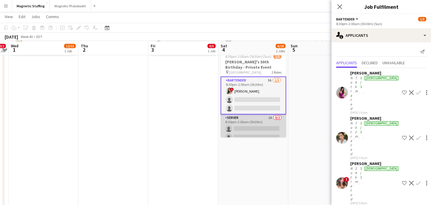
click at [248, 123] on app-card-role "Server 1A 0/2 8:30pm-2:00am (5h30m) single-neutral-actions single-neutral-actio…" at bounding box center [253, 129] width 66 height 28
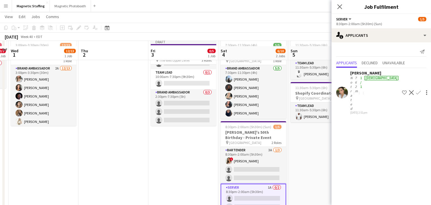
scroll to position [34, 0]
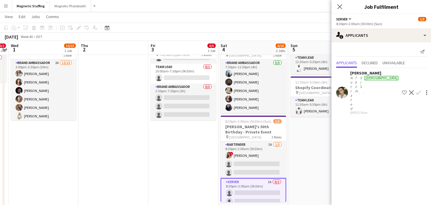
click at [416, 90] on app-icon "Confirm" at bounding box center [418, 92] width 5 height 5
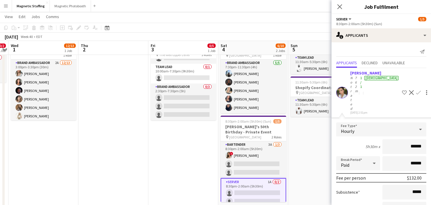
scroll to position [22, 0]
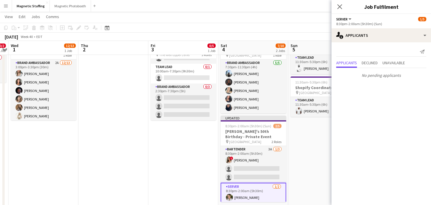
click at [318, 135] on app-date-cell "11:30am-5:30pm (6h) 1/1 Shopify Coordinator pin Montreal 1 Role Team Lead [DATE…" at bounding box center [323, 180] width 70 height 297
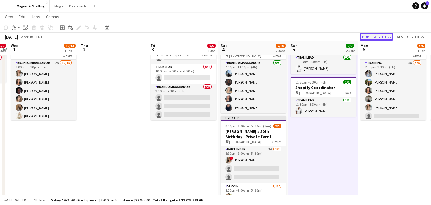
click at [377, 37] on button "Publish 2 jobs" at bounding box center [376, 37] width 34 height 8
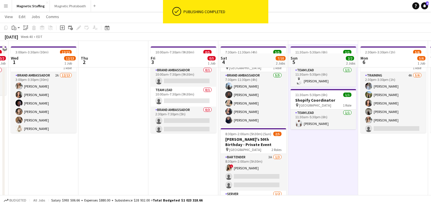
scroll to position [12, 0]
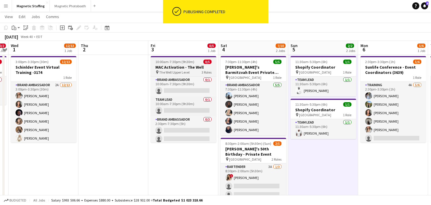
click at [173, 70] on span "The Well Upper Level" at bounding box center [174, 72] width 30 height 4
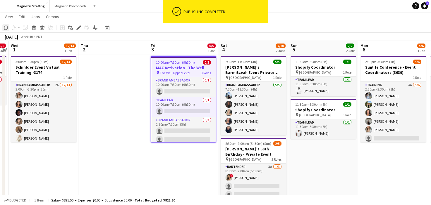
click at [7, 27] on icon at bounding box center [6, 28] width 4 height 4
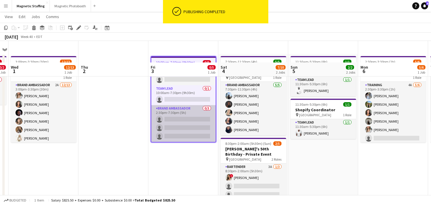
scroll to position [85, 0]
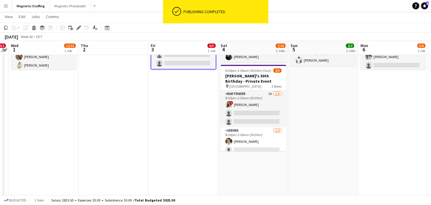
click at [249, 167] on app-date-cell "7:30pm-11:30pm (4h) 5/5 [PERSON_NAME]'s Barmitzvah Event Private Residence pin …" at bounding box center [253, 129] width 70 height 297
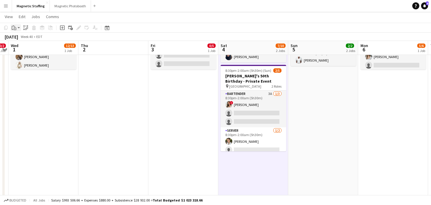
click at [15, 28] on icon "Paste" at bounding box center [14, 27] width 5 height 5
click at [23, 49] on link "Paste with crew Command Shift V" at bounding box center [38, 48] width 46 height 5
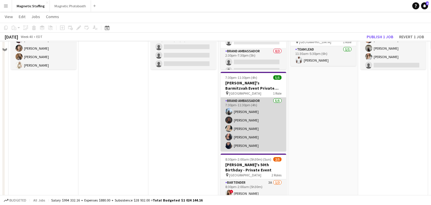
scroll to position [0, 0]
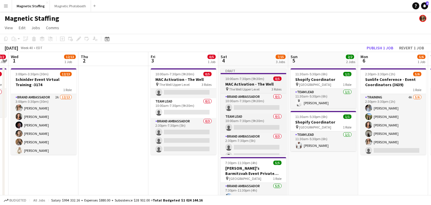
click at [237, 80] on span "10:00am-7:30pm (9h30m)" at bounding box center [244, 79] width 39 height 4
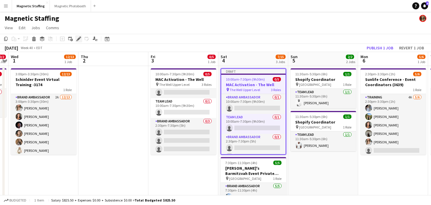
click at [77, 40] on icon "Edit" at bounding box center [78, 39] width 5 height 5
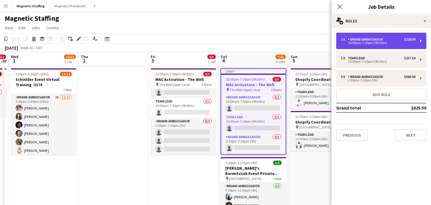
click at [387, 42] on div "10:00am-7:30pm (9h30m)" at bounding box center [378, 43] width 75 height 3
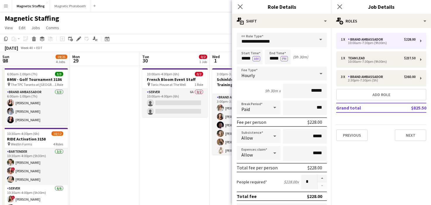
scroll to position [13, 0]
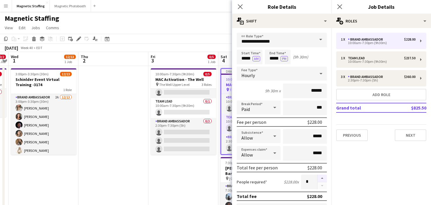
click at [321, 179] on button "button" at bounding box center [321, 179] width 9 height 8
type input "*"
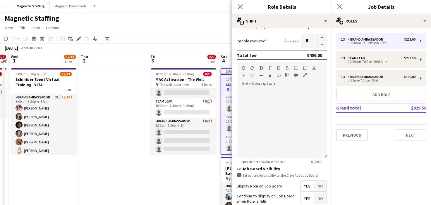
scroll to position [191, 0]
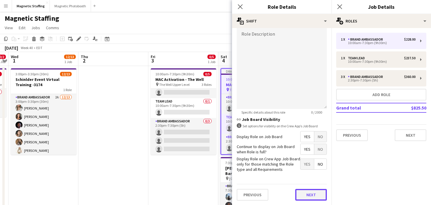
click at [306, 190] on button "Next" at bounding box center [311, 195] width 32 height 12
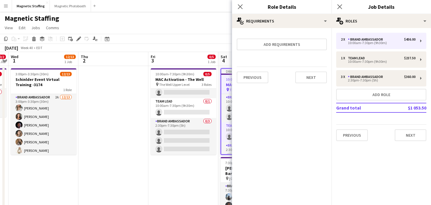
scroll to position [0, 0]
click at [312, 73] on button "Next" at bounding box center [311, 78] width 32 height 12
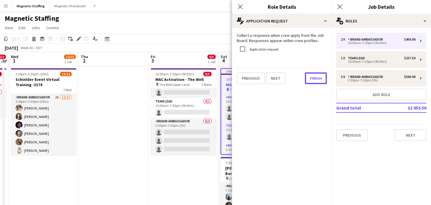
click at [312, 73] on button "Finish" at bounding box center [316, 79] width 22 height 12
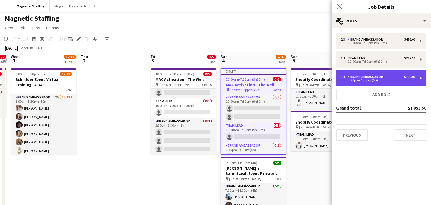
click at [348, 77] on div "Brand Ambassador" at bounding box center [366, 77] width 37 height 4
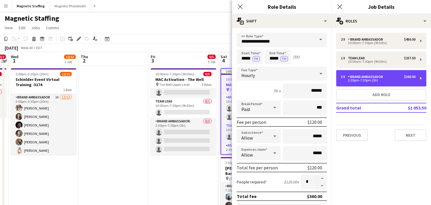
scroll to position [89, 0]
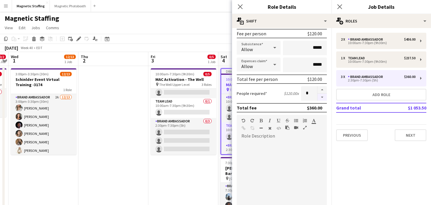
click at [323, 99] on button "button" at bounding box center [321, 97] width 9 height 7
type input "*"
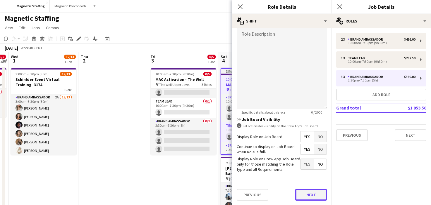
click at [306, 194] on button "Next" at bounding box center [311, 195] width 32 height 12
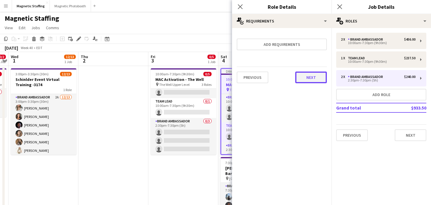
click at [307, 81] on button "Next" at bounding box center [311, 78] width 32 height 12
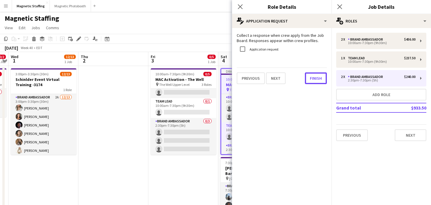
click at [307, 81] on button "Finish" at bounding box center [316, 79] width 22 height 12
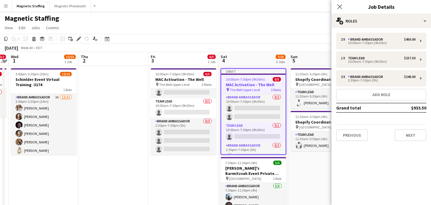
click at [285, 36] on app-toolbar "Copy Paste Paste Command V Paste with crew Command Shift V Paste linked Job [GE…" at bounding box center [215, 39] width 431 height 10
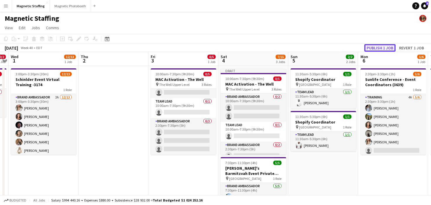
click at [373, 48] on button "Publish 1 job" at bounding box center [379, 48] width 31 height 8
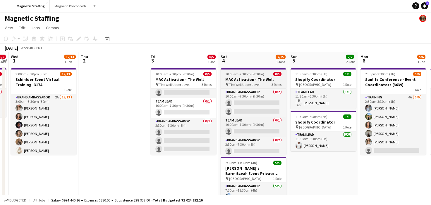
click at [239, 74] on span "10:00am-7:30pm (9h30m)" at bounding box center [244, 74] width 39 height 4
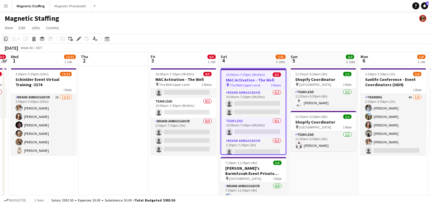
click at [6, 39] on icon "Copy" at bounding box center [6, 39] width 5 height 5
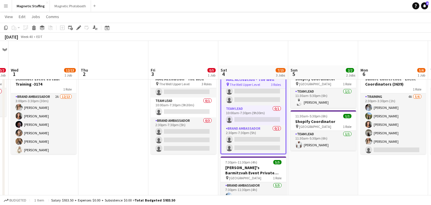
scroll to position [33, 0]
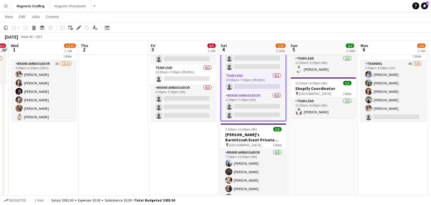
click at [311, 134] on app-date-cell "11:30am-5:30pm (6h) 1/1 Shopify Coordinator pin Montreal 1 Role Team Lead [DATE…" at bounding box center [323, 180] width 70 height 297
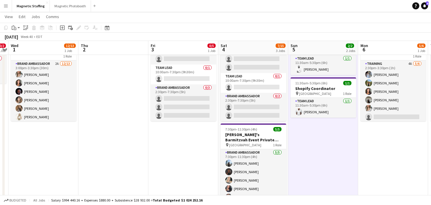
scroll to position [11, 0]
click at [17, 28] on div "Paste" at bounding box center [14, 27] width 7 height 7
click at [20, 39] on link "Paste Command V" at bounding box center [38, 38] width 46 height 5
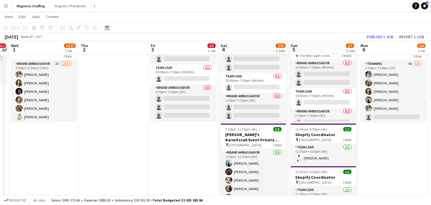
scroll to position [0, 0]
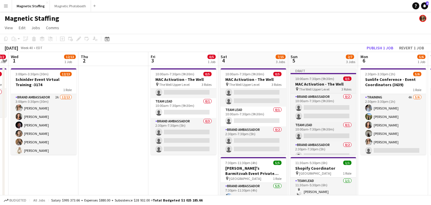
click at [321, 85] on h3 "MAC Activation - The Well" at bounding box center [323, 84] width 66 height 5
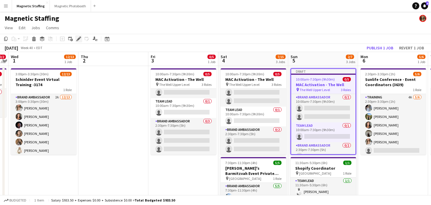
click at [78, 41] on div "Edit" at bounding box center [78, 38] width 7 height 7
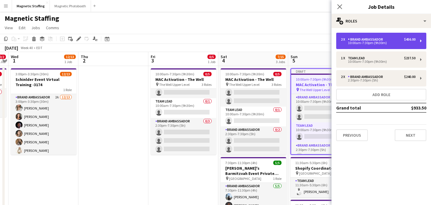
click at [356, 45] on div "2 x Brand Ambassador $456.00 10:00am-7:30pm (9h30m)" at bounding box center [381, 41] width 90 height 16
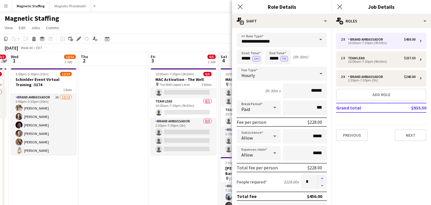
click at [321, 181] on button "button" at bounding box center [321, 179] width 9 height 8
type input "*"
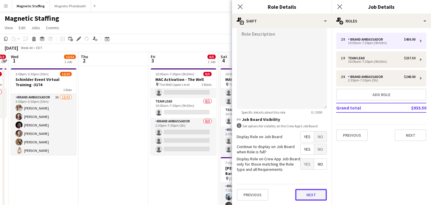
click at [313, 195] on button "Next" at bounding box center [311, 195] width 32 height 12
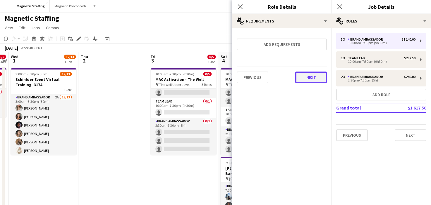
click at [321, 80] on button "Next" at bounding box center [311, 78] width 32 height 12
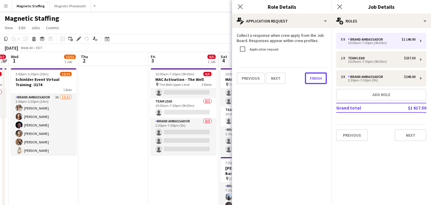
click at [321, 80] on button "Finish" at bounding box center [316, 79] width 22 height 12
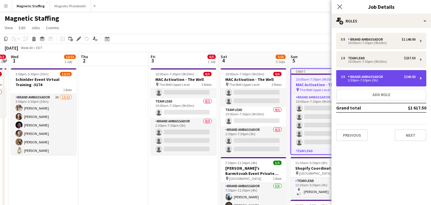
click at [343, 78] on div "2 x" at bounding box center [344, 77] width 7 height 4
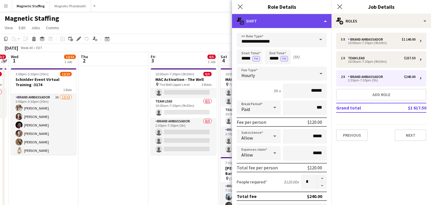
click at [325, 22] on div "multiple-actions-text Shift" at bounding box center [281, 21] width 99 height 14
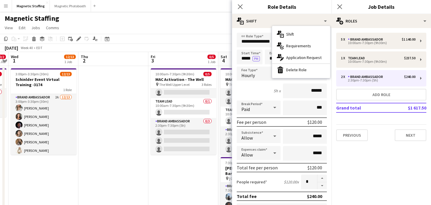
click at [315, 69] on div "bin-2 Delete Role" at bounding box center [301, 70] width 58 height 12
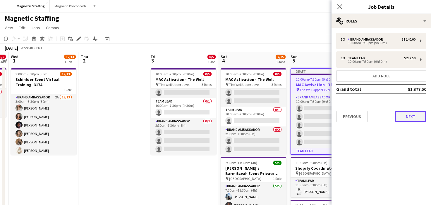
click at [410, 113] on button "Next" at bounding box center [410, 117] width 32 height 12
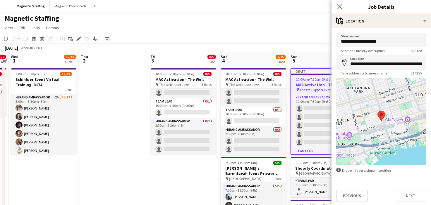
scroll to position [1, 0]
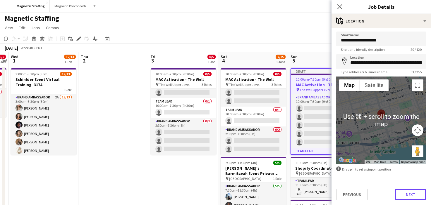
click at [402, 201] on div "**********" at bounding box center [380, 116] width 99 height 178
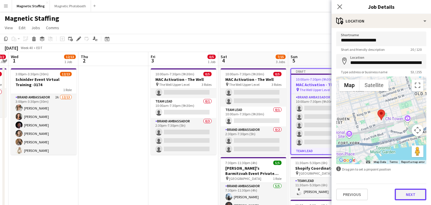
click at [404, 194] on button "Next" at bounding box center [410, 195] width 32 height 12
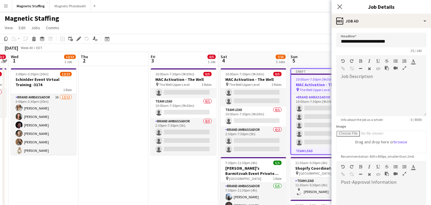
scroll to position [84, 0]
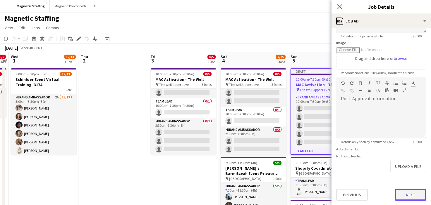
click at [410, 194] on button "Next" at bounding box center [410, 195] width 32 height 12
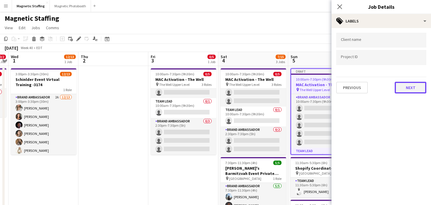
click at [413, 86] on button "Next" at bounding box center [410, 88] width 32 height 12
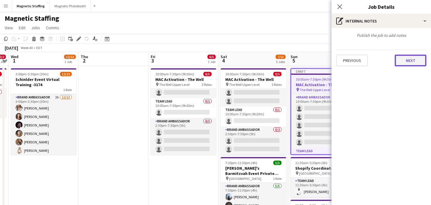
click at [419, 63] on button "Next" at bounding box center [410, 61] width 32 height 12
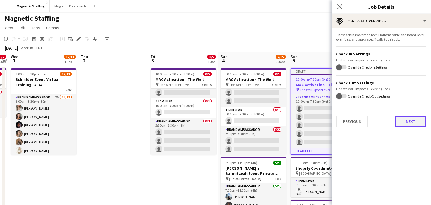
click at [415, 120] on button "Next" at bounding box center [410, 122] width 32 height 12
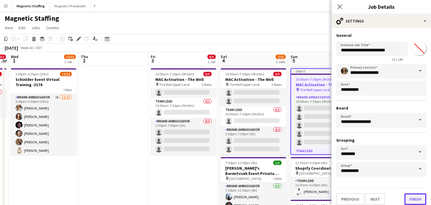
click at [413, 199] on button "Finish" at bounding box center [415, 200] width 22 height 12
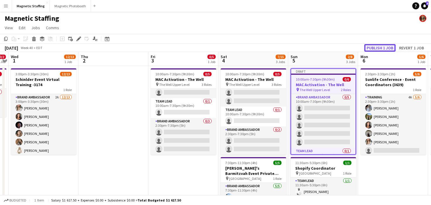
click at [378, 51] on button "Publish 1 job" at bounding box center [379, 48] width 31 height 8
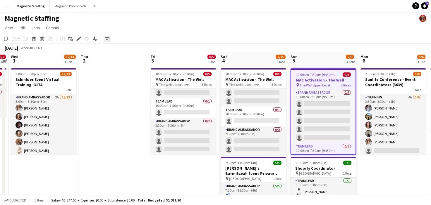
click at [104, 40] on div "Date picker" at bounding box center [107, 38] width 7 height 7
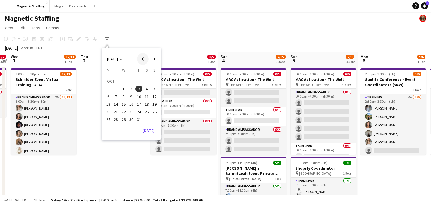
click at [144, 59] on span "Previous month" at bounding box center [143, 59] width 12 height 12
click at [133, 104] on span "18" at bounding box center [131, 104] width 7 height 7
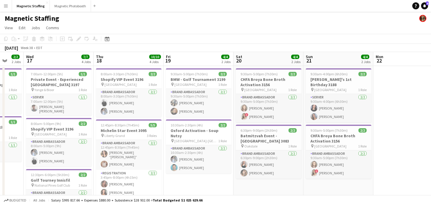
drag, startPoint x: 158, startPoint y: 101, endPoint x: 95, endPoint y: 101, distance: 63.5
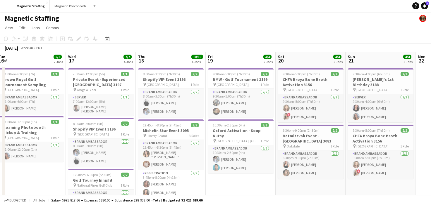
drag, startPoint x: 251, startPoint y: 117, endPoint x: 13, endPoint y: 120, distance: 237.5
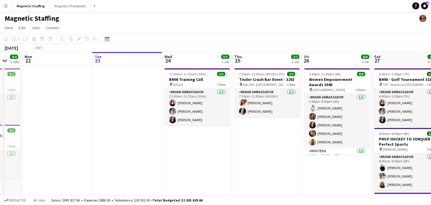
drag, startPoint x: 259, startPoint y: 99, endPoint x: 49, endPoint y: 105, distance: 209.5
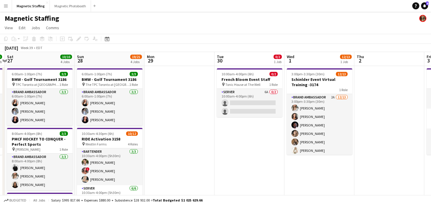
scroll to position [0, 244]
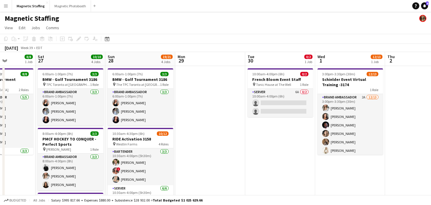
drag, startPoint x: 205, startPoint y: 114, endPoint x: 141, endPoint y: 113, distance: 64.0
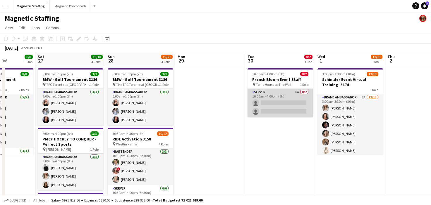
click at [280, 106] on app-card-role "Server 6A 0/2 10:00am-4:00pm (6h) single-neutral-actions single-neutral-actions" at bounding box center [280, 103] width 66 height 28
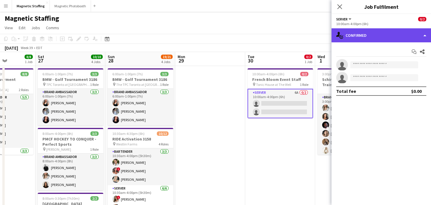
click at [385, 32] on div "single-neutral-actions-check-2 Confirmed" at bounding box center [380, 35] width 99 height 14
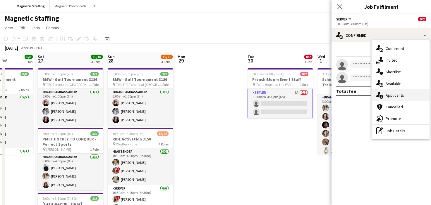
click at [379, 95] on icon "single-neutral-actions-information" at bounding box center [379, 95] width 7 height 7
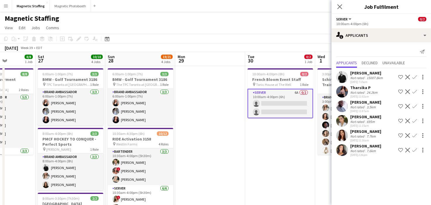
scroll to position [0, 164]
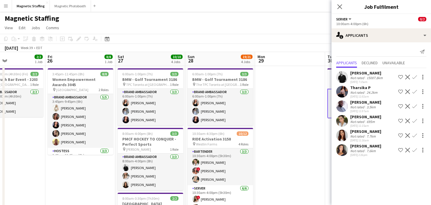
drag, startPoint x: 246, startPoint y: 142, endPoint x: 214, endPoint y: 142, distance: 31.6
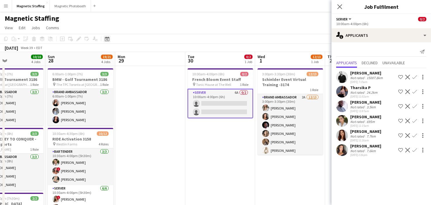
click at [107, 40] on icon "Date picker" at bounding box center [107, 39] width 5 height 5
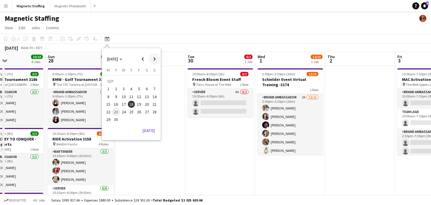
click at [159, 63] on span "Next month" at bounding box center [155, 59] width 12 height 12
click at [145, 58] on span "Previous month" at bounding box center [143, 59] width 12 height 12
click at [155, 58] on span "Next month" at bounding box center [155, 59] width 12 height 12
click at [133, 96] on span "13" at bounding box center [131, 98] width 7 height 7
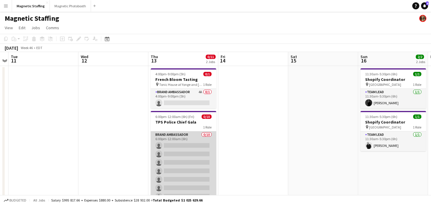
scroll to position [3, 0]
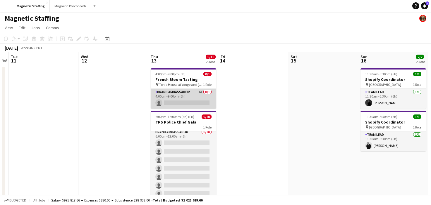
click at [180, 104] on app-card-role "Brand Ambassador 4A 0/1 4:00pm-9:00pm (5h) single-neutral-actions" at bounding box center [184, 99] width 66 height 20
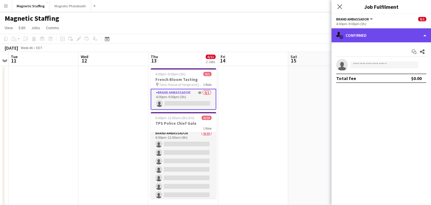
click at [378, 39] on div "single-neutral-actions-check-2 Confirmed" at bounding box center [380, 35] width 99 height 14
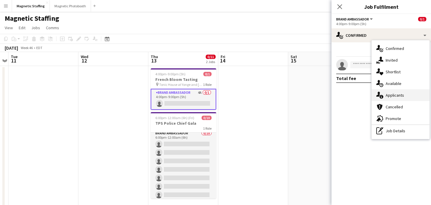
click at [386, 97] on span "Applicants" at bounding box center [394, 95] width 18 height 5
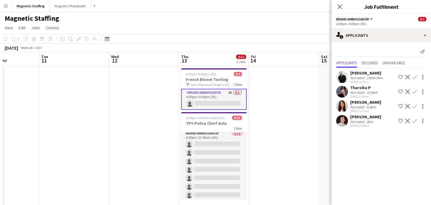
drag, startPoint x: 309, startPoint y: 125, endPoint x: 98, endPoint y: 139, distance: 211.3
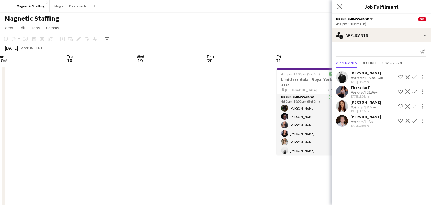
scroll to position [0, 158]
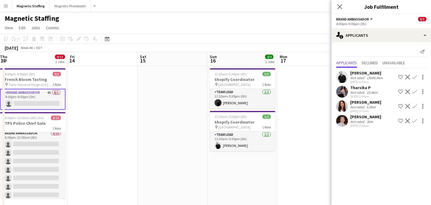
drag, startPoint x: 212, startPoint y: 126, endPoint x: 268, endPoint y: 101, distance: 61.4
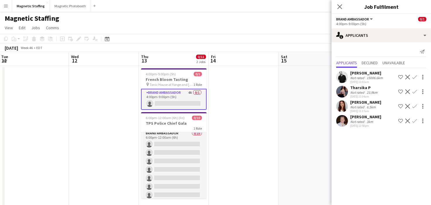
drag, startPoint x: 226, startPoint y: 101, endPoint x: 272, endPoint y: 101, distance: 45.9
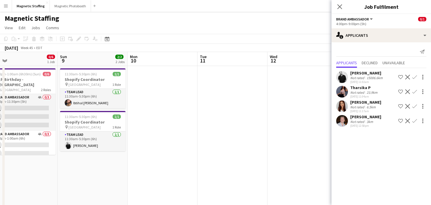
drag, startPoint x: 223, startPoint y: 130, endPoint x: 341, endPoint y: 129, distance: 117.6
click at [341, 130] on body "Menu Boards Boards Boards All jobs Status Workforce Workforce My Workforce Recr…" at bounding box center [215, 200] width 431 height 400
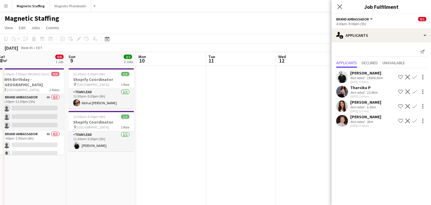
scroll to position [0, 143]
click at [108, 38] on icon "Date picker" at bounding box center [107, 39] width 5 height 5
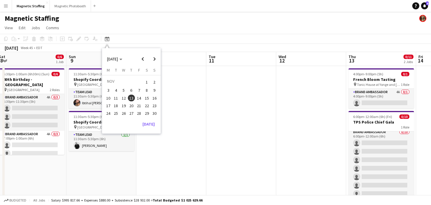
click at [131, 90] on span "6" at bounding box center [131, 90] width 7 height 7
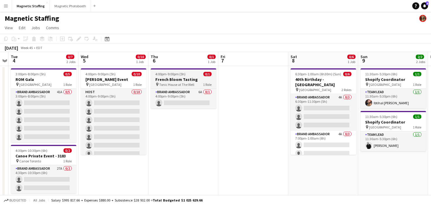
click at [177, 76] on span "4:00pm-9:00pm (5h)" at bounding box center [170, 74] width 30 height 4
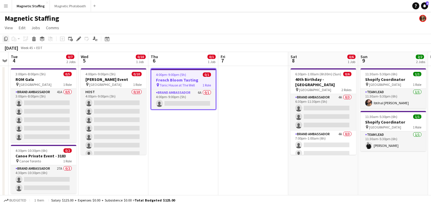
click at [5, 40] on icon at bounding box center [6, 39] width 4 height 4
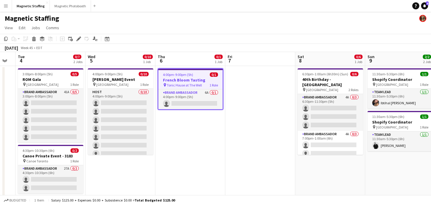
drag, startPoint x: 272, startPoint y: 137, endPoint x: 49, endPoint y: 137, distance: 222.5
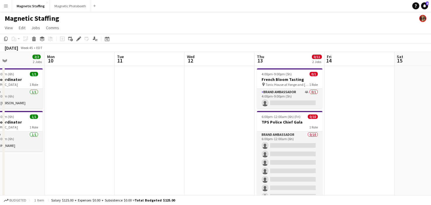
drag, startPoint x: 183, startPoint y: 120, endPoint x: 117, endPoint y: 120, distance: 65.5
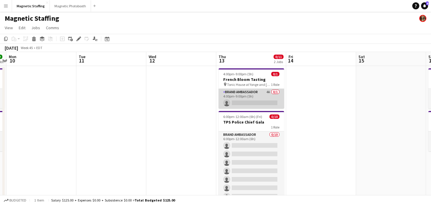
click at [241, 94] on app-card-role "Brand Ambassador 4A 0/1 4:00pm-9:00pm (5h) single-neutral-actions" at bounding box center [251, 99] width 66 height 20
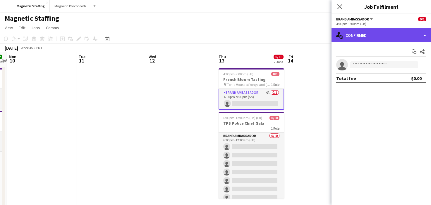
click at [369, 34] on div "single-neutral-actions-check-2 Confirmed" at bounding box center [380, 35] width 99 height 14
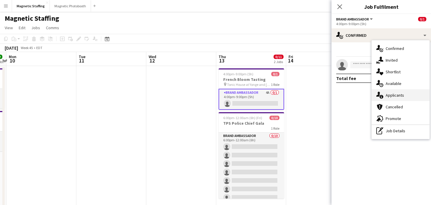
click at [387, 95] on span "Applicants" at bounding box center [394, 95] width 18 height 5
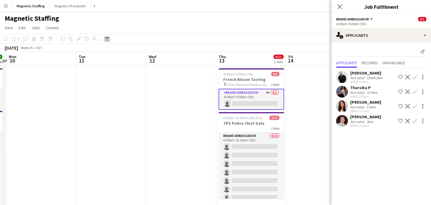
click at [108, 40] on icon "Date picker" at bounding box center [107, 39] width 5 height 5
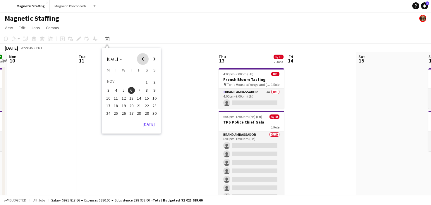
click at [144, 61] on span "Previous month" at bounding box center [143, 59] width 12 height 12
click at [141, 61] on span "Previous month" at bounding box center [143, 59] width 12 height 12
click at [123, 103] on span "17" at bounding box center [123, 104] width 7 height 7
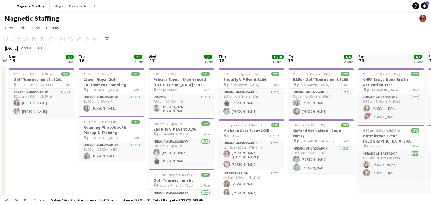
scroll to position [0, 201]
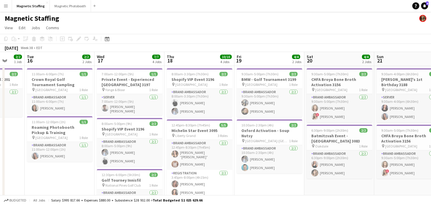
drag, startPoint x: 119, startPoint y: 153, endPoint x: 53, endPoint y: 167, distance: 67.7
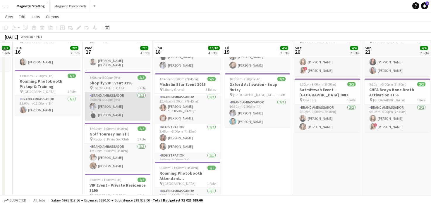
scroll to position [48, 0]
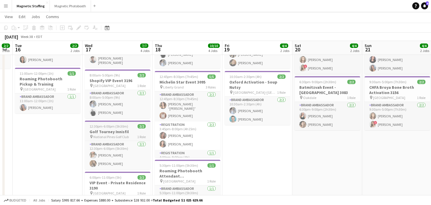
click at [103, 129] on h3 "Golf Tourney Innisfil" at bounding box center [118, 131] width 66 height 5
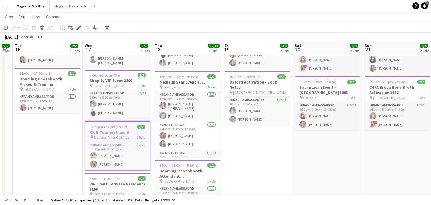
click at [80, 26] on icon at bounding box center [80, 25] width 1 height 1
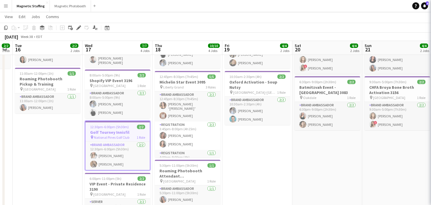
type input "*******"
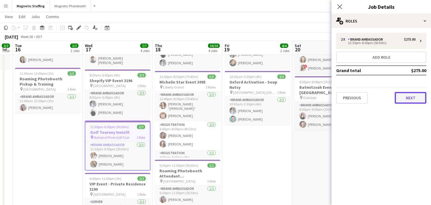
click at [410, 99] on button "Next" at bounding box center [410, 98] width 32 height 12
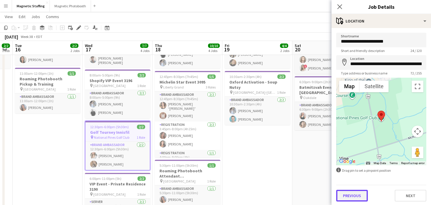
click at [347, 193] on button "Previous" at bounding box center [352, 196] width 32 height 12
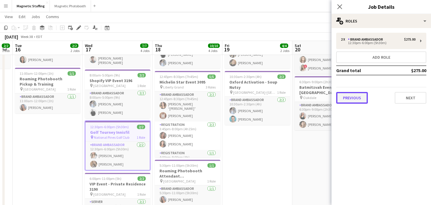
click at [360, 101] on button "Previous" at bounding box center [352, 98] width 32 height 12
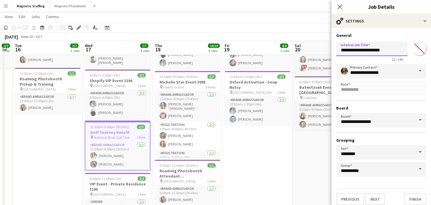
click at [395, 50] on input "**********" at bounding box center [371, 49] width 71 height 15
type input "**********"
click at [410, 197] on button "Finish" at bounding box center [415, 200] width 22 height 12
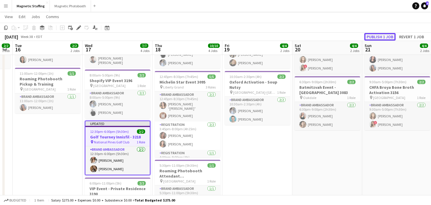
click at [380, 39] on button "Publish 1 job" at bounding box center [379, 37] width 31 height 8
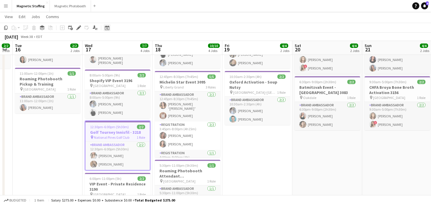
click at [106, 28] on icon "Date picker" at bounding box center [107, 27] width 5 height 5
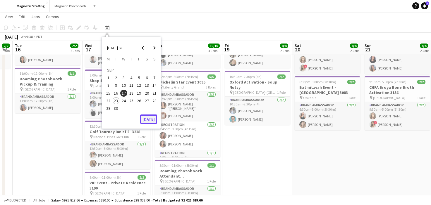
click at [152, 119] on button "[DATE]" at bounding box center [148, 119] width 17 height 9
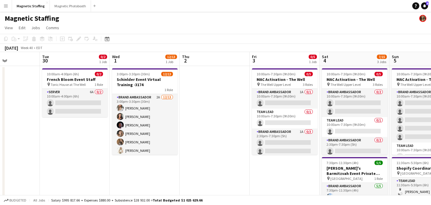
scroll to position [0, 205]
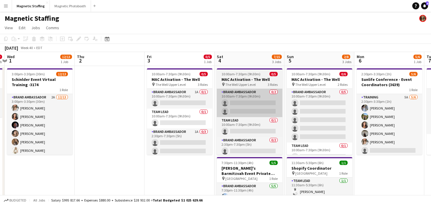
click at [218, 105] on app-card-role "Brand Ambassador 0/2 10:00am-7:30pm (9h30m) single-neutral-actions single-neutr…" at bounding box center [250, 103] width 66 height 28
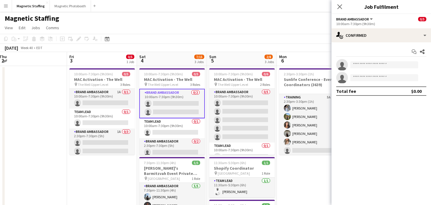
drag, startPoint x: 140, startPoint y: 113, endPoint x: 114, endPoint y: 119, distance: 27.0
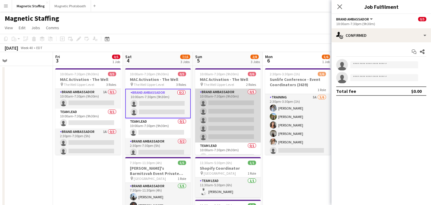
click at [212, 126] on app-card-role "Brand Ambassador 0/5 10:00am-7:30pm (9h30m) single-neutral-actions single-neutr…" at bounding box center [228, 116] width 66 height 54
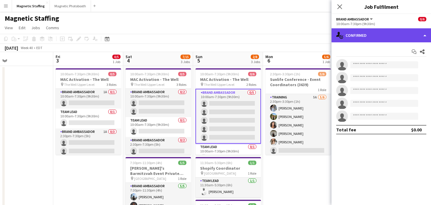
click at [371, 32] on div "single-neutral-actions-check-2 Confirmed" at bounding box center [380, 35] width 99 height 14
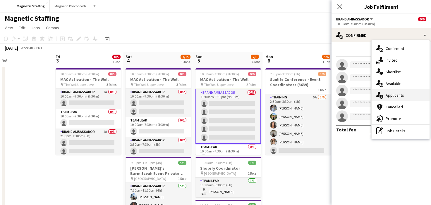
click at [388, 92] on div "single-neutral-actions-information Applicants" at bounding box center [400, 95] width 58 height 12
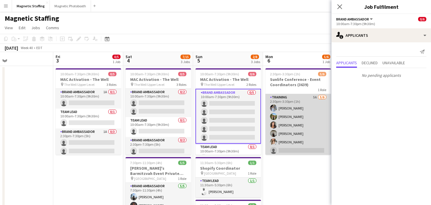
click at [292, 136] on app-card-role "Training 5A 5/6 2:30pm-3:30pm (1h) Heather Siemonsen Tereza Zetko Katelynn Espi…" at bounding box center [298, 125] width 66 height 62
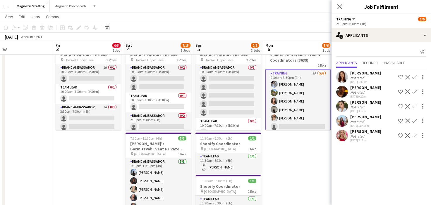
scroll to position [24, 0]
click at [345, 139] on app-user-avatar at bounding box center [342, 136] width 12 height 12
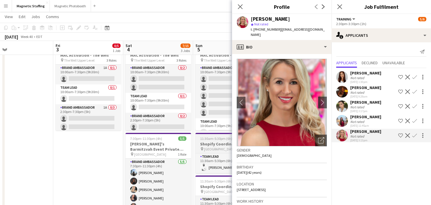
click at [205, 150] on span "[GEOGRAPHIC_DATA]" at bounding box center [220, 149] width 32 height 4
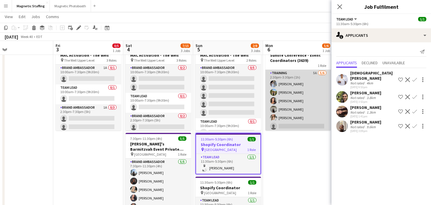
click at [292, 120] on app-card-role "Training 5A 5/6 2:30pm-3:30pm (1h) Heather Siemonsen Tereza Zetko Katelynn Espi…" at bounding box center [298, 101] width 66 height 62
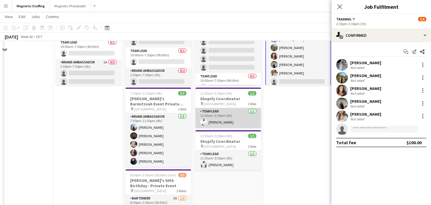
scroll to position [100, 0]
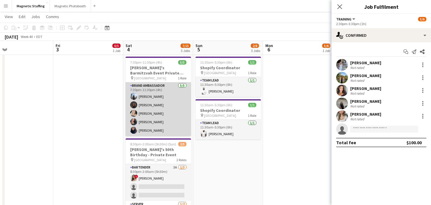
click at [185, 115] on app-card-role "Brand Ambassador [DATE] 7:30pm-11:30pm (4h) [PERSON_NAME] [PERSON_NAME] [PERSON…" at bounding box center [158, 109] width 66 height 54
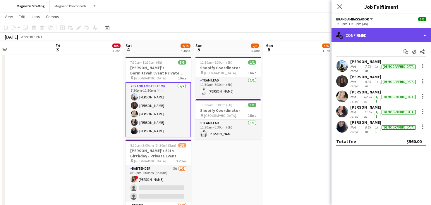
click at [368, 34] on div "single-neutral-actions-check-2 Confirmed" at bounding box center [380, 35] width 99 height 14
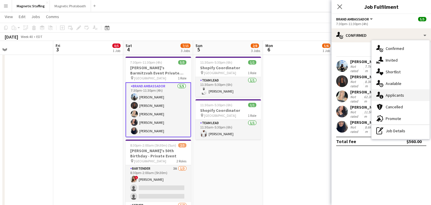
click at [385, 101] on div "single-neutral-actions-information Applicants" at bounding box center [400, 95] width 58 height 12
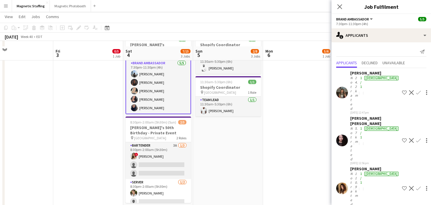
scroll to position [146, 0]
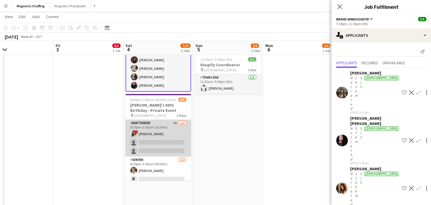
click at [169, 151] on app-card-role "Bartender 3A [DATE] 8:30pm-2:00am (5h30m) ! [PERSON_NAME] single-neutral-action…" at bounding box center [158, 138] width 66 height 37
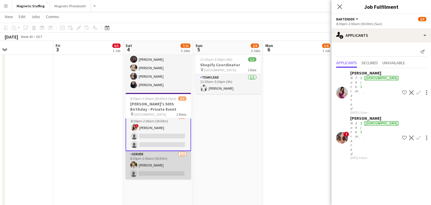
click at [157, 162] on app-card-role "Server 1/2 8:30pm-2:00am (5h30m) Mia Truong single-neutral-actions" at bounding box center [158, 165] width 66 height 28
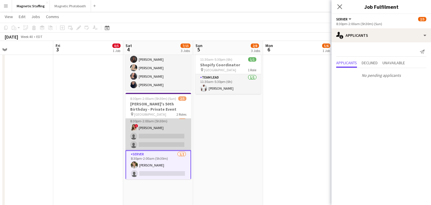
click at [163, 140] on app-card-role "Bartender 3A [DATE] 8:30pm-2:00am (5h30m) ! [PERSON_NAME] single-neutral-action…" at bounding box center [158, 132] width 66 height 37
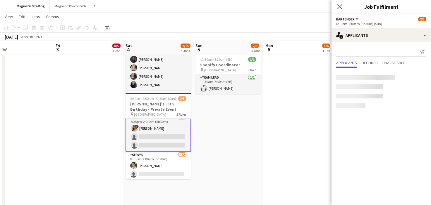
scroll to position [6, 0]
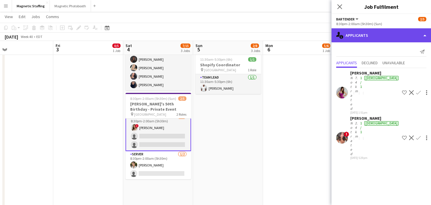
click at [427, 37] on div "single-neutral-actions-information Applicants" at bounding box center [380, 35] width 99 height 14
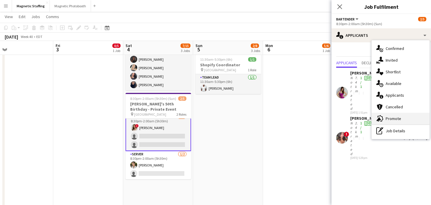
click at [399, 119] on span "Promote" at bounding box center [392, 118] width 15 height 5
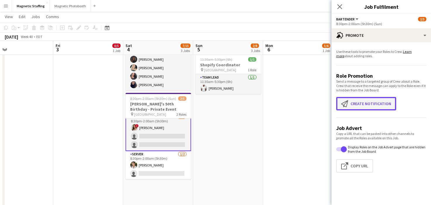
click at [369, 108] on button "Create notification Create notification" at bounding box center [366, 103] width 60 height 13
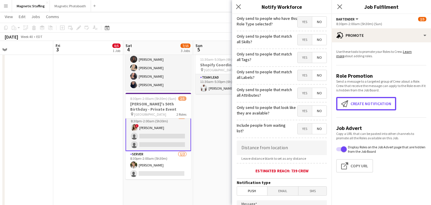
scroll to position [85, 0]
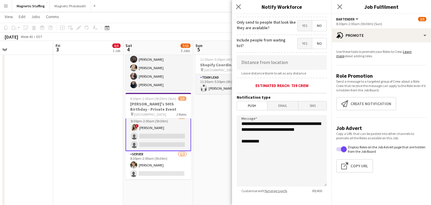
click at [289, 106] on span "Email" at bounding box center [282, 105] width 31 height 9
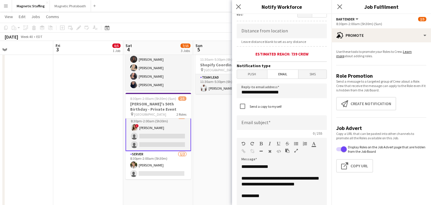
scroll to position [135, 0]
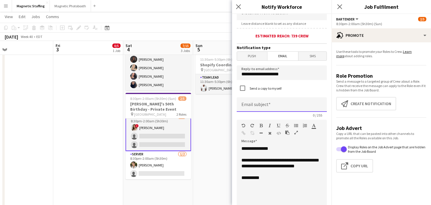
click at [262, 105] on input at bounding box center [282, 104] width 90 height 15
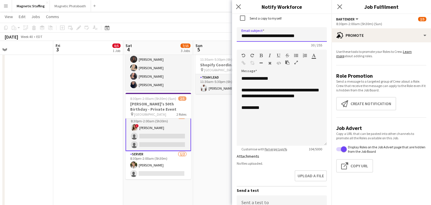
type input "**********"
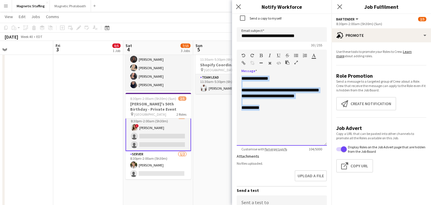
drag, startPoint x: 270, startPoint y: 130, endPoint x: 223, endPoint y: 50, distance: 93.2
click at [223, 50] on body "Menu Boards Boards Boards All jobs Status Workforce Workforce My Workforce Recr…" at bounding box center [215, 53] width 431 height 399
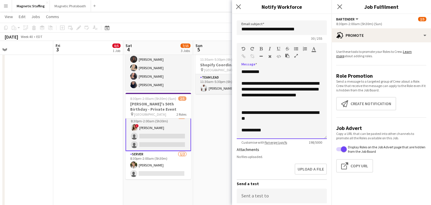
scroll to position [278, 0]
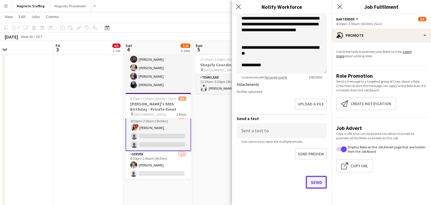
click at [312, 184] on button "Send" at bounding box center [316, 182] width 21 height 13
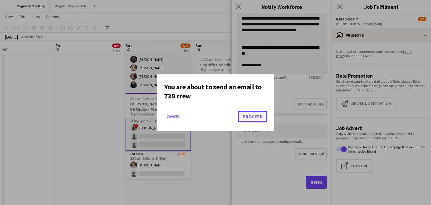
click at [250, 117] on button "Proceed" at bounding box center [252, 117] width 29 height 12
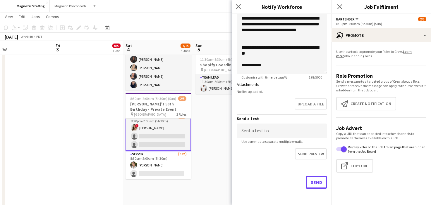
scroll to position [146, 0]
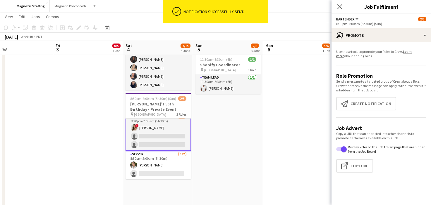
click at [210, 135] on app-date-cell "10:00am-7:30pm (9h30m) 0/6 MAC Activation - The Well pin The Well Upper Level 2…" at bounding box center [228, 68] width 70 height 297
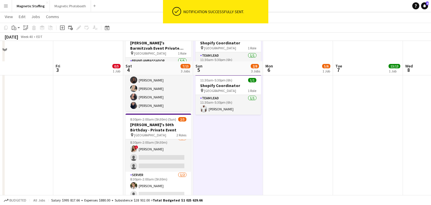
scroll to position [0, 0]
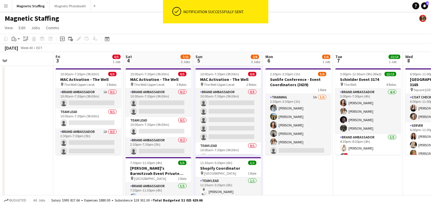
click at [210, 135] on app-card-role "Brand Ambassador 0/5 10:00am-7:30pm (9h30m) single-neutral-actions single-neutr…" at bounding box center [228, 116] width 66 height 54
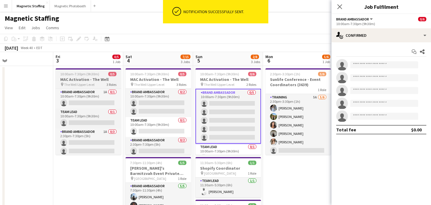
click at [89, 78] on h3 "MAC Activation - The Well" at bounding box center [89, 79] width 66 height 5
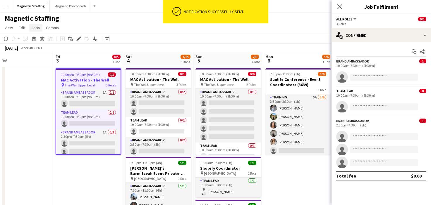
click at [35, 29] on span "Jobs" at bounding box center [35, 27] width 9 height 5
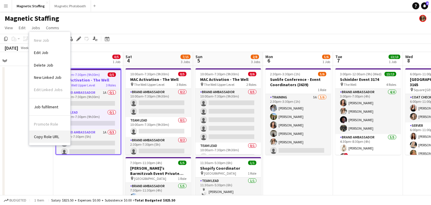
click at [43, 135] on span "Copy Role URL" at bounding box center [46, 136] width 25 height 5
type textarea "**********"
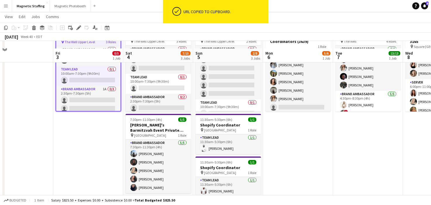
scroll to position [74, 0]
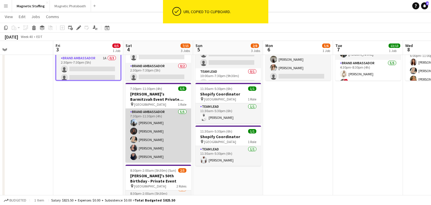
click at [164, 142] on app-card-role "Brand Ambassador [DATE] 7:30pm-11:30pm (4h) [PERSON_NAME] [PERSON_NAME] [PERSON…" at bounding box center [158, 136] width 66 height 54
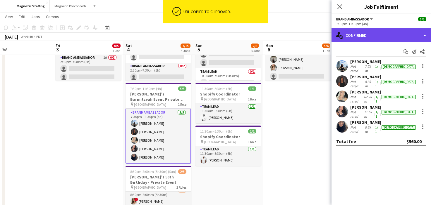
click at [356, 36] on div "single-neutral-actions-check-2 Confirmed" at bounding box center [380, 35] width 99 height 14
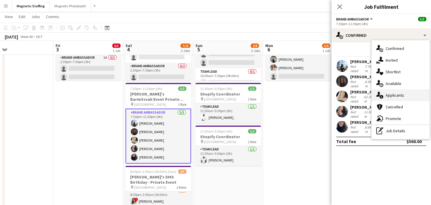
click at [387, 96] on span "Applicants" at bounding box center [394, 95] width 18 height 5
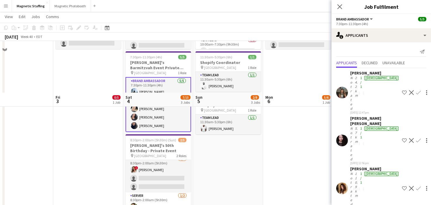
scroll to position [55, 0]
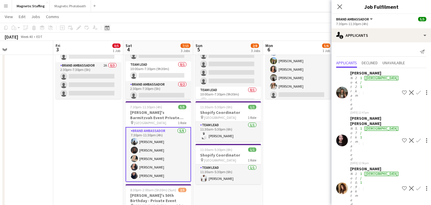
click at [106, 27] on icon "Date picker" at bounding box center [107, 27] width 5 height 5
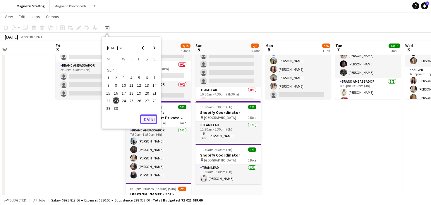
click at [153, 120] on button "[DATE]" at bounding box center [148, 119] width 17 height 9
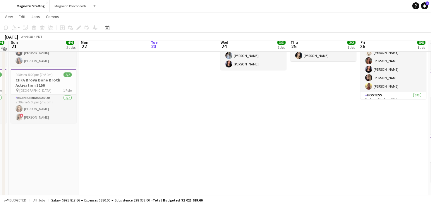
scroll to position [0, 0]
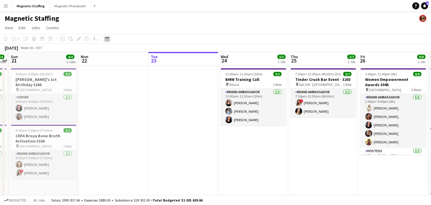
click at [107, 38] on icon at bounding box center [107, 39] width 4 height 5
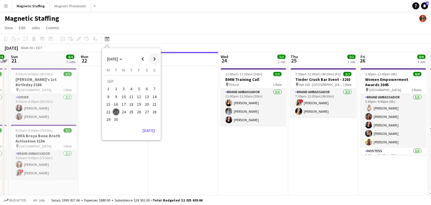
click at [153, 60] on span "Next month" at bounding box center [155, 59] width 12 height 12
click at [146, 88] on span "4" at bounding box center [146, 89] width 7 height 7
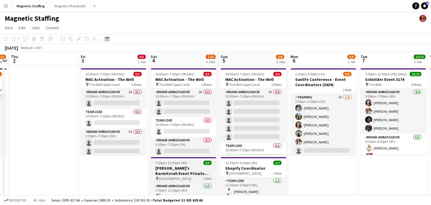
scroll to position [139, 0]
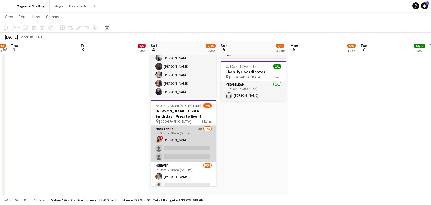
click at [170, 157] on app-card-role "Bartender 3A [DATE] 8:30pm-2:00am (5h30m) ! [PERSON_NAME] single-neutral-action…" at bounding box center [184, 144] width 66 height 37
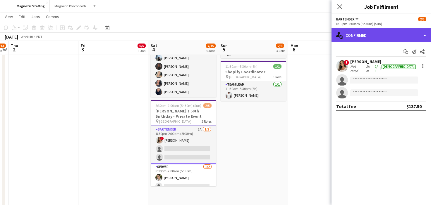
click at [362, 37] on div "single-neutral-actions-check-2 Confirmed" at bounding box center [380, 35] width 99 height 14
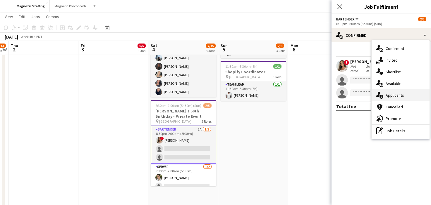
click at [382, 98] on icon "single-neutral-actions-information" at bounding box center [379, 95] width 7 height 7
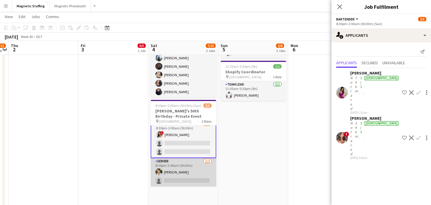
click at [180, 170] on app-card-role "Server 1/2 8:30pm-2:00am (5h30m) Mia Truong single-neutral-actions" at bounding box center [184, 172] width 66 height 28
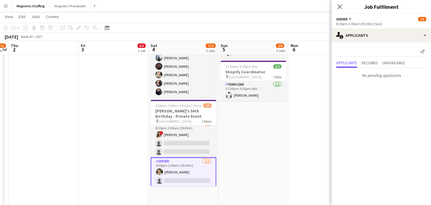
scroll to position [0, 0]
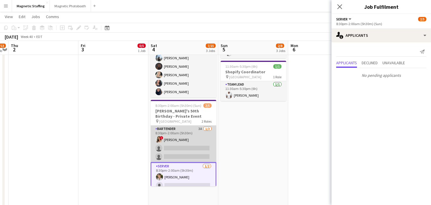
click at [189, 150] on app-card-role "Bartender 3A [DATE] 8:30pm-2:00am (5h30m) ! [PERSON_NAME] single-neutral-action…" at bounding box center [184, 144] width 66 height 37
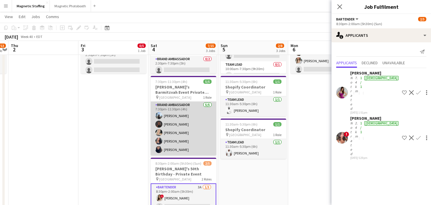
scroll to position [0, 201]
click at [192, 144] on app-card-role "Brand Ambassador [DATE] 7:30pm-11:30pm (4h) [PERSON_NAME] [PERSON_NAME] [PERSON…" at bounding box center [184, 129] width 66 height 54
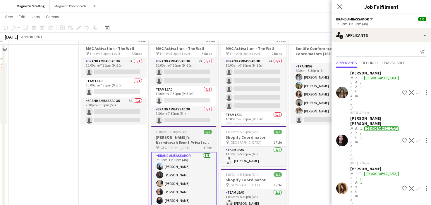
scroll to position [20, 0]
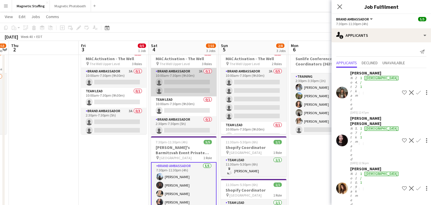
click at [201, 91] on app-card-role "Brand Ambassador 2A 0/2 10:00am-7:30pm (9h30m) single-neutral-actions single-ne…" at bounding box center [184, 82] width 66 height 28
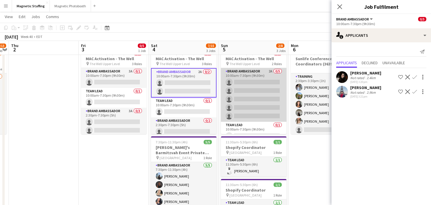
click at [236, 93] on app-card-role "Brand Ambassador 2A 0/5 10:00am-7:30pm (9h30m) single-neutral-actions single-ne…" at bounding box center [254, 95] width 66 height 54
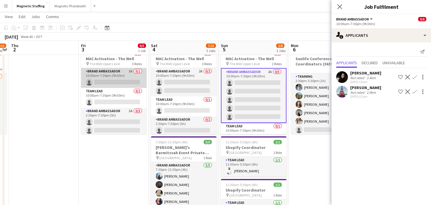
click at [114, 75] on app-card-role "Brand Ambassador 3A 0/1 10:00am-7:30pm (9h30m) single-neutral-actions" at bounding box center [114, 78] width 66 height 20
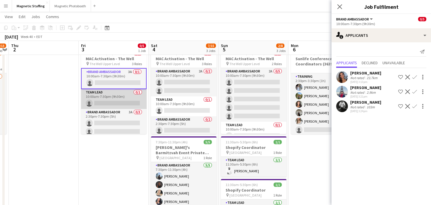
click at [111, 91] on app-card-role "Team Lead 0/1 10:00am-7:30pm (9h30m) single-neutral-actions" at bounding box center [114, 99] width 66 height 20
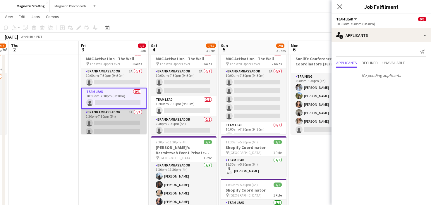
click at [109, 118] on app-card-role "Brand Ambassador 3A 0/3 2:30pm-7:30pm (5h) single-neutral-actions single-neutra…" at bounding box center [114, 127] width 66 height 37
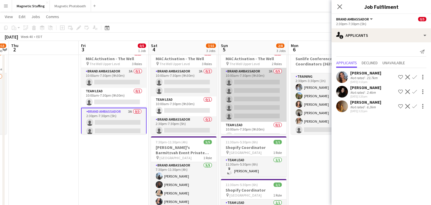
click at [252, 101] on app-card-role "Brand Ambassador 2A 0/5 10:00am-7:30pm (9h30m) single-neutral-actions single-ne…" at bounding box center [254, 95] width 66 height 54
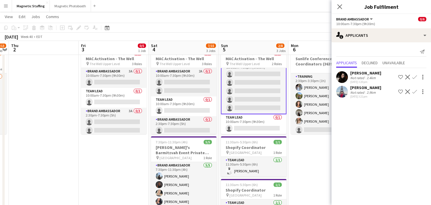
scroll to position [0, 0]
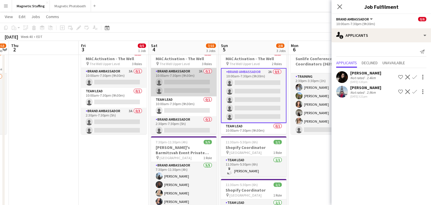
click at [199, 86] on app-card-role "Brand Ambassador 2A 0/2 10:00am-7:30pm (9h30m) single-neutral-actions single-ne…" at bounding box center [184, 82] width 66 height 28
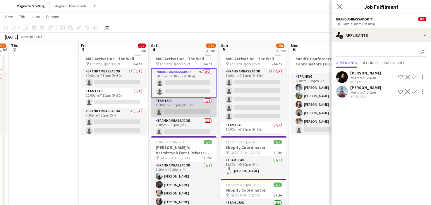
click at [187, 110] on app-card-role "Team Lead 0/1 10:00am-7:30pm (9h30m) single-neutral-actions" at bounding box center [184, 108] width 66 height 20
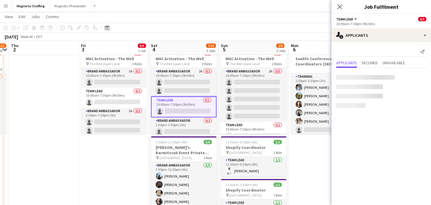
scroll to position [12, 0]
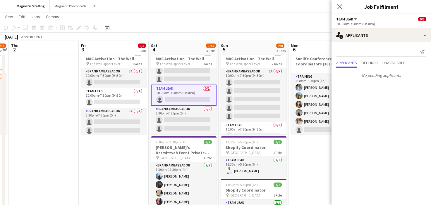
click at [187, 110] on app-card-role "Brand Ambassador 0/2 2:30pm-7:30pm (5h) single-neutral-actions single-neutral-a…" at bounding box center [184, 120] width 66 height 28
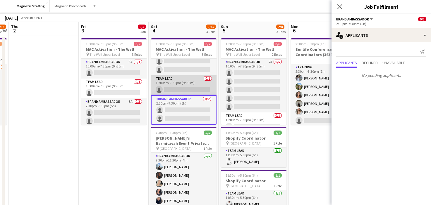
scroll to position [0, 0]
